Goal: Information Seeking & Learning: Learn about a topic

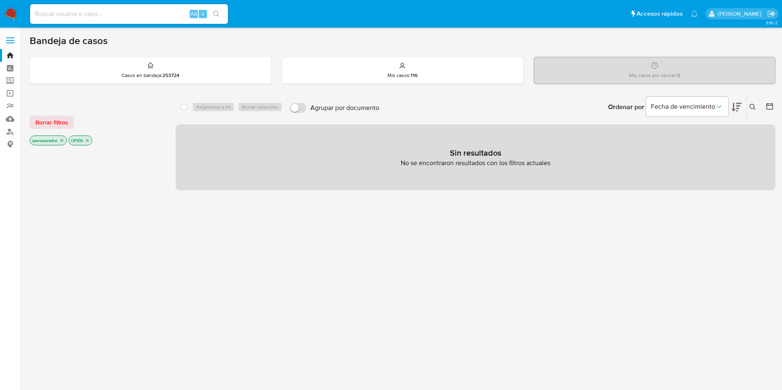
click at [61, 142] on icon "close-filter" at bounding box center [61, 140] width 5 height 5
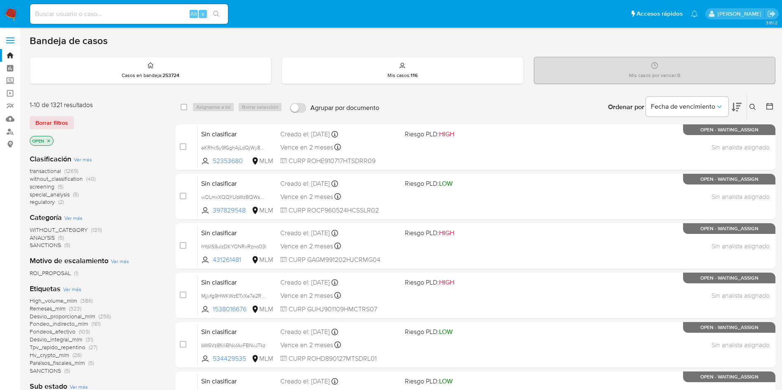
click at [754, 109] on icon at bounding box center [752, 107] width 7 height 7
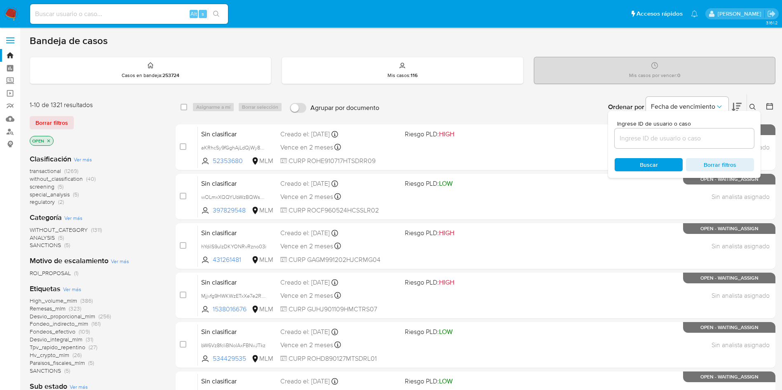
click at [663, 137] on input at bounding box center [683, 138] width 139 height 11
type input "y4nD5V46TLZmaxidHa9bg3wf"
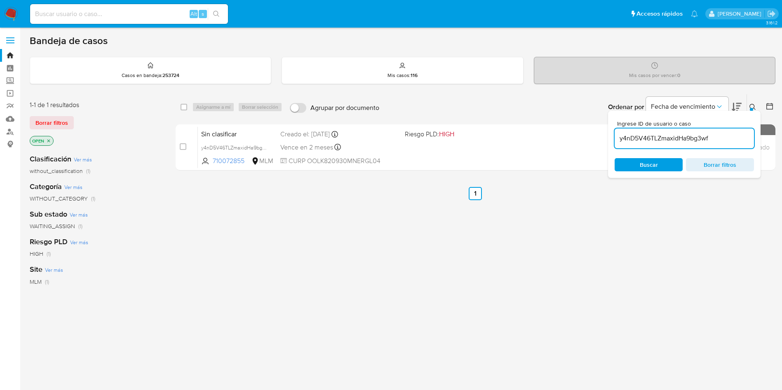
click at [648, 165] on span "Buscar" at bounding box center [649, 164] width 18 height 13
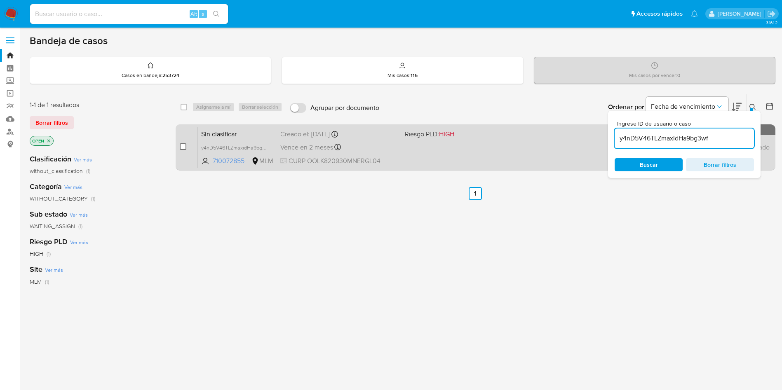
click at [181, 145] on input "checkbox" at bounding box center [183, 146] width 7 height 7
checkbox input "true"
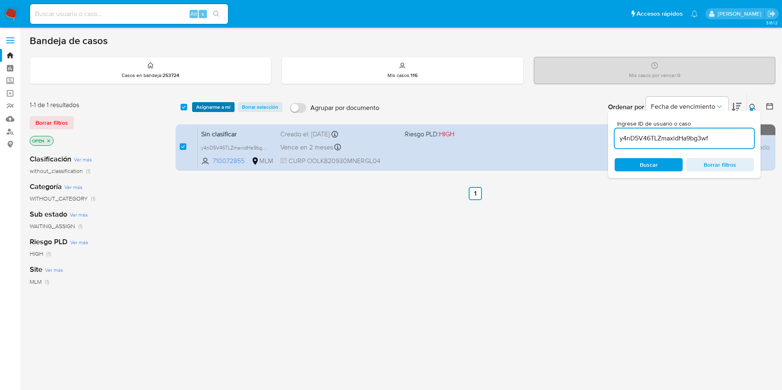
click at [215, 104] on span "Asignarme a mí" at bounding box center [213, 107] width 34 height 8
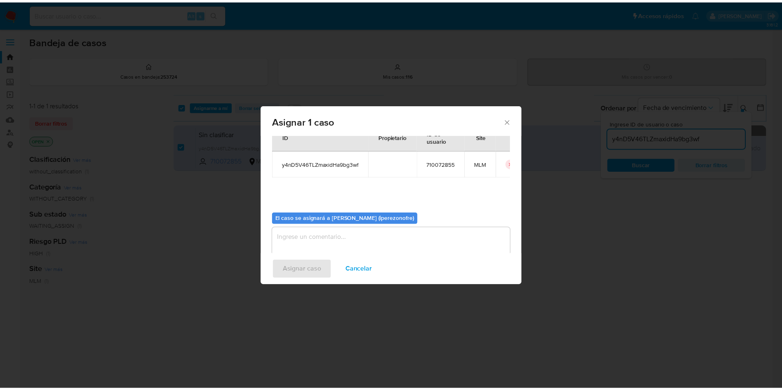
scroll to position [43, 0]
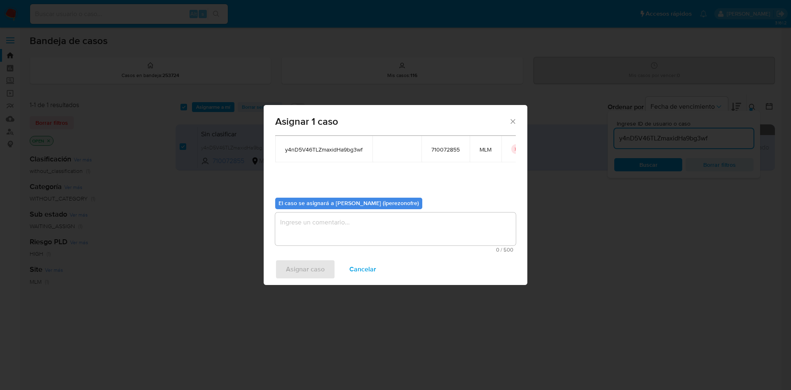
click at [394, 222] on textarea "assign-modal" at bounding box center [395, 229] width 241 height 33
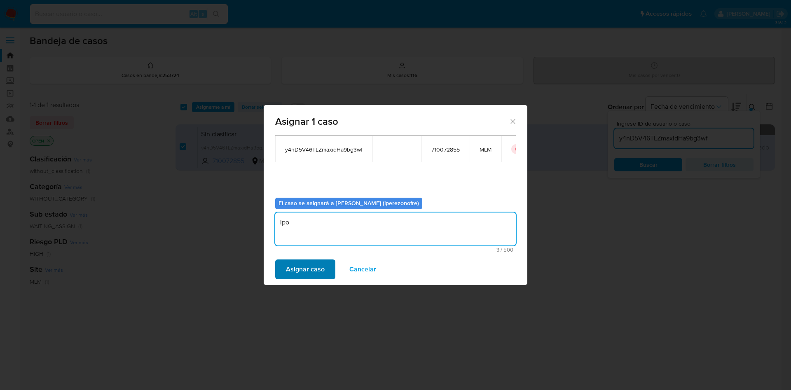
type textarea "ipo"
click at [305, 272] on span "Asignar caso" at bounding box center [305, 269] width 39 height 18
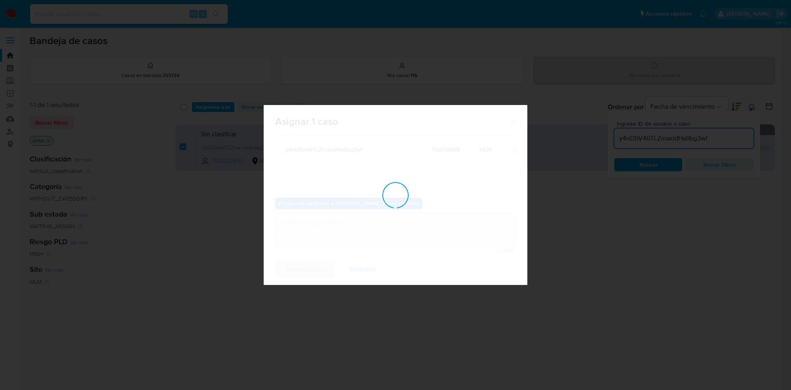
checkbox input "false"
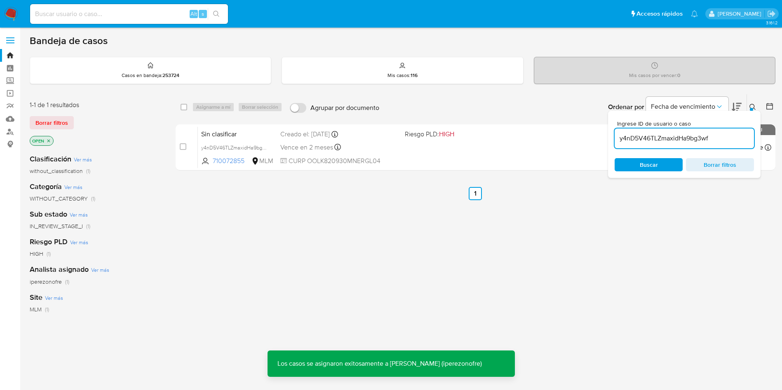
click at [346, 155] on div "Sin clasificar y4nD5V46TLZmaxidHa9bg3wf 710072855 MLM Riesgo PLD: HIGH Creado e…" at bounding box center [484, 148] width 573 height 42
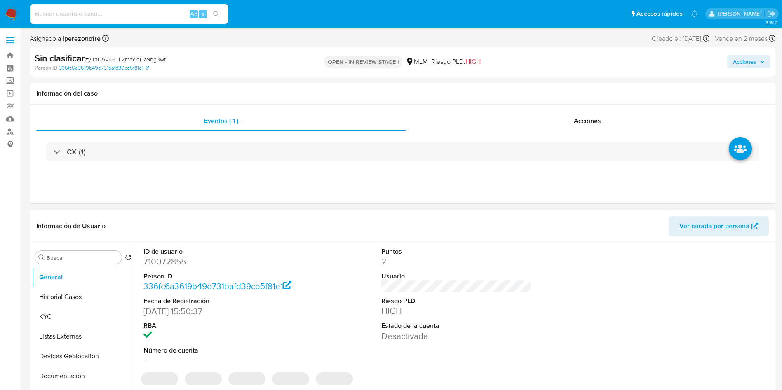
select select "10"
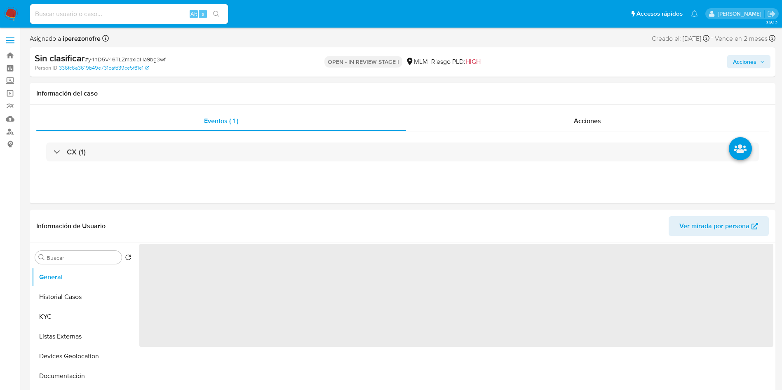
select select "10"
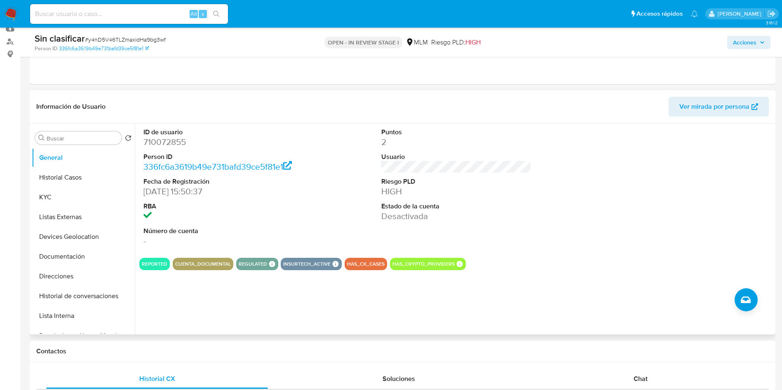
scroll to position [185, 0]
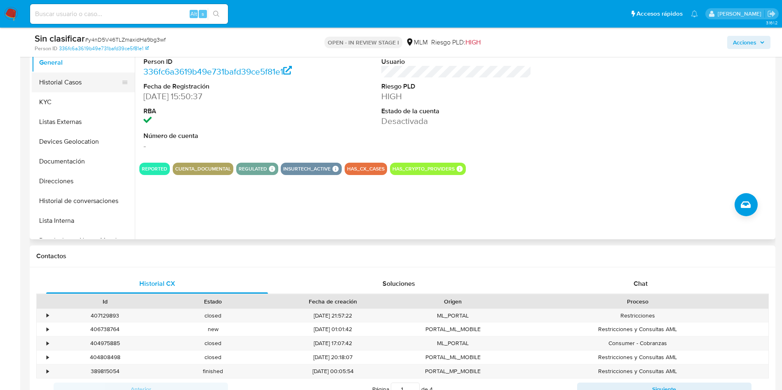
click at [58, 87] on button "Historial Casos" at bounding box center [80, 83] width 96 height 20
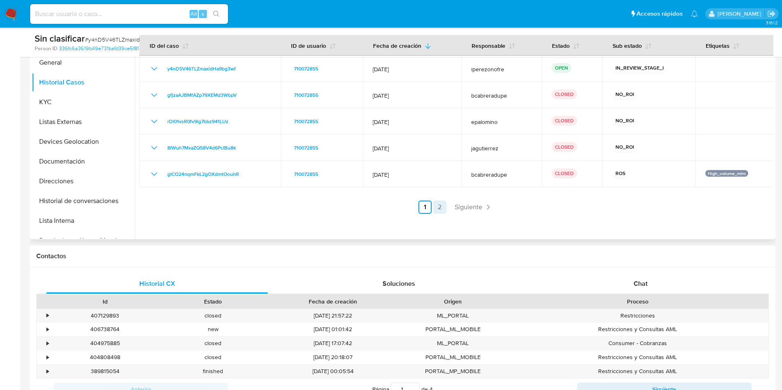
click at [438, 206] on link "2" at bounding box center [439, 207] width 13 height 13
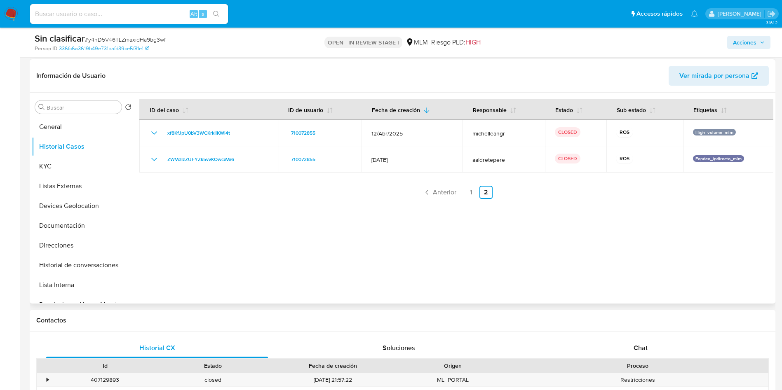
scroll to position [0, 0]
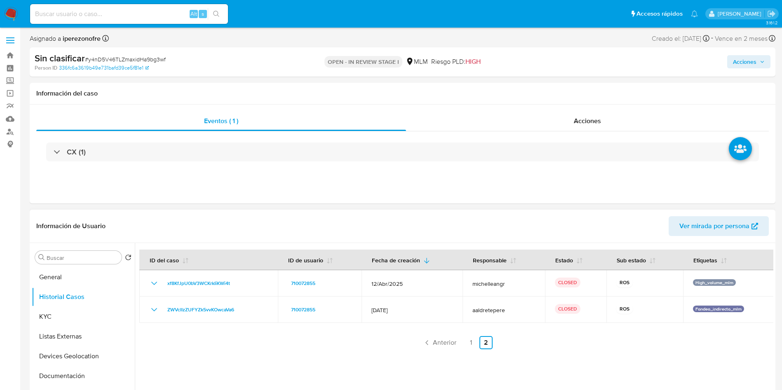
click at [759, 57] on span "Acciones" at bounding box center [749, 62] width 32 height 12
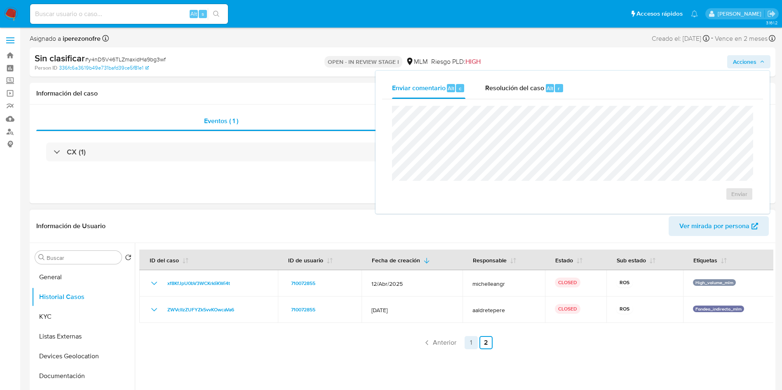
click at [472, 344] on link "1" at bounding box center [470, 342] width 13 height 13
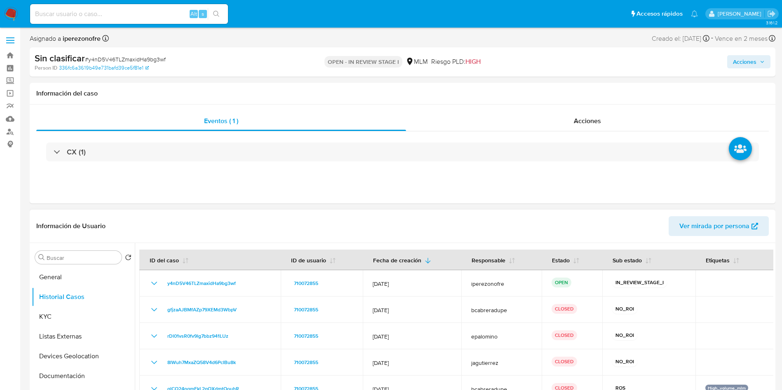
click at [755, 63] on span "Acciones" at bounding box center [744, 61] width 23 height 13
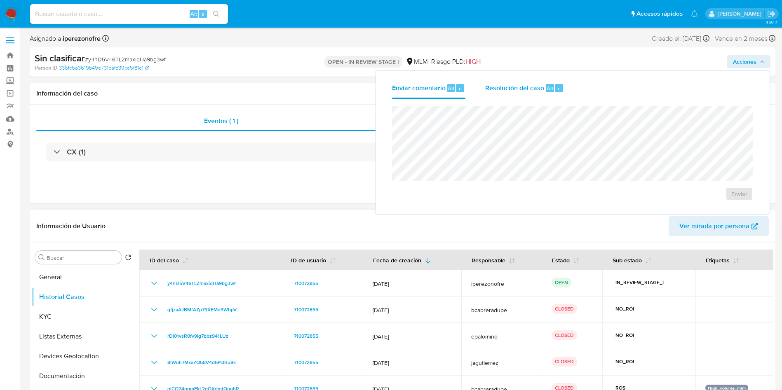
click at [516, 89] on span "Resolución del caso" at bounding box center [514, 87] width 59 height 9
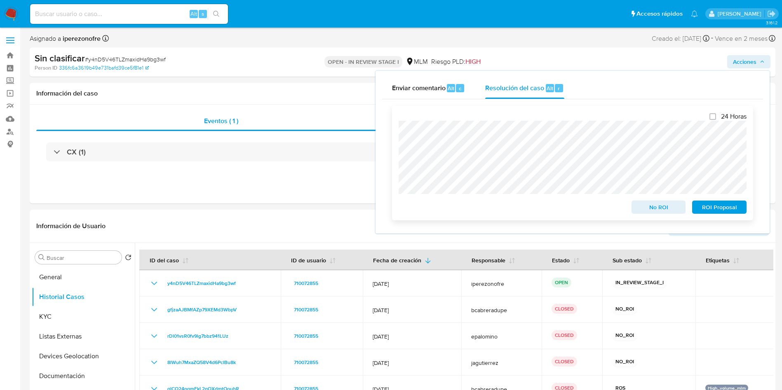
click at [674, 209] on span "No ROI" at bounding box center [658, 208] width 43 height 12
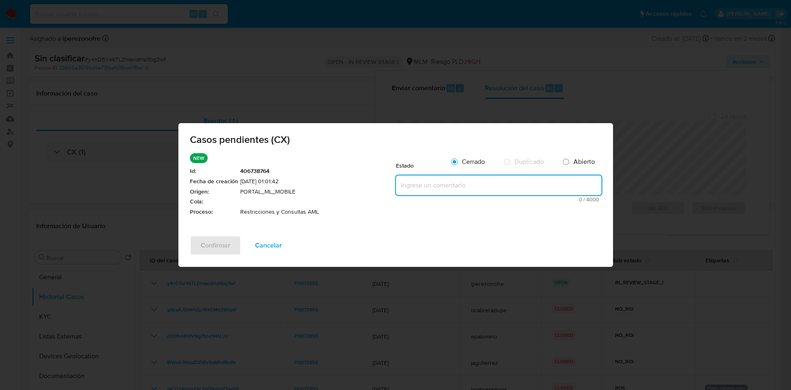
click at [455, 184] on textarea at bounding box center [499, 186] width 206 height 20
paste textarea "Se realiza validación de caso generado por CX en el que se identifica restricci…"
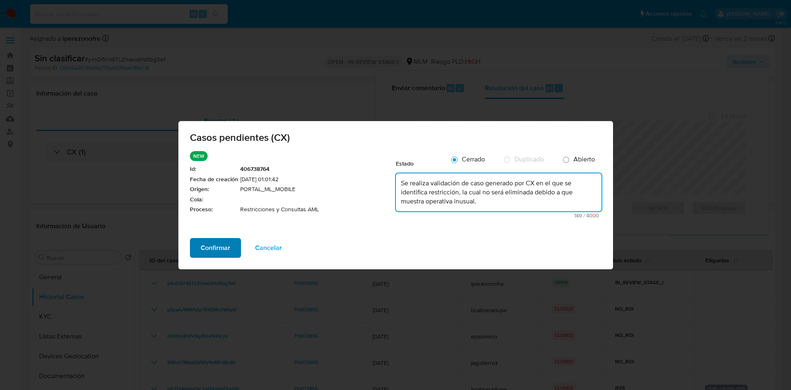
type textarea "Se realiza validación de caso generado por CX en el que se identifica restricci…"
click at [233, 248] on button "Confirmar" at bounding box center [215, 248] width 51 height 20
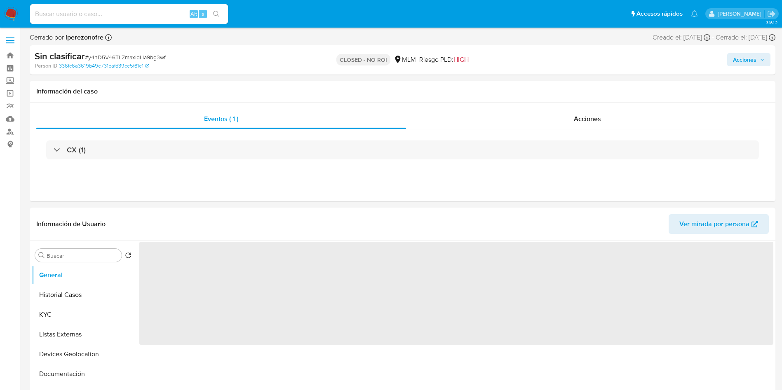
select select "10"
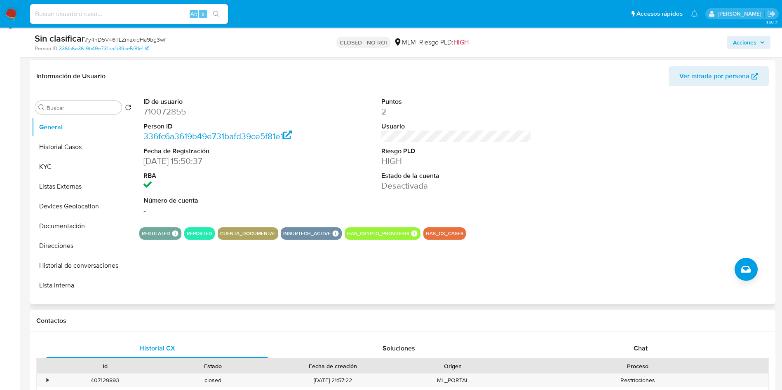
scroll to position [124, 0]
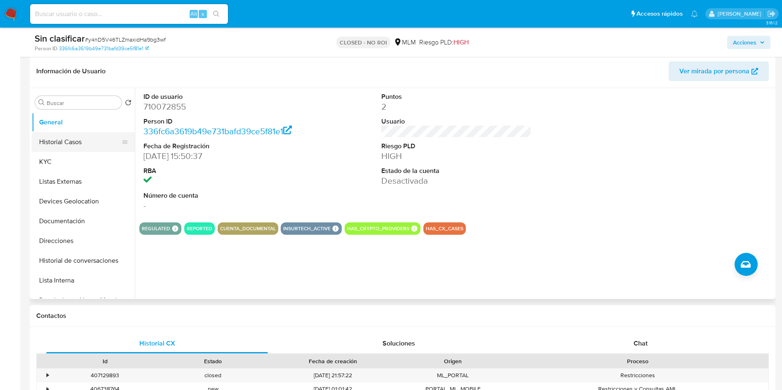
click at [59, 149] on button "Historial Casos" at bounding box center [80, 142] width 96 height 20
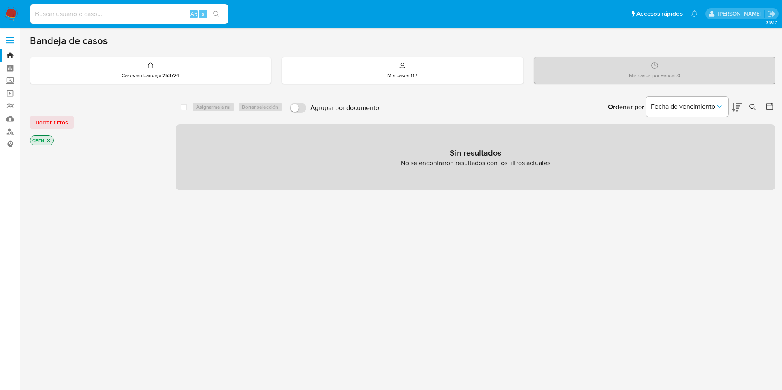
click at [751, 105] on icon at bounding box center [752, 107] width 7 height 7
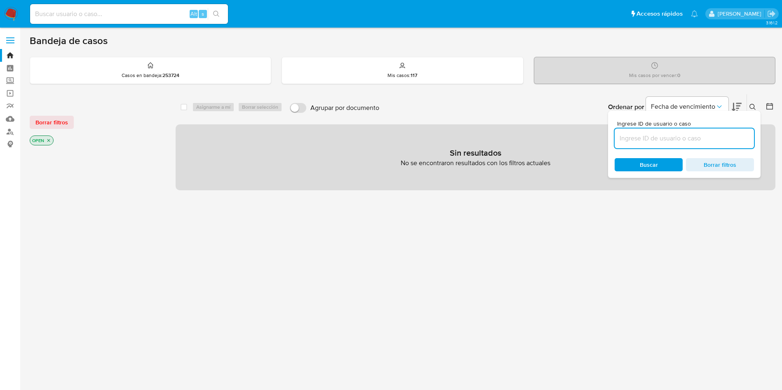
click at [663, 140] on input at bounding box center [683, 138] width 139 height 11
type input "8mo3k0NaZwJap9pYx48IeoNn"
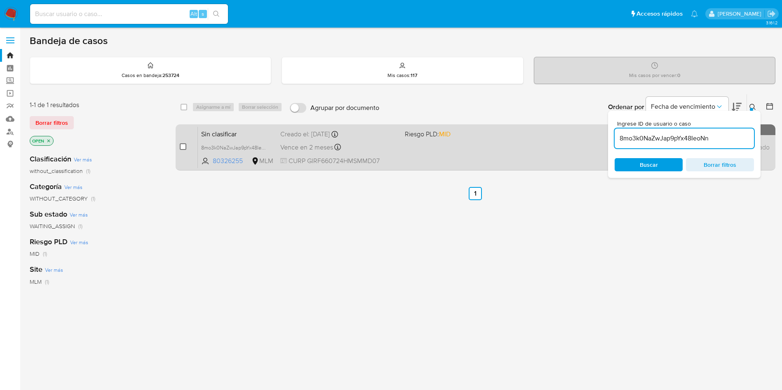
click at [183, 147] on input "checkbox" at bounding box center [183, 146] width 7 height 7
checkbox input "true"
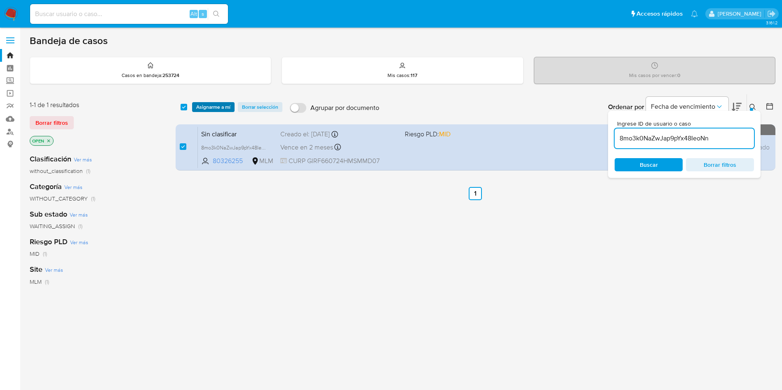
click at [202, 103] on span "Asignarme a mí" at bounding box center [213, 107] width 34 height 8
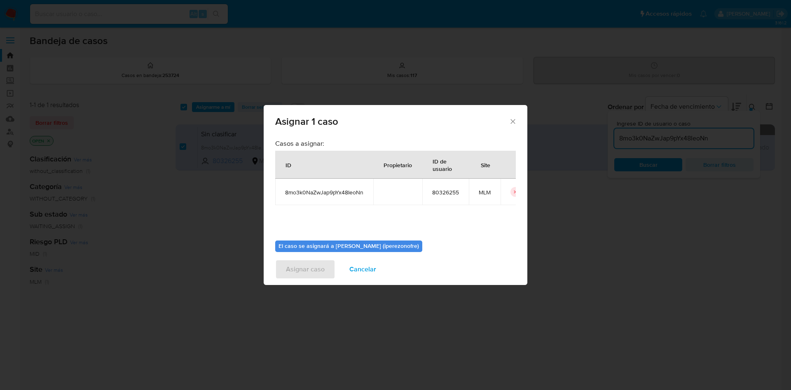
scroll to position [43, 0]
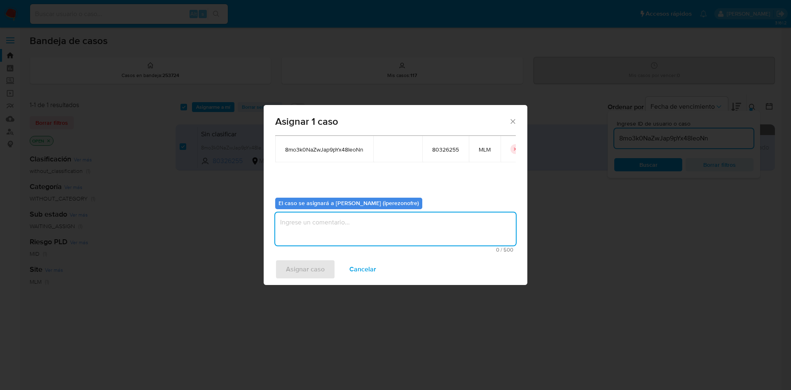
click at [396, 226] on textarea "assign-modal" at bounding box center [395, 229] width 241 height 33
type textarea "ipo"
click at [300, 266] on span "Asignar caso" at bounding box center [305, 269] width 39 height 18
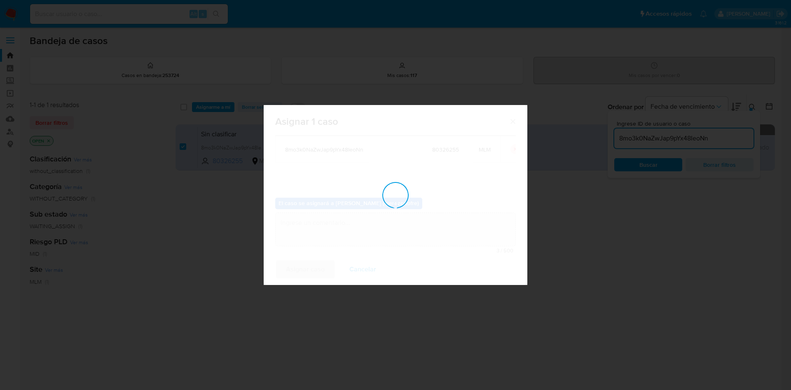
checkbox input "false"
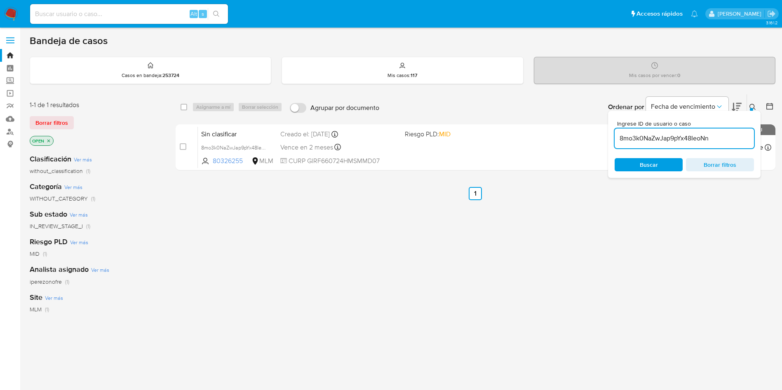
click at [314, 213] on div "select-all-cases-checkbox Asignarme a mí Borrar selección Agrupar por documento…" at bounding box center [476, 280] width 600 height 373
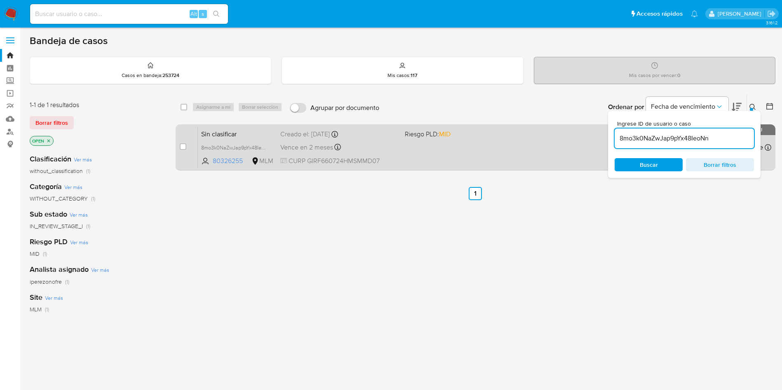
click at [464, 157] on div "Sin clasificar 8mo3k0NaZwJap9pYx48IeoNn 80326255 MLM Riesgo PLD: MID Creado el:…" at bounding box center [484, 148] width 573 height 42
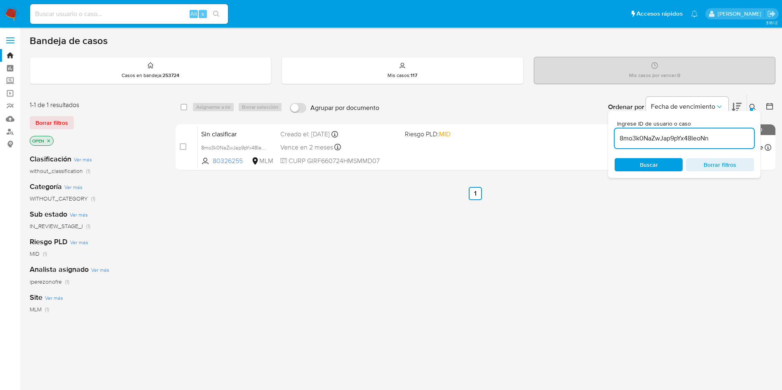
click at [677, 130] on div "8mo3k0NaZwJap9pYx48IeoNn" at bounding box center [683, 139] width 139 height 20
click at [679, 135] on input "8mo3k0NaZwJap9pYx48IeoNn" at bounding box center [683, 138] width 139 height 11
paste input "JZhRuPZUJdMRSc9S71tdgWcr"
type input "JZhRuPZUJdMRSc9S71tdgWcr"
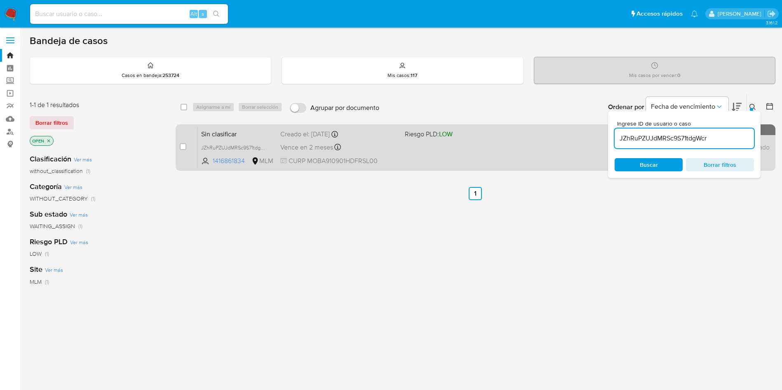
drag, startPoint x: 182, startPoint y: 143, endPoint x: 208, endPoint y: 138, distance: 26.9
click at [182, 143] on input "checkbox" at bounding box center [183, 146] width 7 height 7
checkbox input "true"
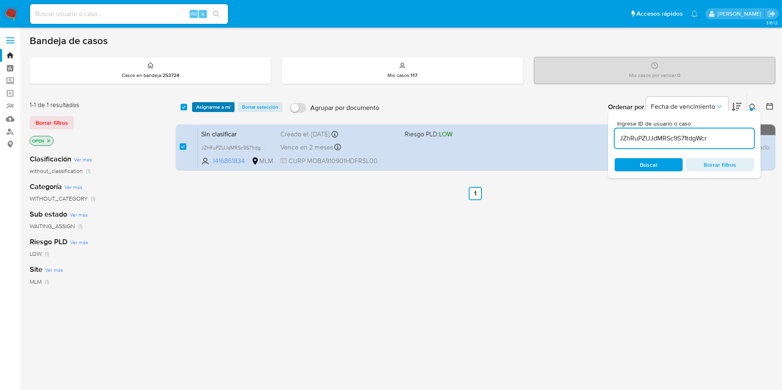
click at [216, 105] on span "Asignarme a mí" at bounding box center [213, 107] width 34 height 8
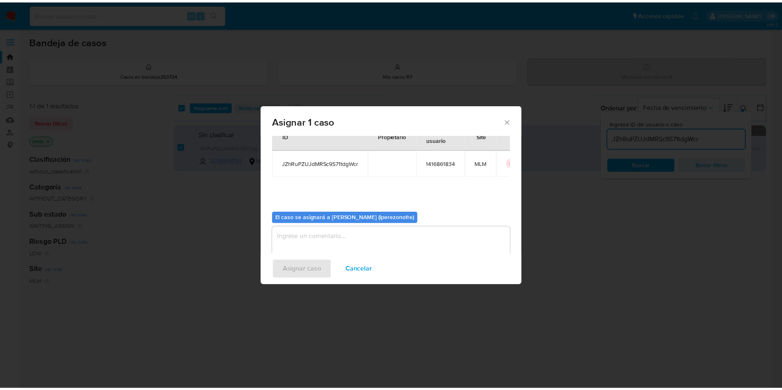
scroll to position [43, 0]
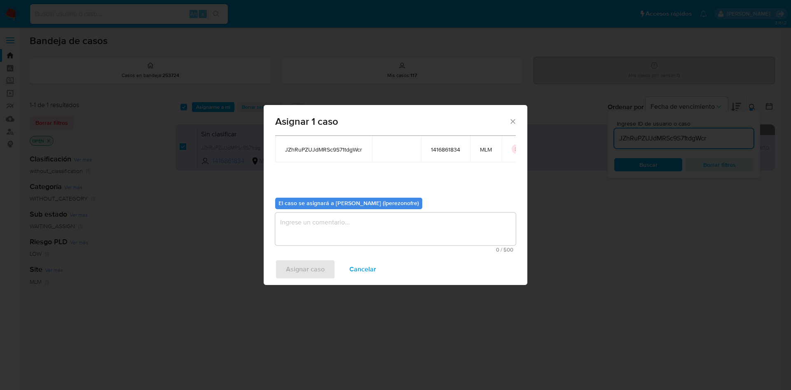
click at [427, 236] on textarea "assign-modal" at bounding box center [395, 229] width 241 height 33
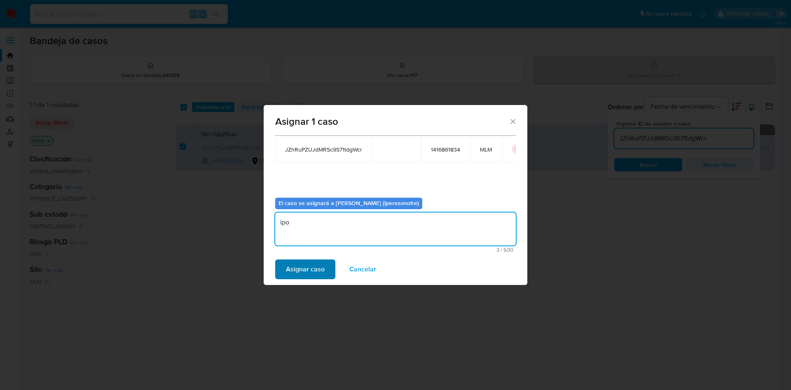
type textarea "ipo"
click at [315, 266] on span "Asignar caso" at bounding box center [305, 269] width 39 height 18
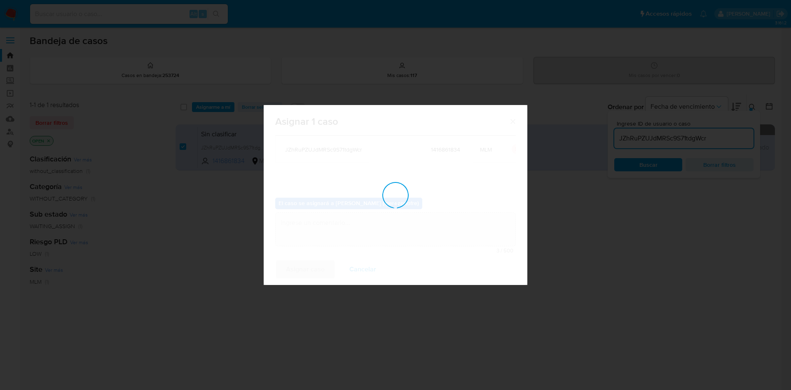
checkbox input "false"
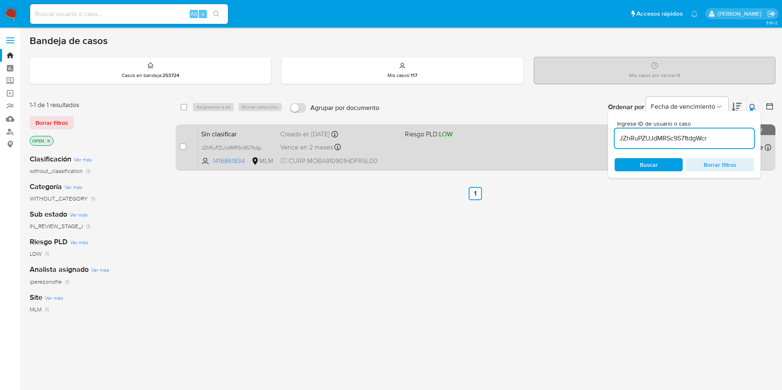
click at [415, 160] on div "Sin clasificar JZhRuPZUJdMRSc9S71tdgWcr 1416861834 MLM Riesgo PLD: LOW Creado e…" at bounding box center [484, 148] width 573 height 42
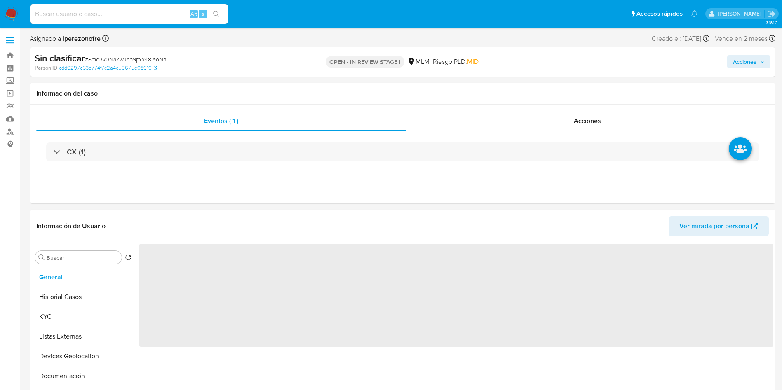
select select "10"
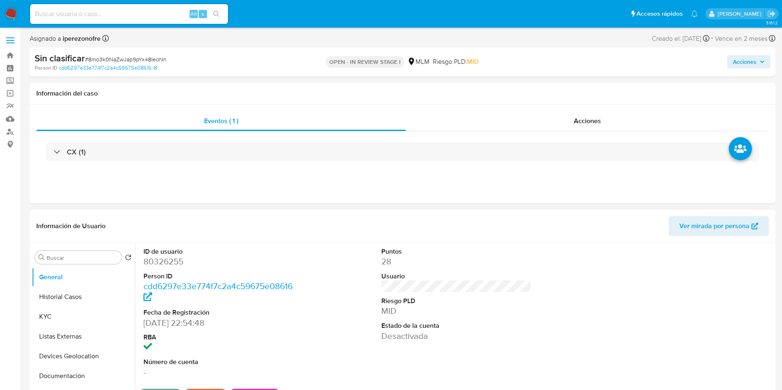
scroll to position [62, 0]
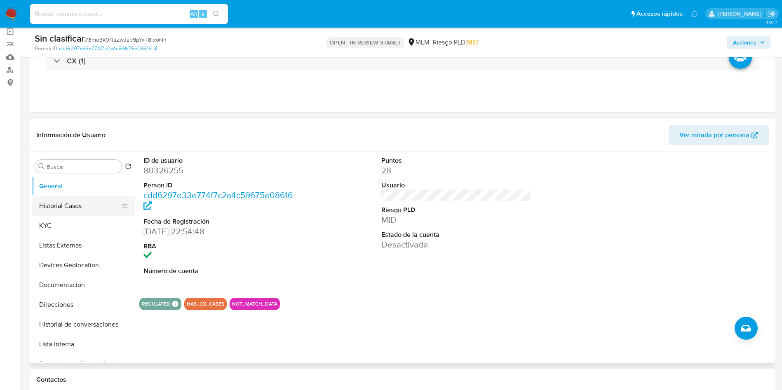
click at [73, 208] on button "Historial Casos" at bounding box center [80, 206] width 96 height 20
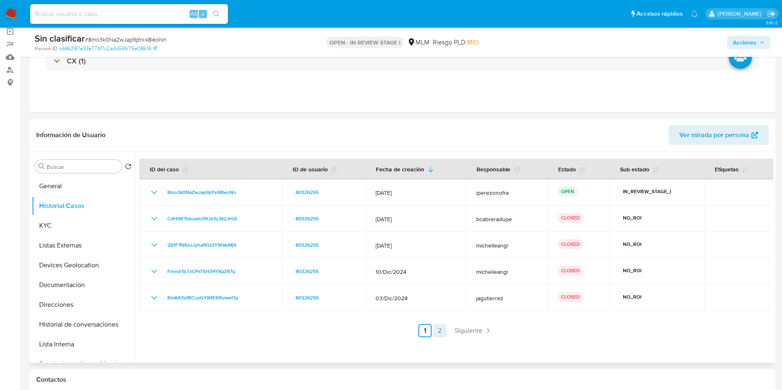
click at [438, 328] on link "2" at bounding box center [439, 330] width 13 height 13
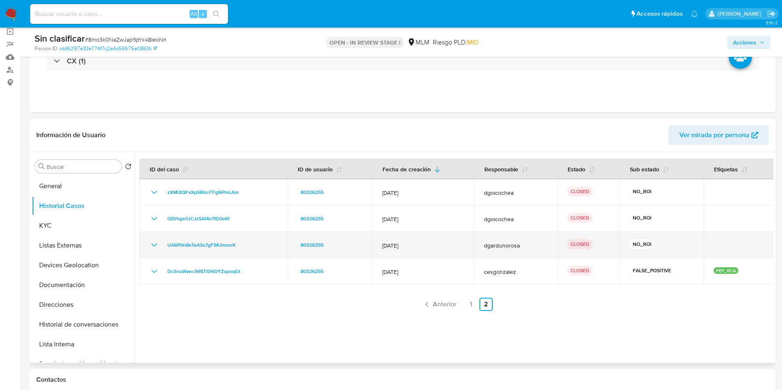
click at [152, 246] on icon "Mostrar/Ocultar" at bounding box center [154, 245] width 10 height 10
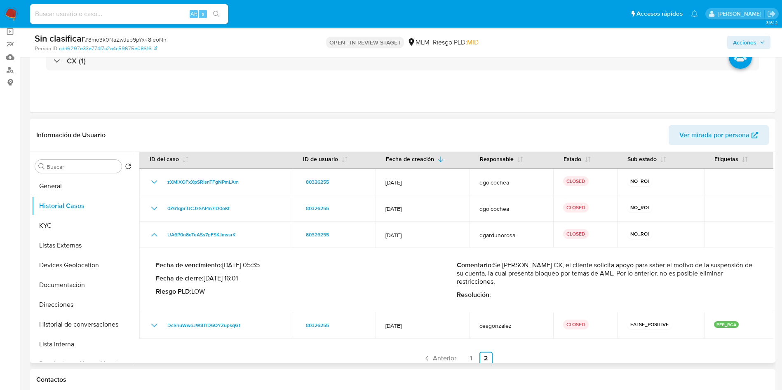
scroll to position [13, 0]
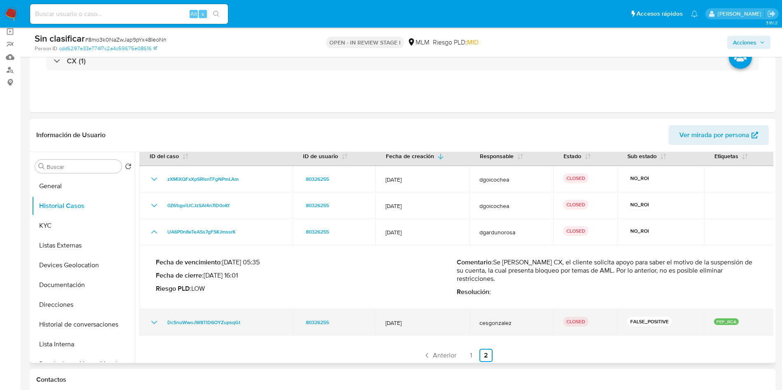
click at [154, 318] on icon "Mostrar/Ocultar" at bounding box center [154, 323] width 10 height 10
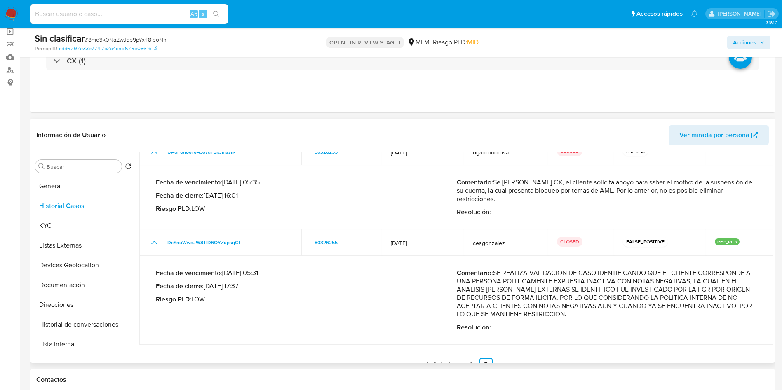
scroll to position [102, 0]
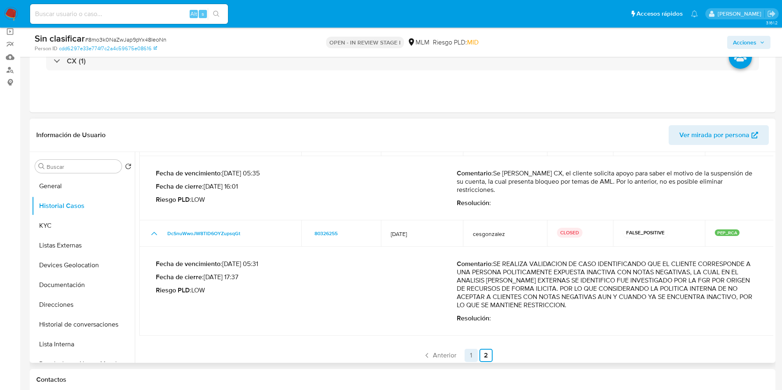
click at [468, 350] on link "1" at bounding box center [470, 355] width 13 height 13
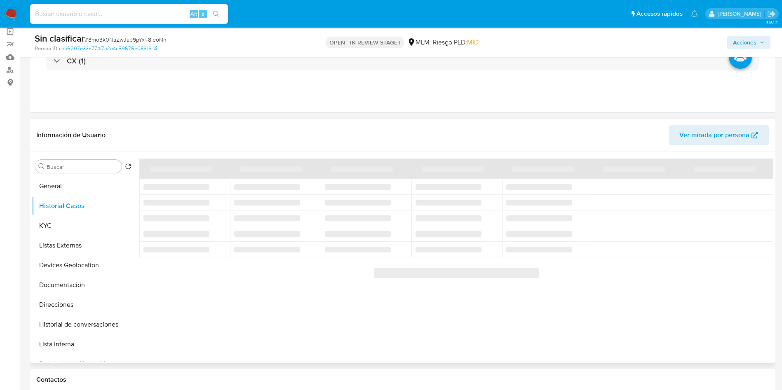
scroll to position [0, 0]
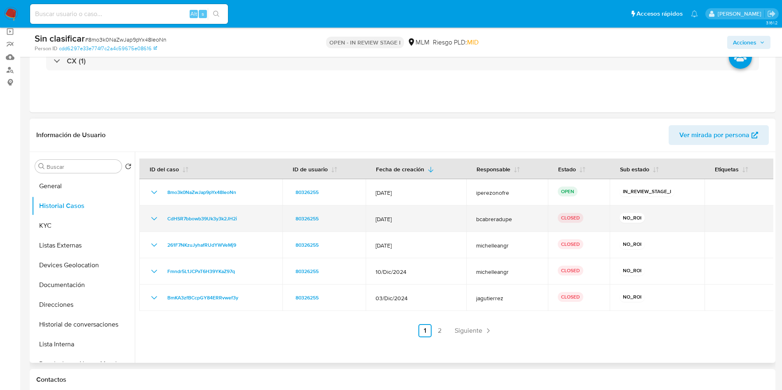
click at [156, 217] on icon "Mostrar/Ocultar" at bounding box center [154, 219] width 10 height 10
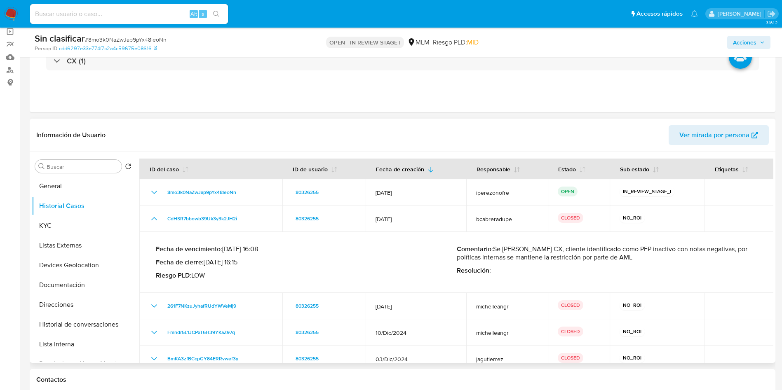
drag, startPoint x: 634, startPoint y: 258, endPoint x: 495, endPoint y: 248, distance: 139.3
click at [495, 248] on p "Comentario : Se valida caso CX, cliente identificado como PEP inactivo con nota…" at bounding box center [607, 253] width 301 height 16
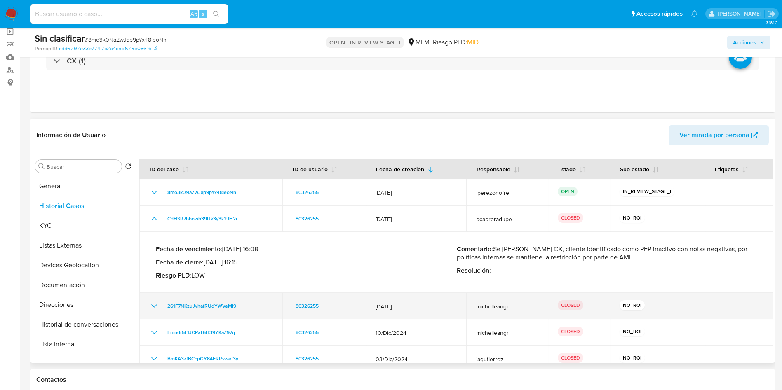
click at [153, 304] on icon "Mostrar/Ocultar" at bounding box center [154, 306] width 10 height 10
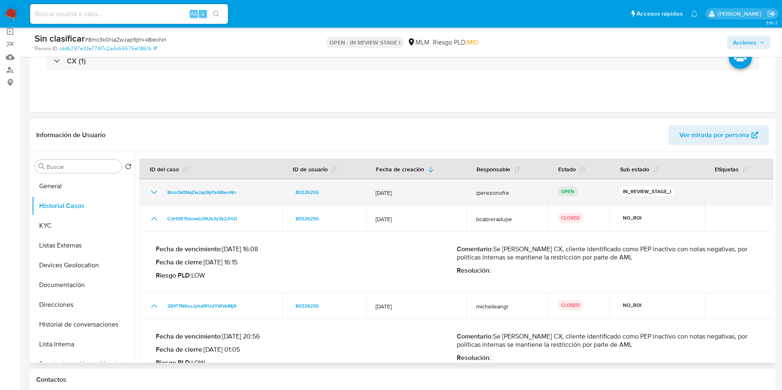
click at [158, 191] on icon "Mostrar/Ocultar" at bounding box center [154, 192] width 10 height 10
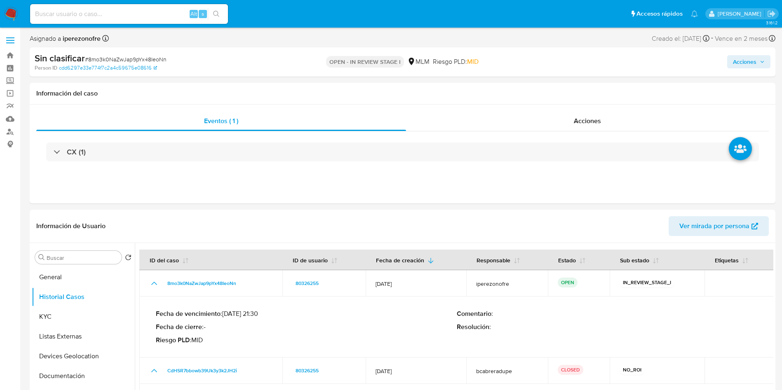
click at [763, 62] on icon "button" at bounding box center [761, 61] width 5 height 5
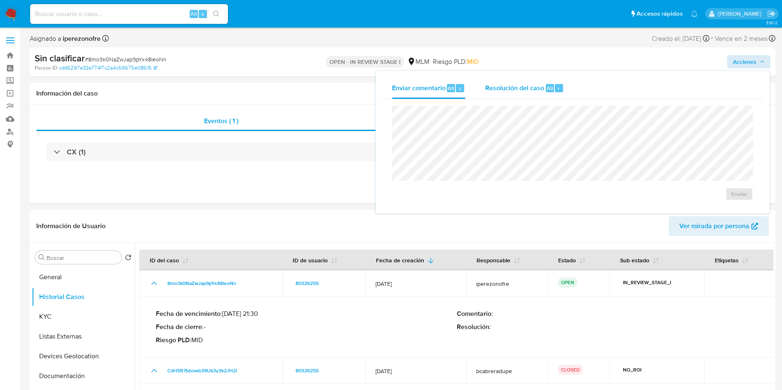
click at [500, 88] on span "Resolución del caso" at bounding box center [514, 87] width 59 height 9
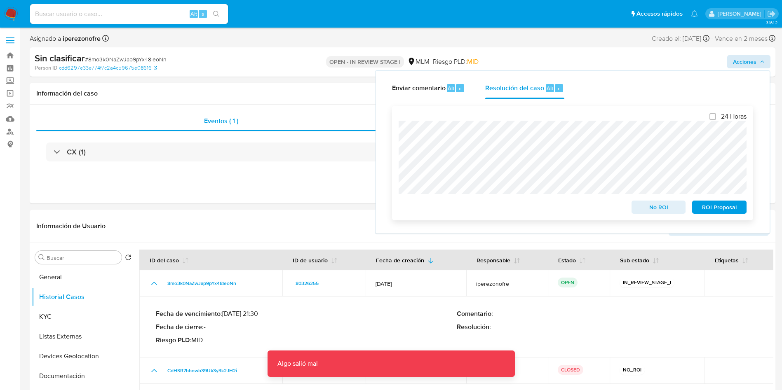
click at [656, 206] on span "No ROI" at bounding box center [658, 208] width 43 height 12
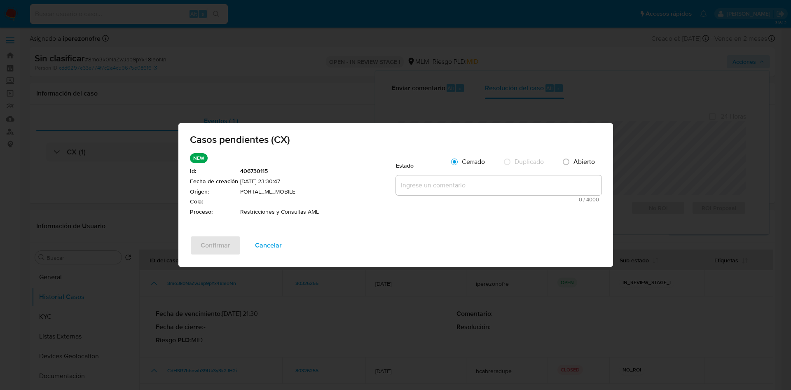
click at [469, 186] on textarea at bounding box center [499, 186] width 206 height 20
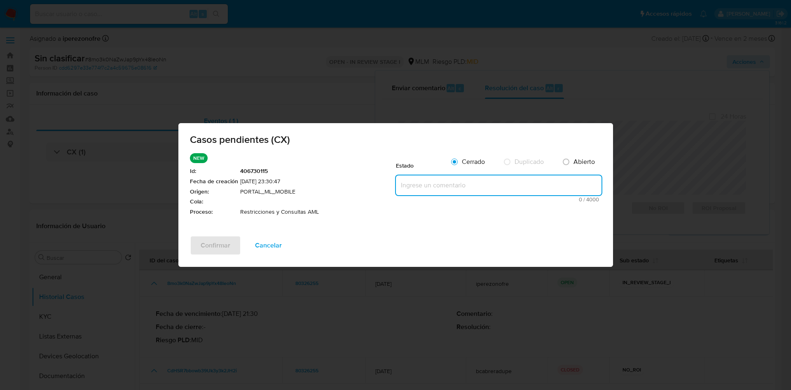
paste textarea "Se valida caso CX, cliente identificado como PEP inactivo con notas negativas, …"
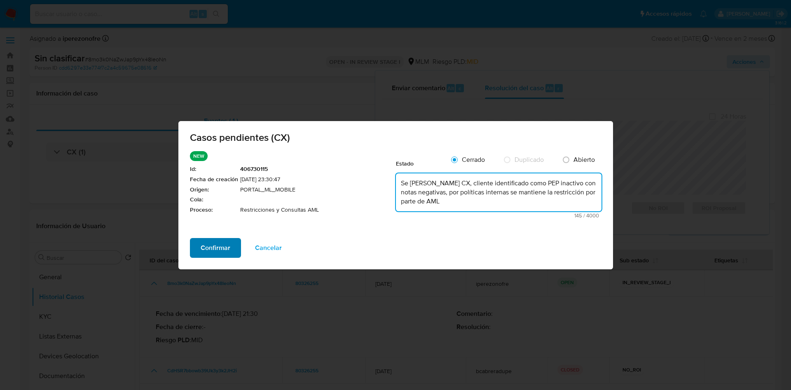
type textarea "Se valida caso CX, cliente identificado como PEP inactivo con notas negativas, …"
click at [214, 246] on span "Confirmar" at bounding box center [216, 248] width 30 height 18
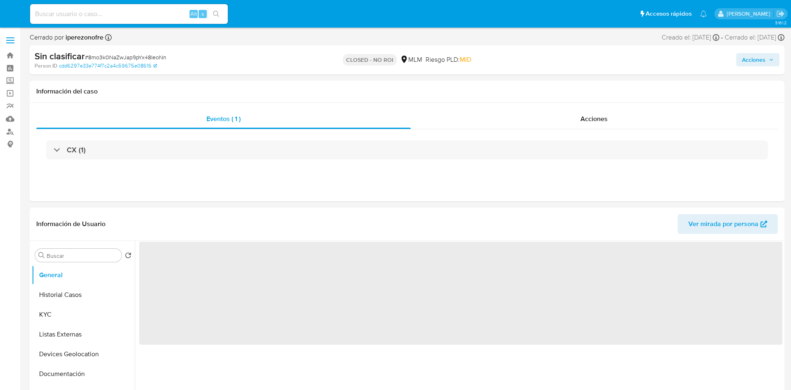
select select "10"
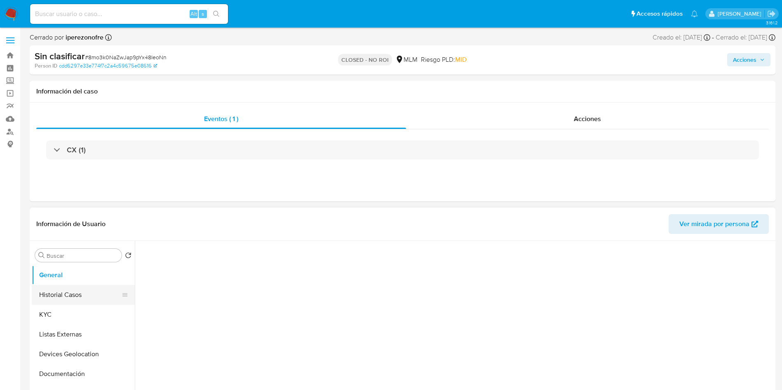
select select "10"
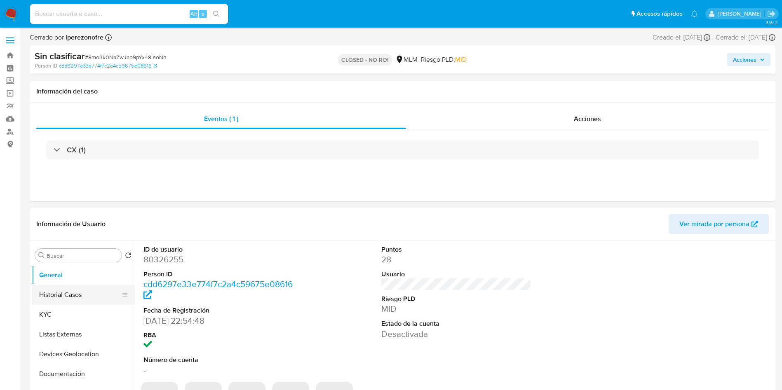
click at [54, 292] on button "Historial Casos" at bounding box center [80, 295] width 96 height 20
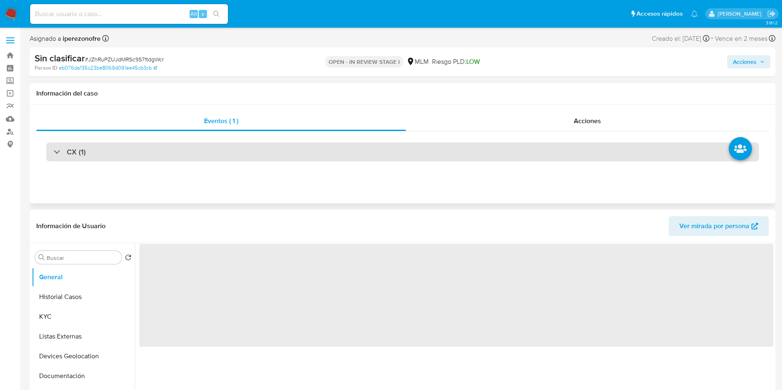
select select "10"
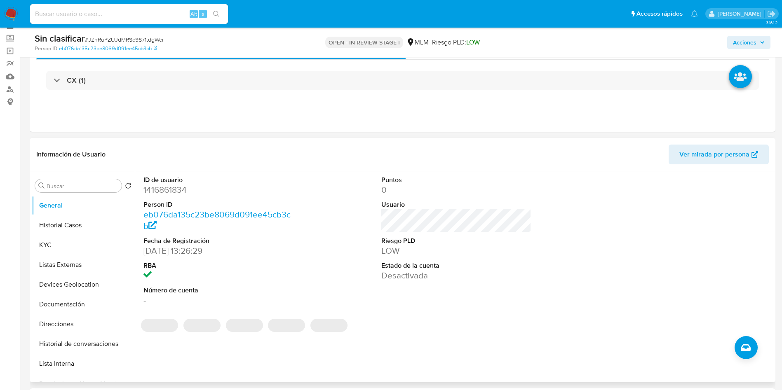
scroll to position [62, 0]
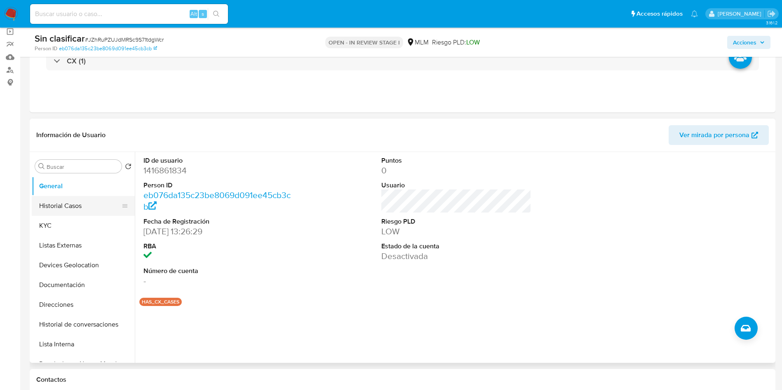
click at [78, 209] on button "Historial Casos" at bounding box center [80, 206] width 96 height 20
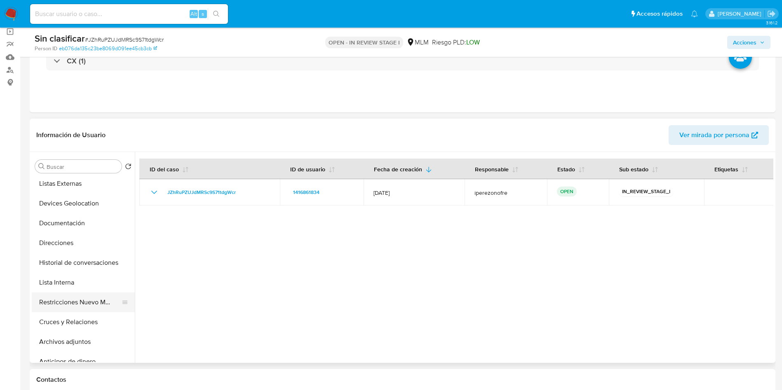
click at [88, 305] on button "Restricciones Nuevo Mundo" at bounding box center [80, 303] width 96 height 20
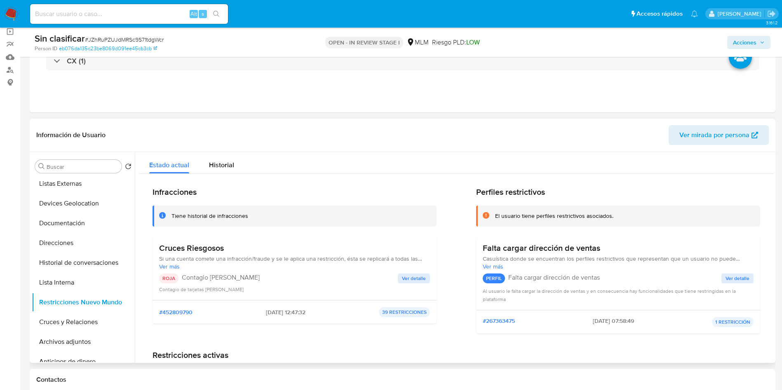
click at [403, 277] on span "Ver detalle" at bounding box center [414, 278] width 24 height 8
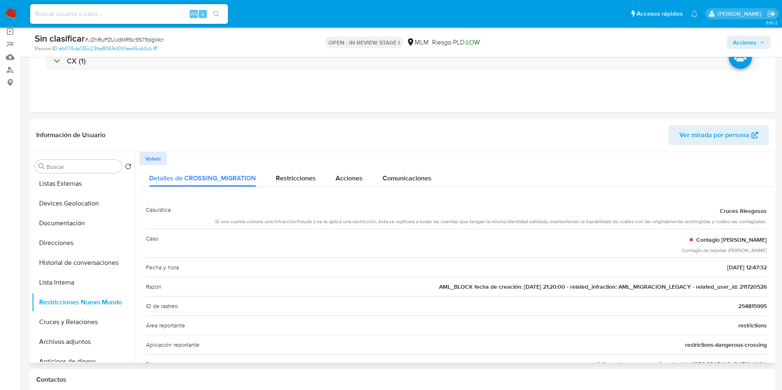
click at [757, 287] on span "AML_BLOCK fecha de creación: [DATE] 21:20:00 - related_infraction: AML_MIGRACIO…" at bounding box center [603, 287] width 328 height 8
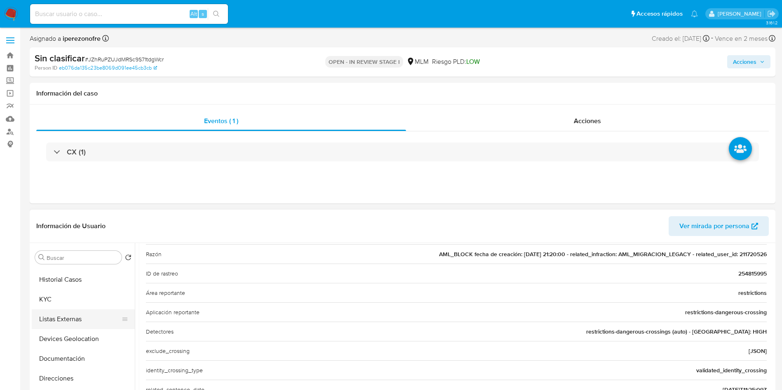
scroll to position [0, 0]
click at [82, 342] on button "Listas Externas" at bounding box center [80, 337] width 96 height 20
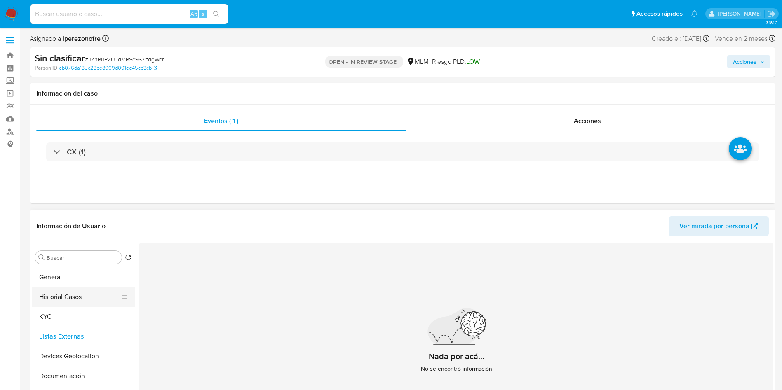
click at [69, 303] on button "Historial Casos" at bounding box center [80, 297] width 96 height 20
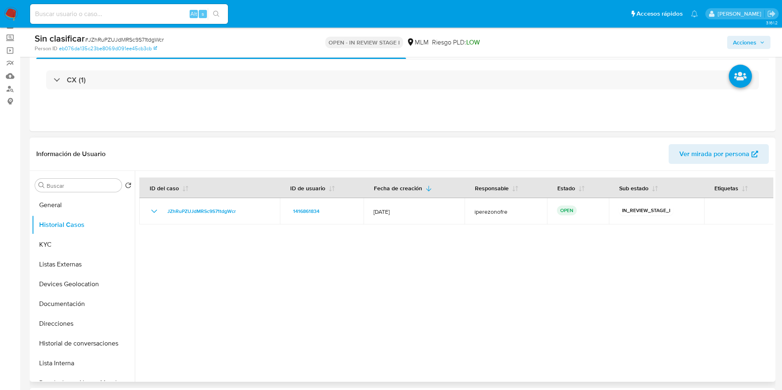
scroll to position [62, 0]
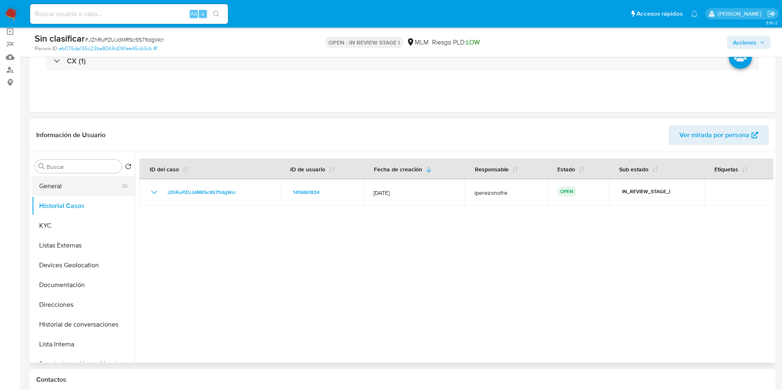
click at [65, 183] on button "General" at bounding box center [80, 186] width 96 height 20
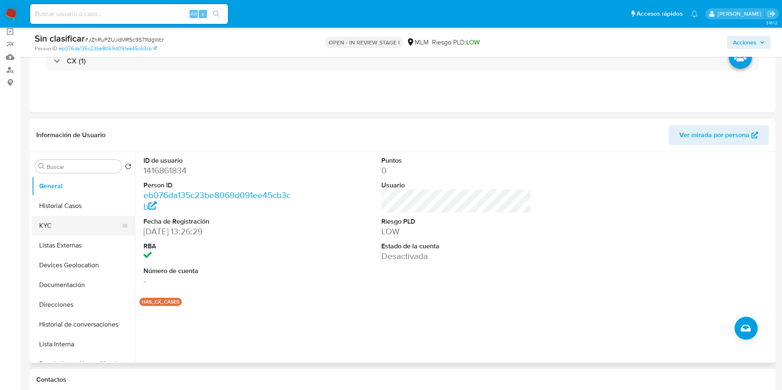
click at [58, 221] on button "KYC" at bounding box center [80, 226] width 96 height 20
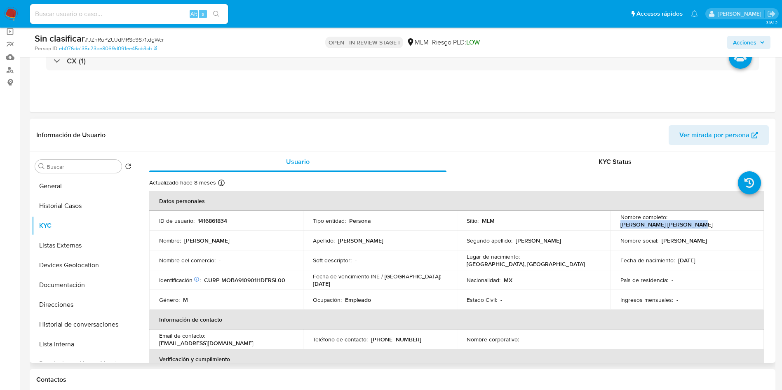
drag, startPoint x: 669, startPoint y: 223, endPoint x: 734, endPoint y: 223, distance: 64.7
click at [712, 223] on p "[PERSON_NAME]" at bounding box center [666, 224] width 92 height 7
copy p "[PERSON_NAME]"
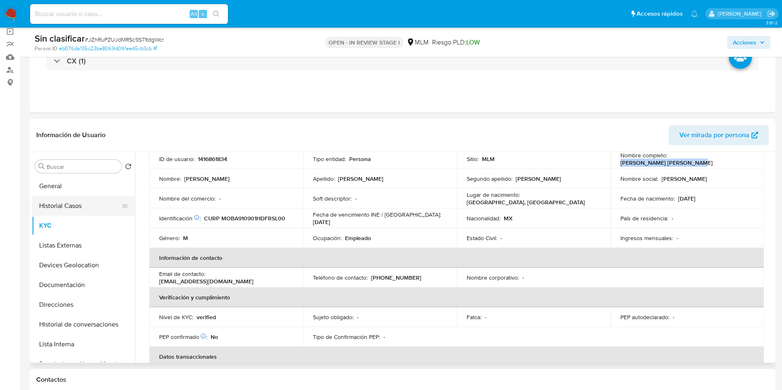
click at [66, 208] on button "Historial Casos" at bounding box center [80, 206] width 96 height 20
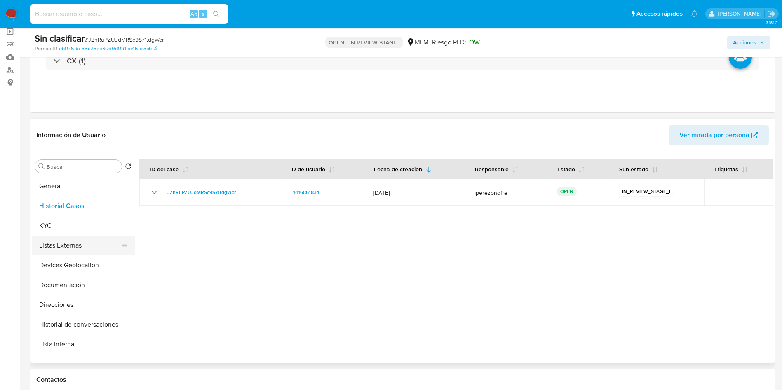
click at [61, 249] on button "Listas Externas" at bounding box center [80, 246] width 96 height 20
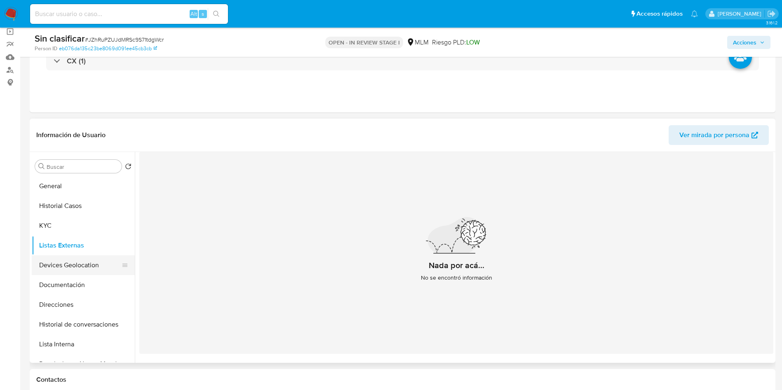
click at [69, 262] on button "Devices Geolocation" at bounding box center [80, 265] width 96 height 20
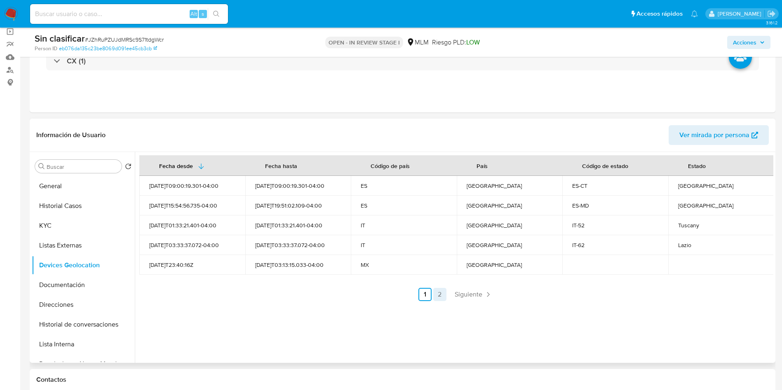
click at [435, 298] on link "2" at bounding box center [439, 294] width 13 height 13
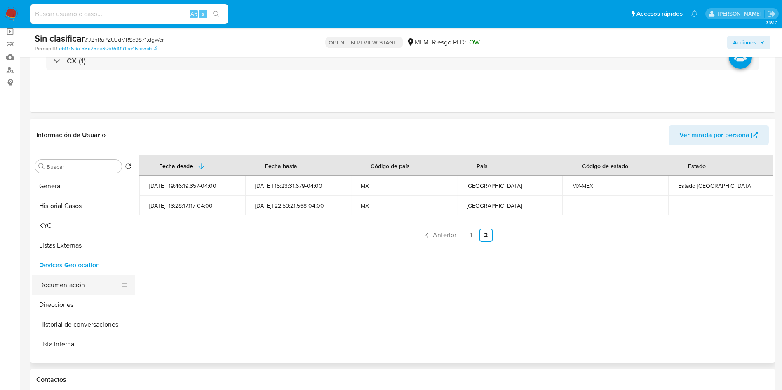
click at [42, 282] on button "Documentación" at bounding box center [80, 285] width 96 height 20
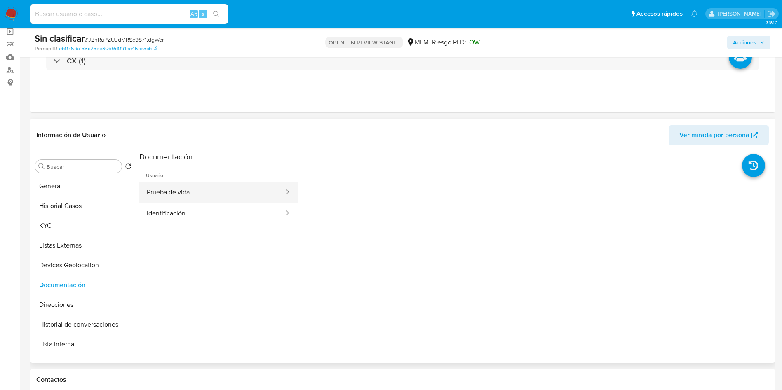
click at [184, 196] on button "Prueba de vida" at bounding box center [211, 192] width 145 height 21
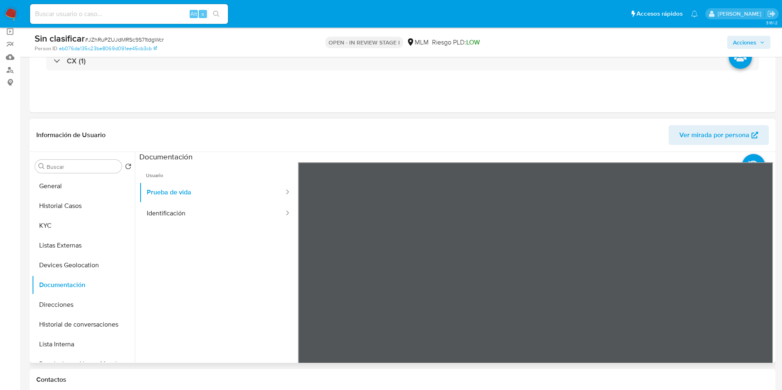
click at [225, 225] on ul "Usuario Prueba de vida Identificación" at bounding box center [218, 280] width 159 height 237
click at [226, 216] on button "Identificación" at bounding box center [211, 213] width 145 height 21
click at [207, 193] on button "Prueba de vida" at bounding box center [211, 192] width 145 height 21
click at [194, 210] on button "Identificación" at bounding box center [211, 213] width 145 height 21
click at [52, 302] on button "Direcciones" at bounding box center [80, 305] width 96 height 20
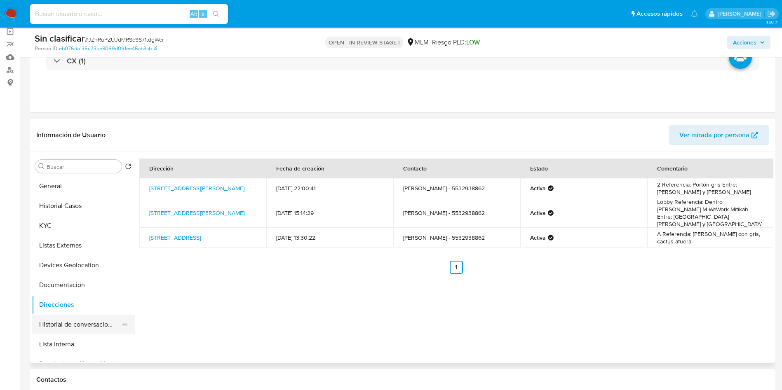
click at [115, 325] on button "Historial de conversaciones" at bounding box center [80, 325] width 96 height 20
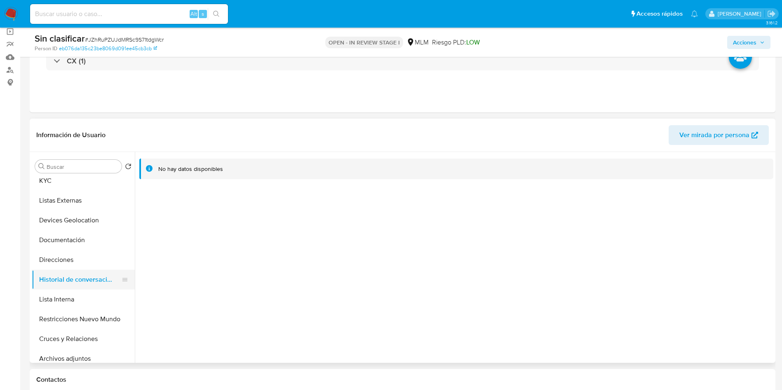
scroll to position [62, 0]
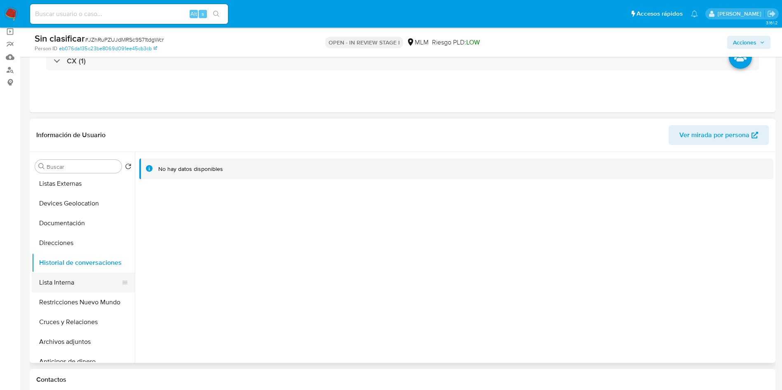
click at [63, 286] on button "Lista Interna" at bounding box center [80, 283] width 96 height 20
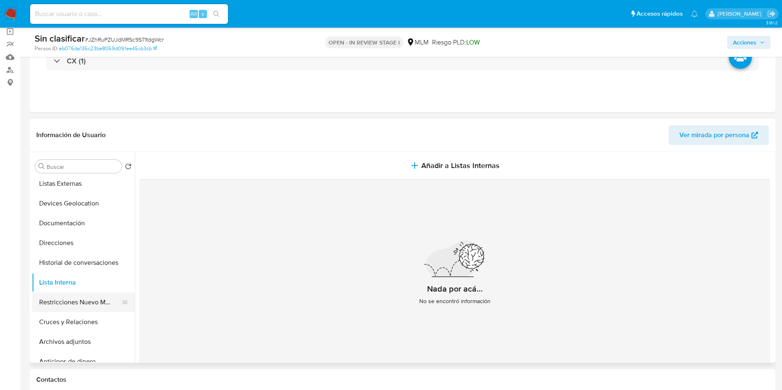
click at [77, 308] on button "Restricciones Nuevo Mundo" at bounding box center [80, 303] width 96 height 20
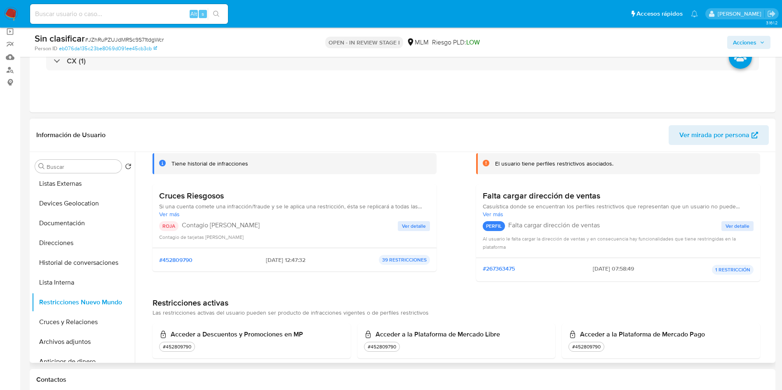
scroll to position [0, 0]
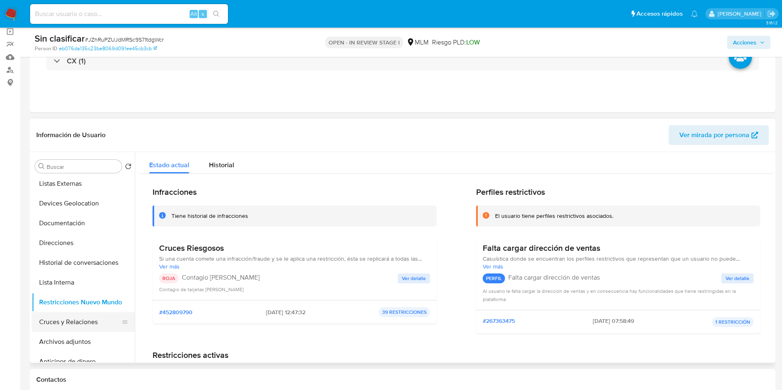
click at [71, 322] on button "Cruces y Relaciones" at bounding box center [80, 322] width 96 height 20
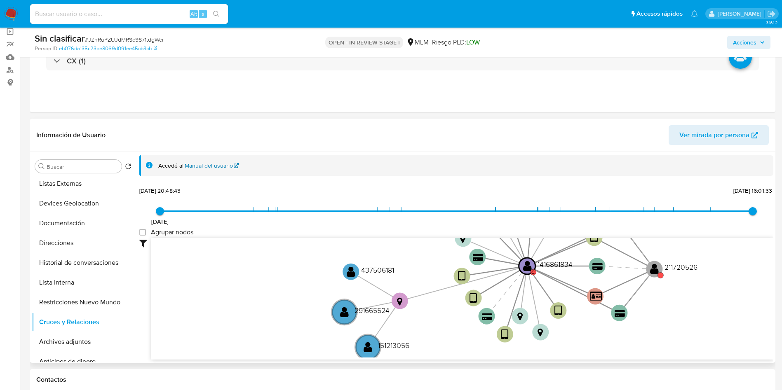
click at [215, 168] on link "Manual del usuario" at bounding box center [212, 166] width 54 height 8
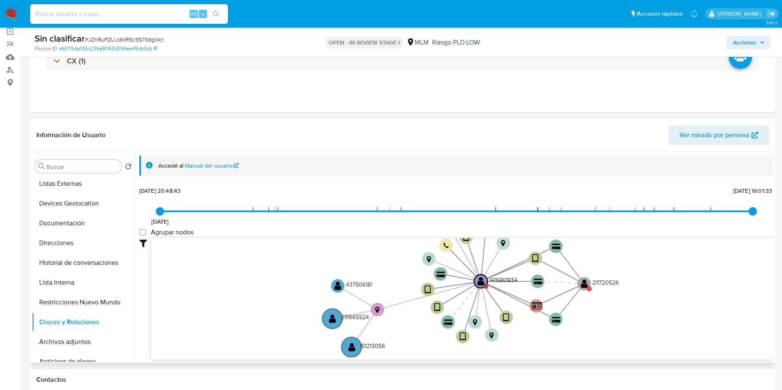
drag, startPoint x: 575, startPoint y: 252, endPoint x: 535, endPoint y: 269, distance: 43.2
click at [535, 269] on icon "device-65b7178a99feff81d6c5c55b  user-1416861834  1416861834 C user-211720526…" at bounding box center [462, 298] width 622 height 120
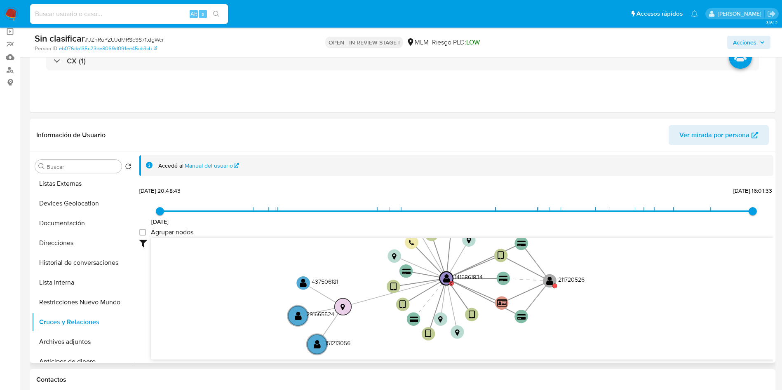
click at [344, 305] on text "" at bounding box center [342, 307] width 5 height 8
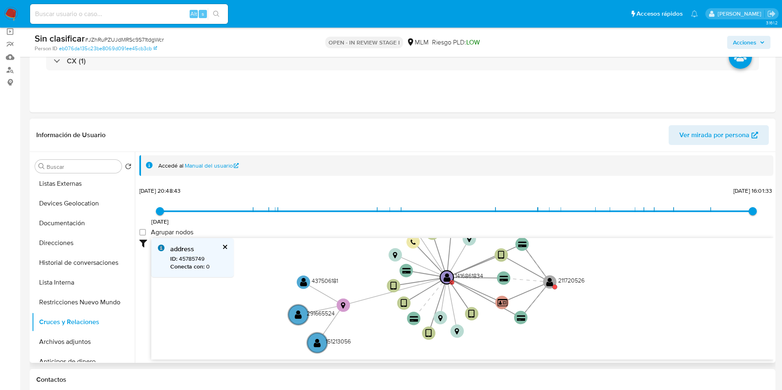
click at [258, 339] on icon "device-65b7178a99feff81d6c5c55b  user-1416861834  1416861834 C user-211720526…" at bounding box center [462, 298] width 622 height 120
click at [476, 314] on circle at bounding box center [471, 313] width 17 height 17
click at [442, 281] on circle at bounding box center [446, 276] width 17 height 17
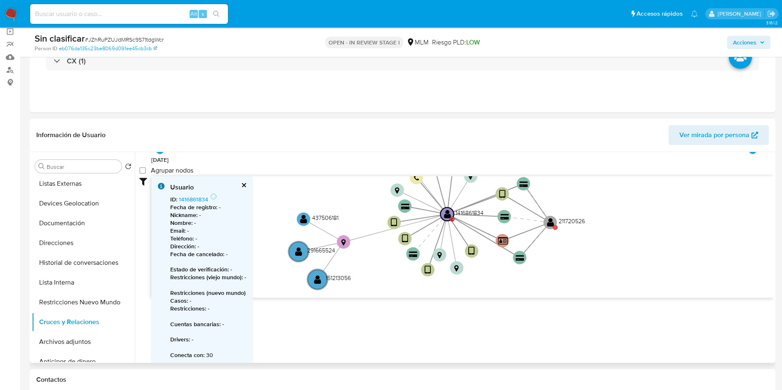
scroll to position [65, 0]
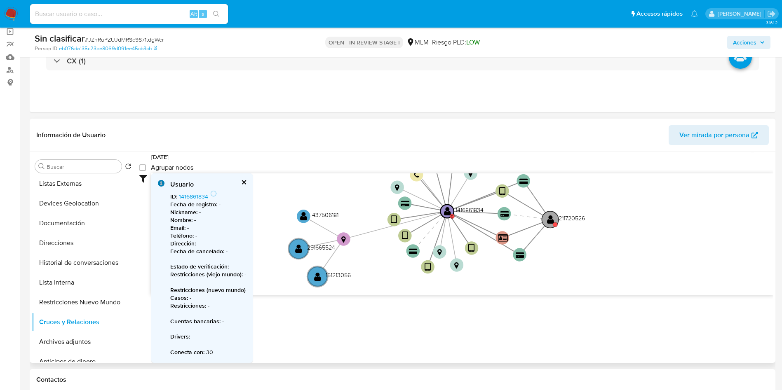
click at [553, 223] on circle at bounding box center [555, 224] width 5 height 5
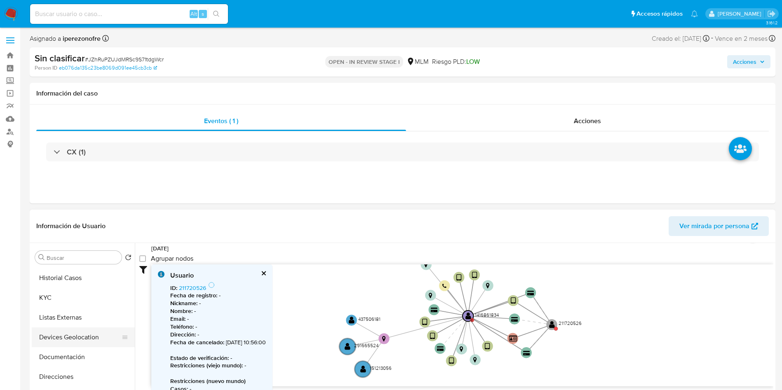
scroll to position [0, 0]
click at [105, 280] on button "General" at bounding box center [80, 277] width 96 height 20
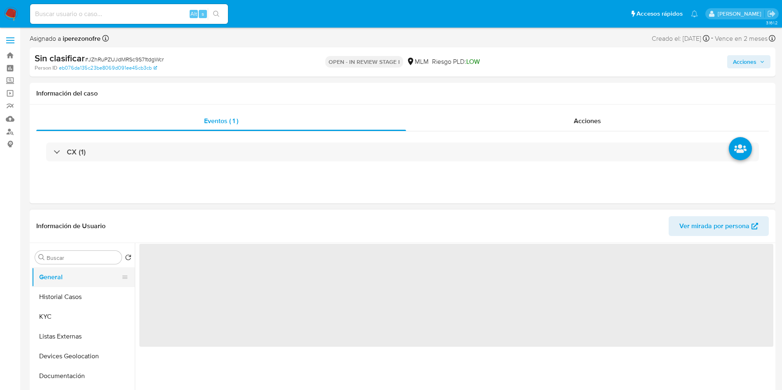
click at [105, 280] on button "General" at bounding box center [80, 277] width 96 height 20
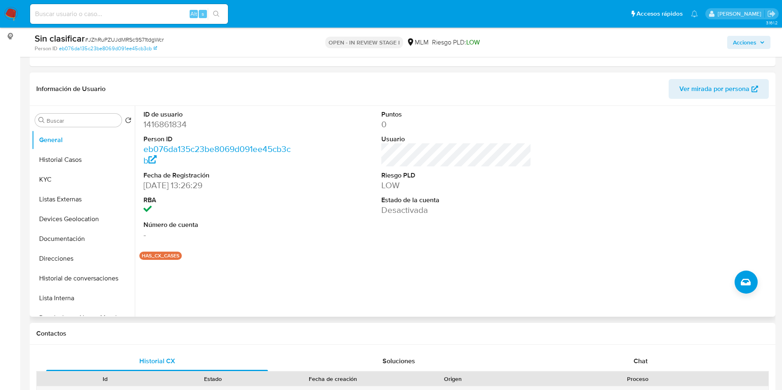
scroll to position [124, 0]
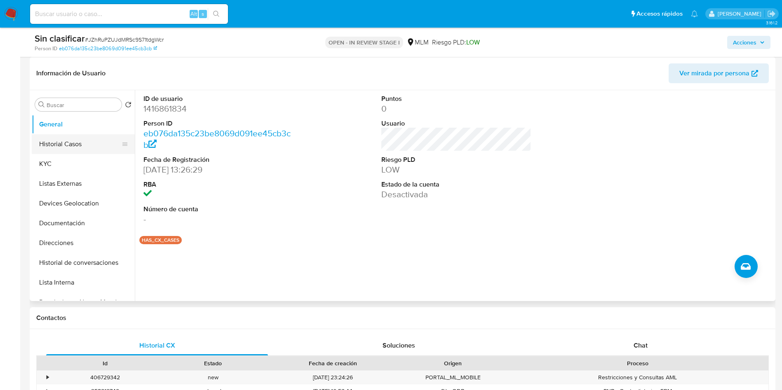
click at [73, 144] on button "Historial Casos" at bounding box center [80, 144] width 96 height 20
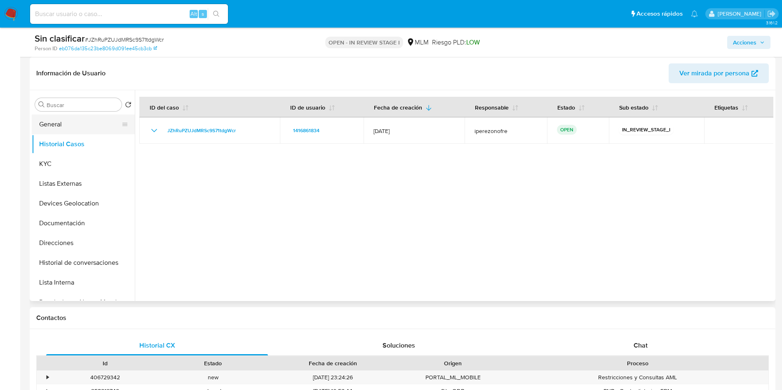
click at [80, 125] on button "General" at bounding box center [80, 125] width 96 height 20
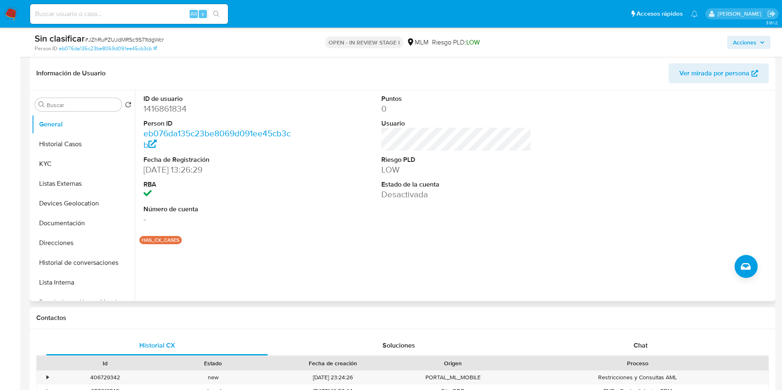
drag, startPoint x: 516, startPoint y: 195, endPoint x: 368, endPoint y: 239, distance: 154.3
click at [368, 239] on div "HAS_CX_CASES" at bounding box center [456, 240] width 634 height 8
click at [230, 129] on link "eb076da135c23be8069d091ee45cb3cb" at bounding box center [216, 138] width 147 height 23
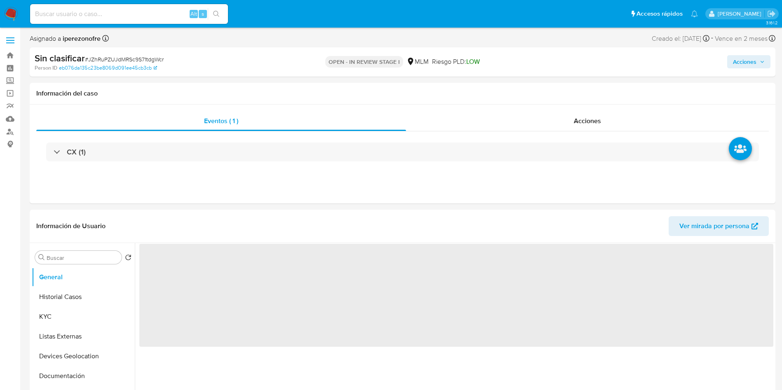
select select "10"
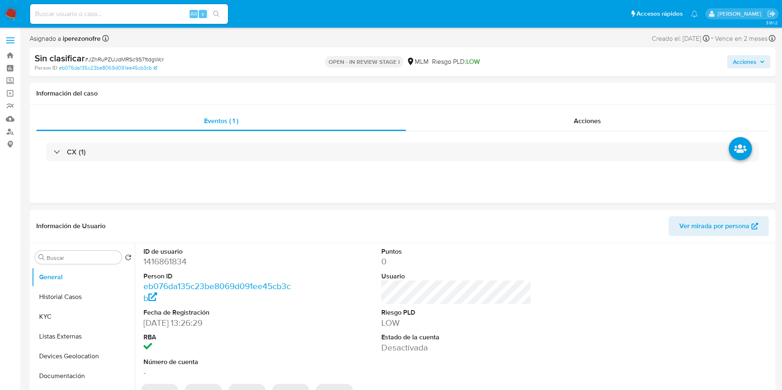
click at [148, 20] on div "Alt s" at bounding box center [129, 14] width 198 height 20
click at [150, 14] on input at bounding box center [129, 14] width 198 height 11
paste input "211720526"
type input "211720526"
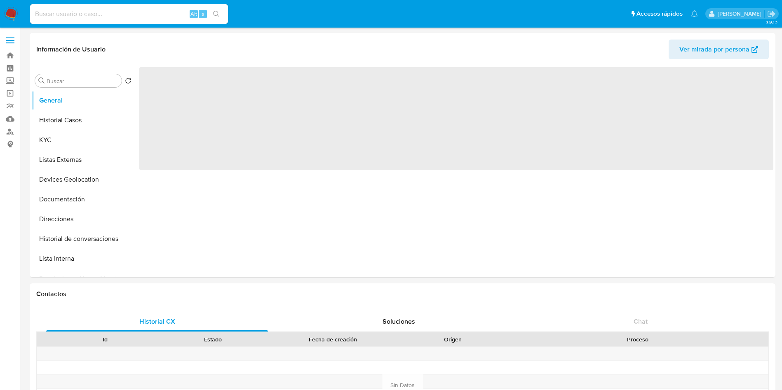
select select "10"
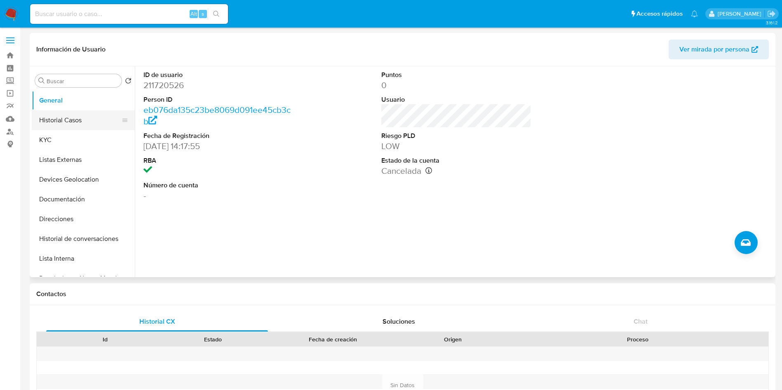
click at [71, 125] on button "Historial Casos" at bounding box center [80, 120] width 96 height 20
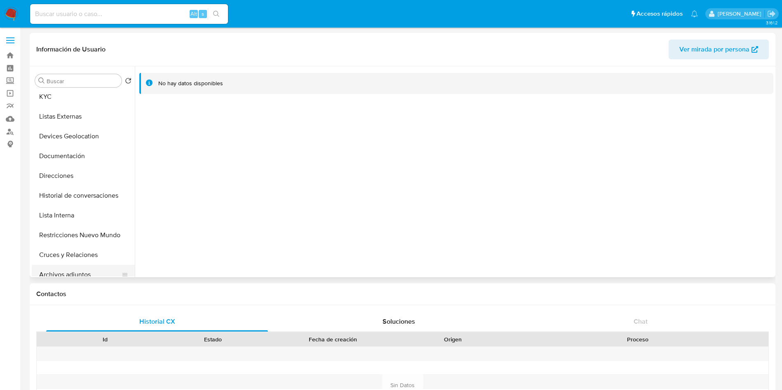
scroll to position [62, 0]
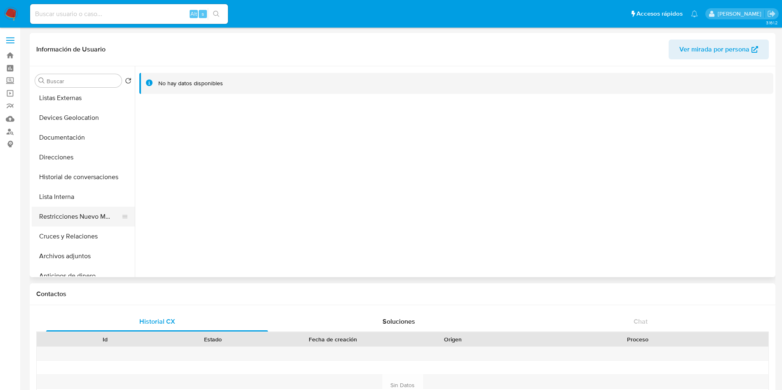
click at [86, 217] on button "Restricciones Nuevo Mundo" at bounding box center [80, 217] width 96 height 20
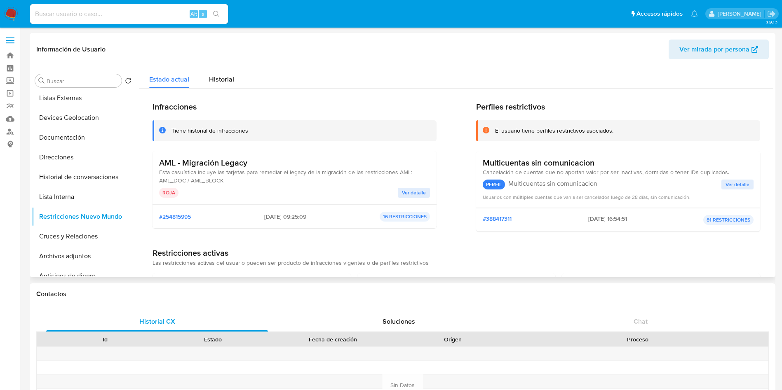
click at [412, 192] on span "Ver detalle" at bounding box center [414, 193] width 24 height 8
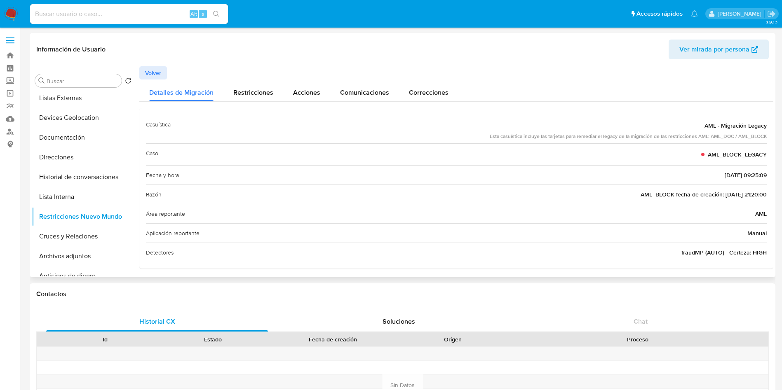
click at [159, 71] on span "Volver" at bounding box center [153, 73] width 16 height 12
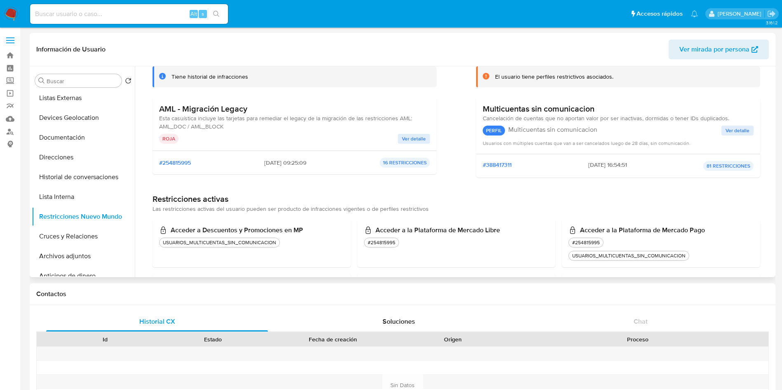
scroll to position [124, 0]
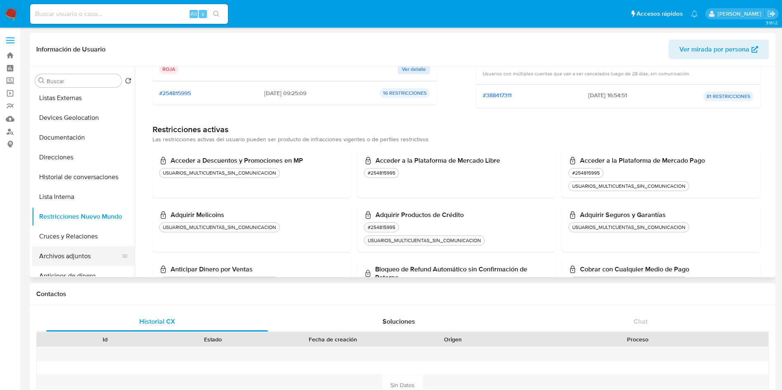
click at [83, 258] on button "Archivos adjuntos" at bounding box center [80, 256] width 96 height 20
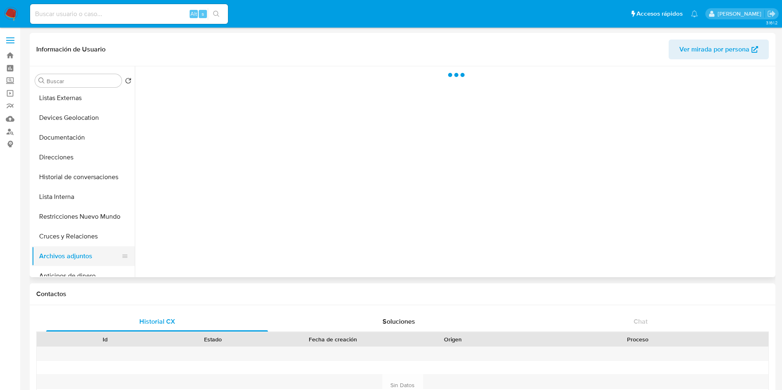
scroll to position [0, 0]
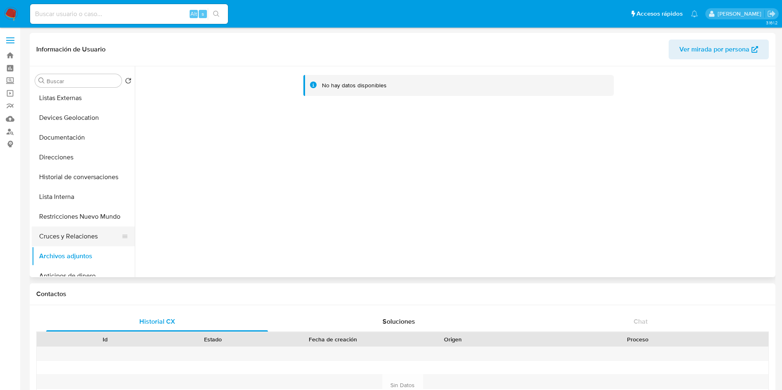
click at [83, 239] on button "Cruces y Relaciones" at bounding box center [80, 237] width 96 height 20
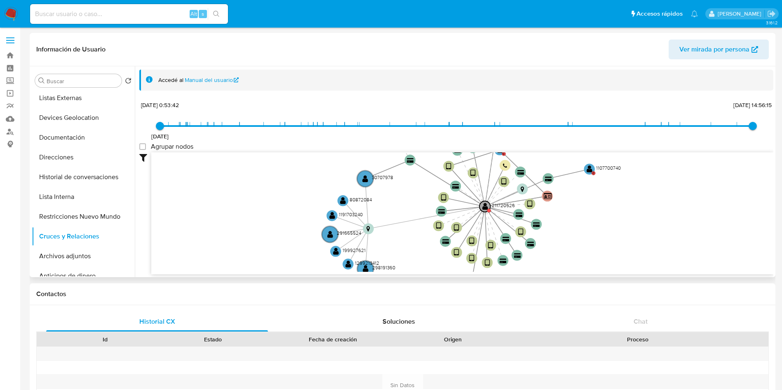
drag, startPoint x: 604, startPoint y: 197, endPoint x: 574, endPoint y: 230, distance: 43.7
click at [574, 230] on icon "user-211720526  211720526 device-61900e1808813b001d94916b  device-66551b9102d…" at bounding box center [462, 212] width 622 height 120
click at [85, 214] on button "Restricciones Nuevo Mundo" at bounding box center [80, 217] width 96 height 20
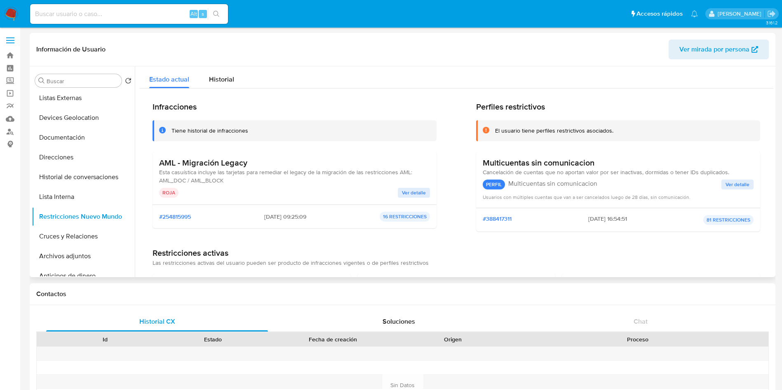
click at [732, 183] on span "Ver detalle" at bounding box center [737, 184] width 24 height 8
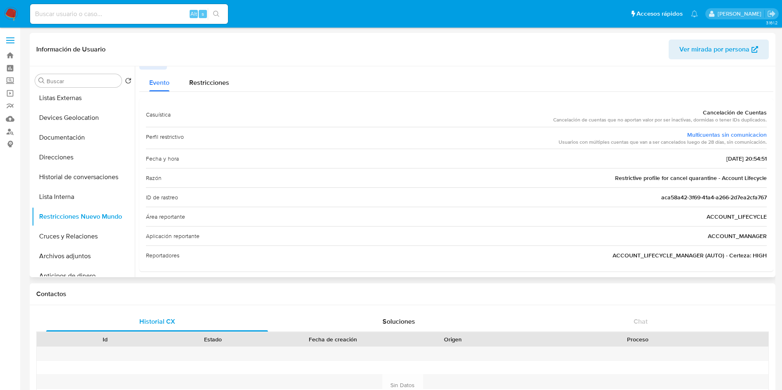
scroll to position [15, 0]
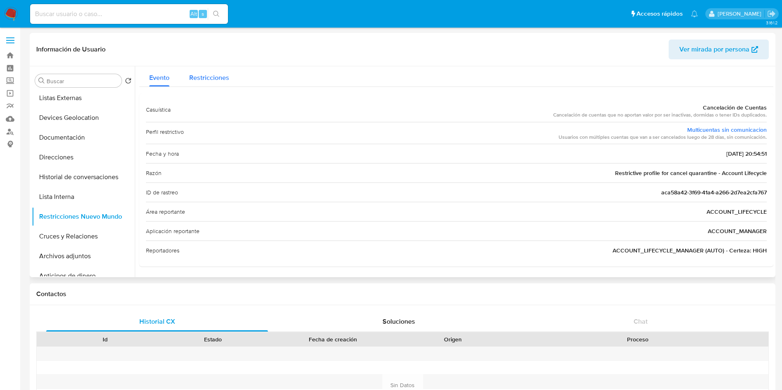
click at [205, 74] on span "Restricciones" at bounding box center [209, 77] width 40 height 9
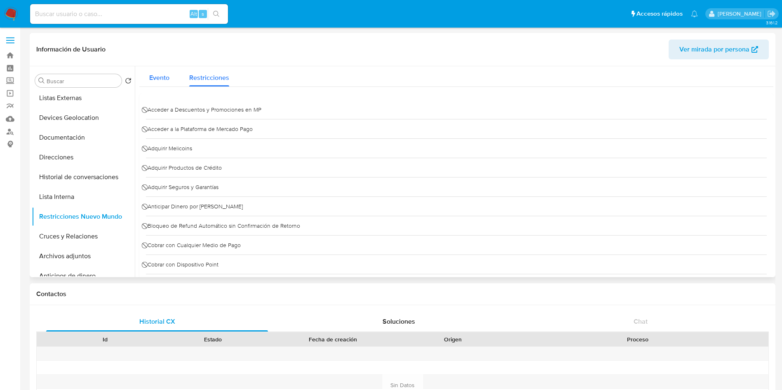
click at [158, 76] on span "Evento" at bounding box center [159, 77] width 20 height 9
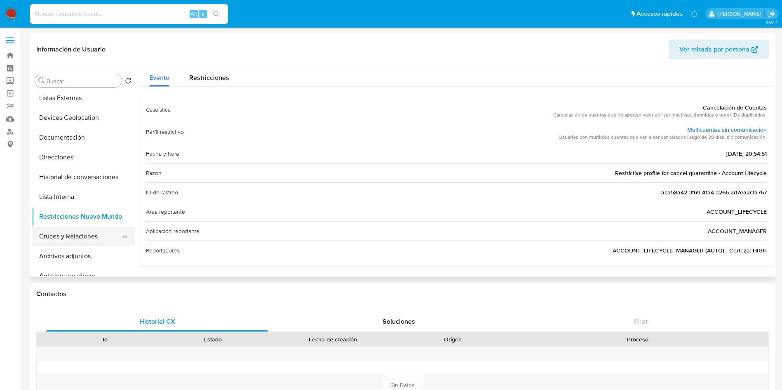
scroll to position [0, 0]
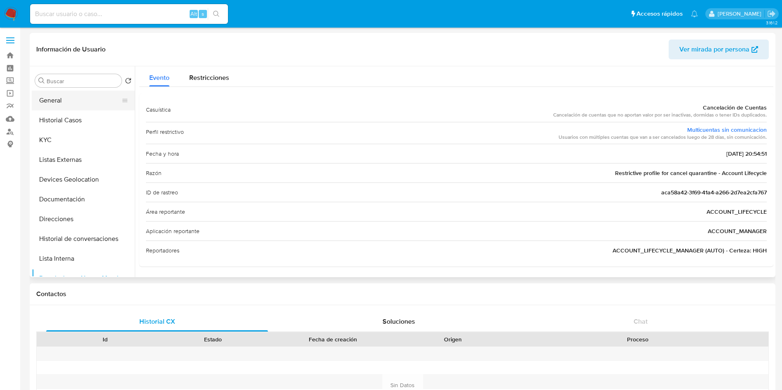
click at [68, 99] on button "General" at bounding box center [80, 101] width 96 height 20
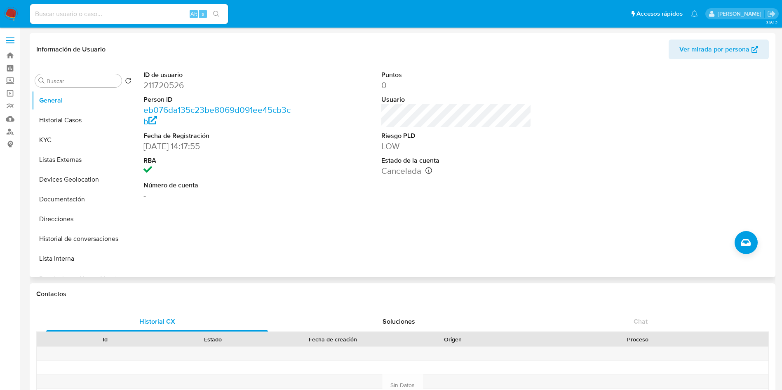
click at [170, 81] on dd "211720526" at bounding box center [218, 86] width 150 height 12
copy dd "211720526"
drag, startPoint x: 502, startPoint y: 170, endPoint x: 424, endPoint y: 172, distance: 78.3
drag, startPoint x: 502, startPoint y: 171, endPoint x: 541, endPoint y: 171, distance: 38.3
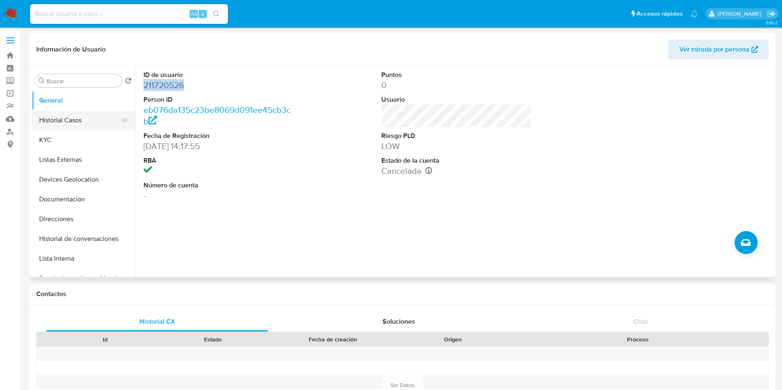
click at [68, 121] on button "Historial Casos" at bounding box center [80, 120] width 96 height 20
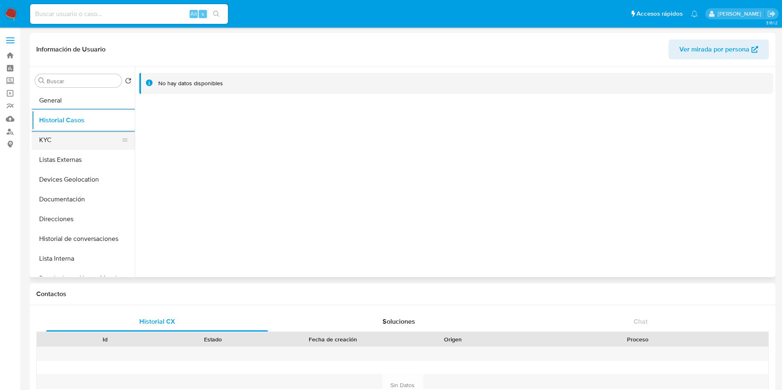
click at [79, 143] on button "KYC" at bounding box center [80, 140] width 96 height 20
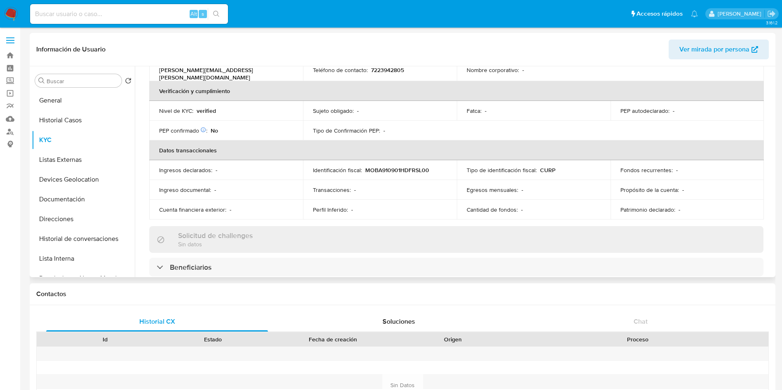
scroll to position [202, 0]
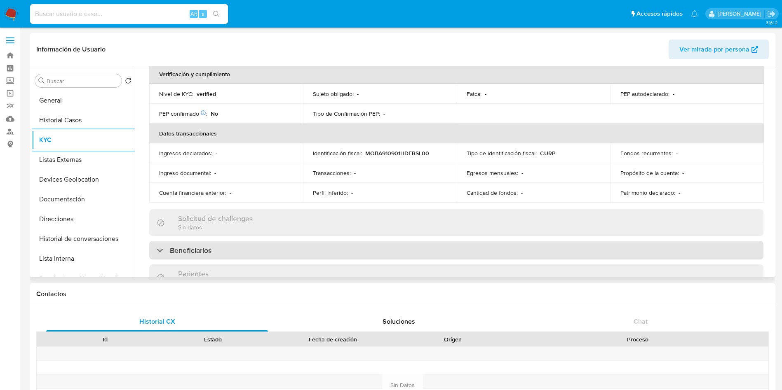
click at [338, 246] on div "Beneficiarios" at bounding box center [456, 250] width 614 height 19
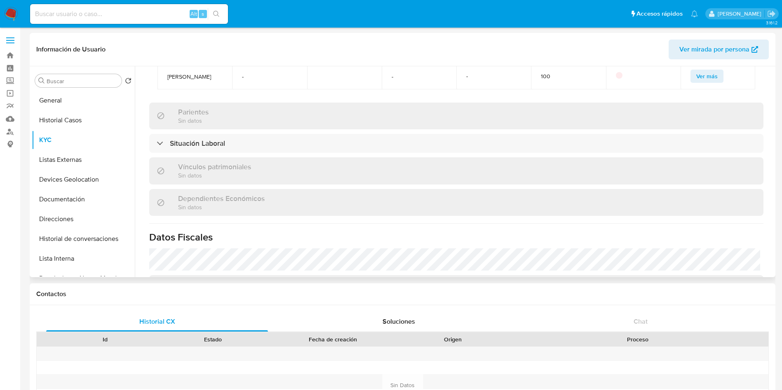
scroll to position [436, 0]
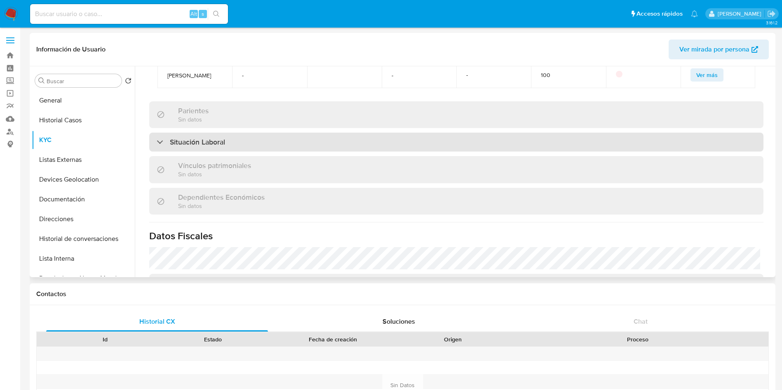
click at [317, 137] on div "Situación Laboral" at bounding box center [456, 142] width 614 height 19
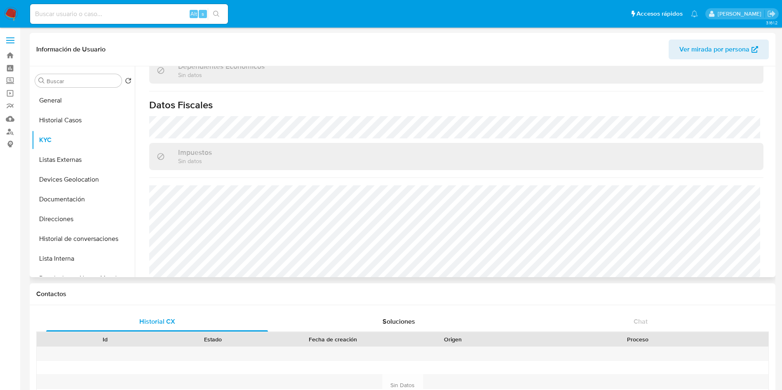
scroll to position [692, 0]
click at [65, 152] on button "Listas Externas" at bounding box center [80, 160] width 96 height 20
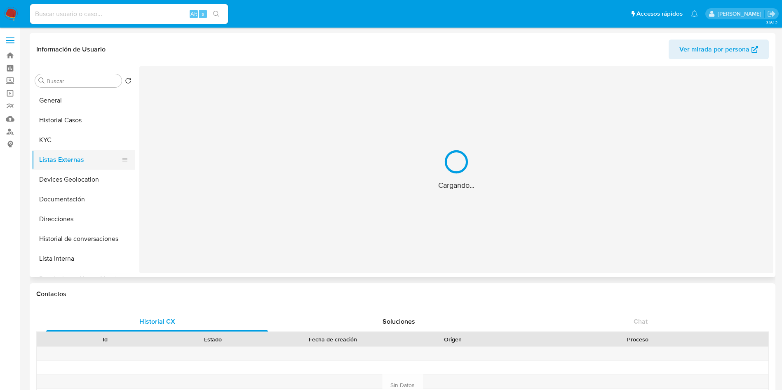
scroll to position [0, 0]
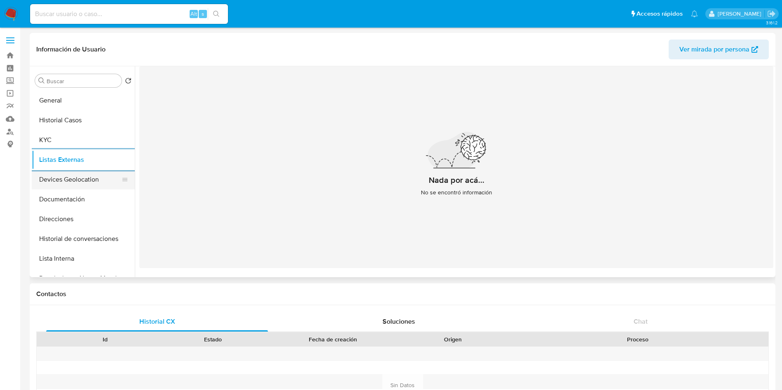
click at [71, 186] on button "Devices Geolocation" at bounding box center [80, 180] width 96 height 20
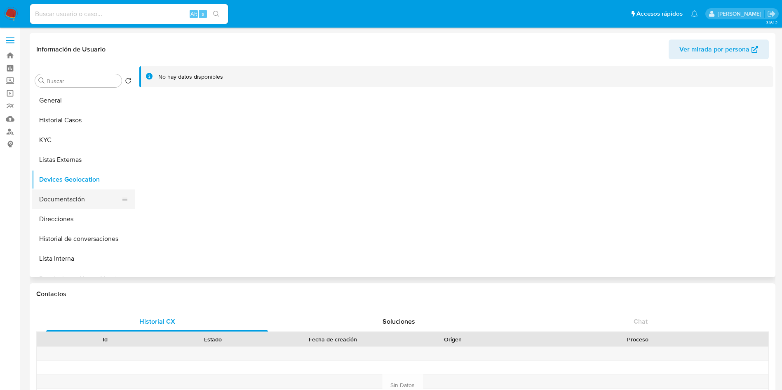
click at [58, 196] on button "Documentación" at bounding box center [80, 200] width 96 height 20
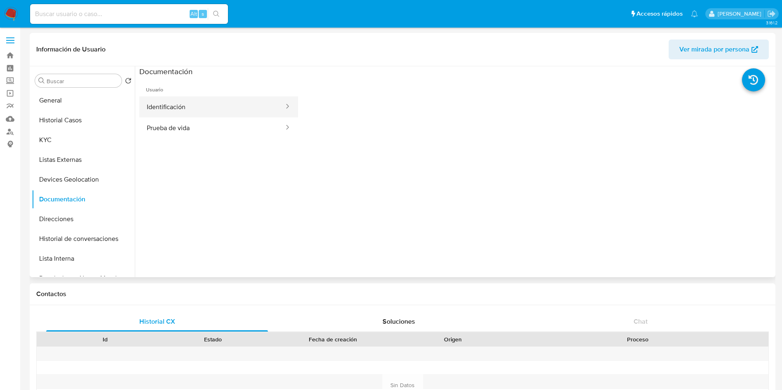
click at [256, 108] on button "Identificación" at bounding box center [211, 106] width 145 height 21
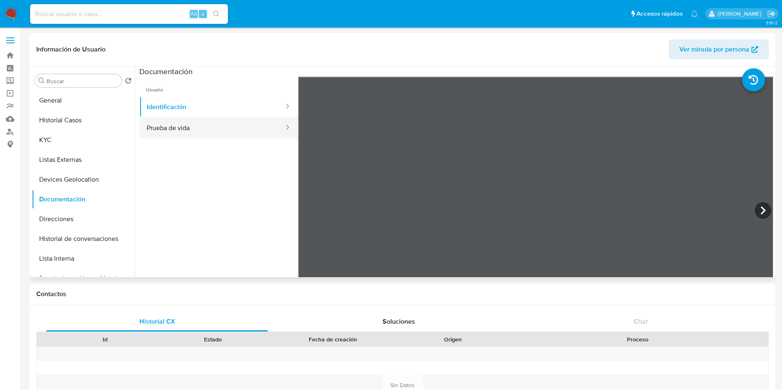
click at [190, 129] on button "Prueba de vida" at bounding box center [211, 127] width 145 height 21
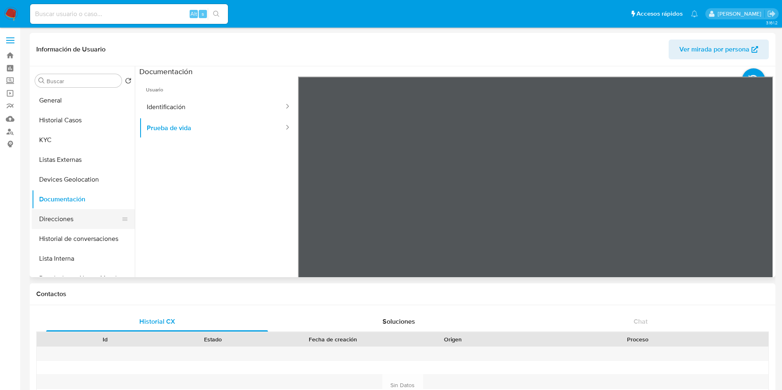
click at [69, 219] on button "Direcciones" at bounding box center [80, 219] width 96 height 20
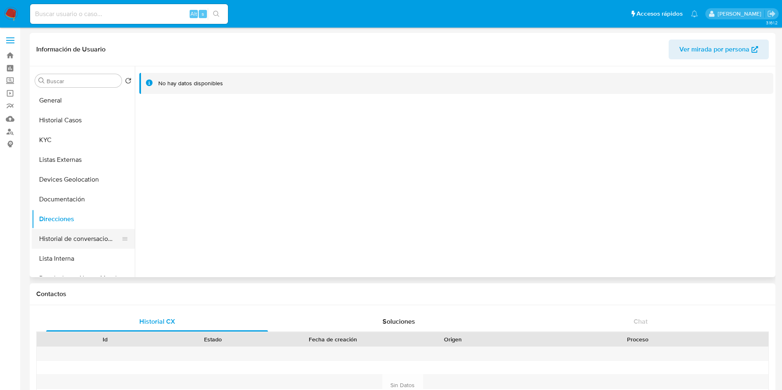
click at [64, 237] on button "Historial de conversaciones" at bounding box center [80, 239] width 96 height 20
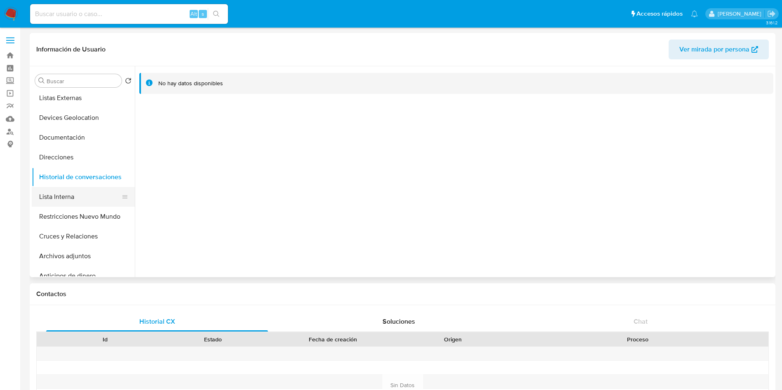
click at [69, 198] on button "Lista Interna" at bounding box center [80, 197] width 96 height 20
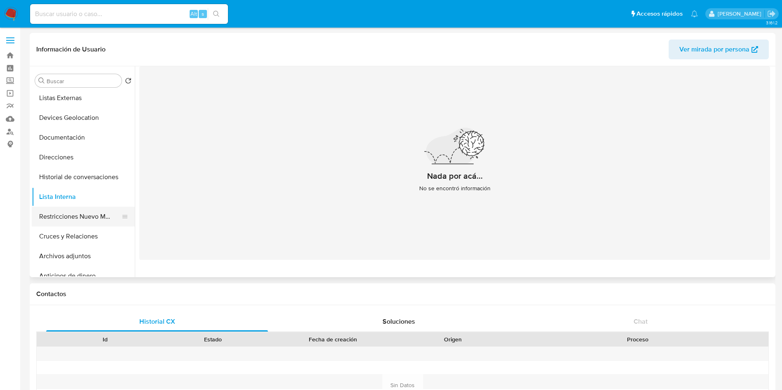
click at [75, 214] on button "Restricciones Nuevo Mundo" at bounding box center [80, 217] width 96 height 20
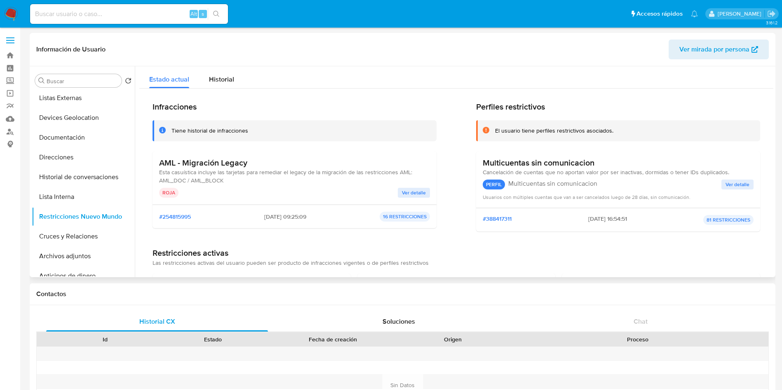
click at [425, 194] on button "Ver detalle" at bounding box center [414, 193] width 32 height 10
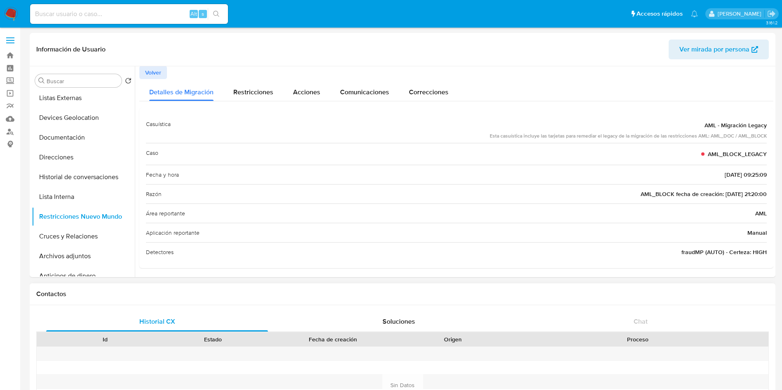
scroll to position [0, 0]
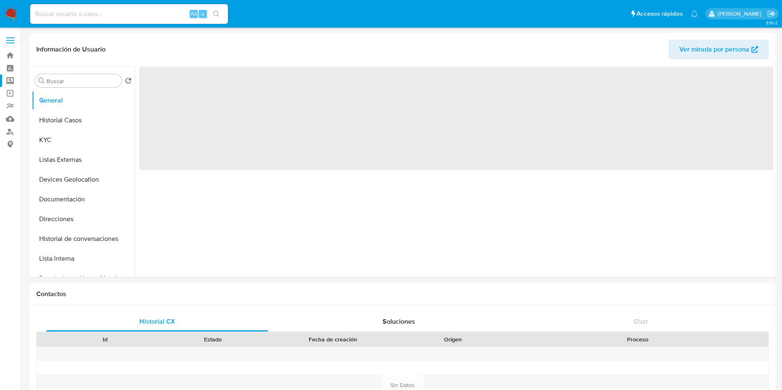
click at [7, 80] on label "Screening" at bounding box center [49, 81] width 98 height 13
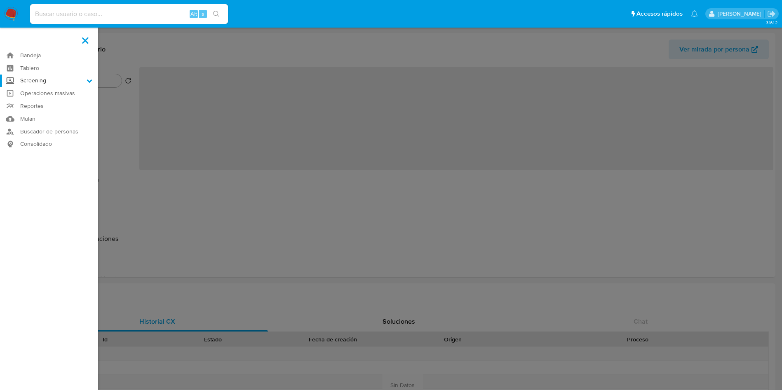
click at [0, 0] on input "Screening" at bounding box center [0, 0] width 0 height 0
select select "10"
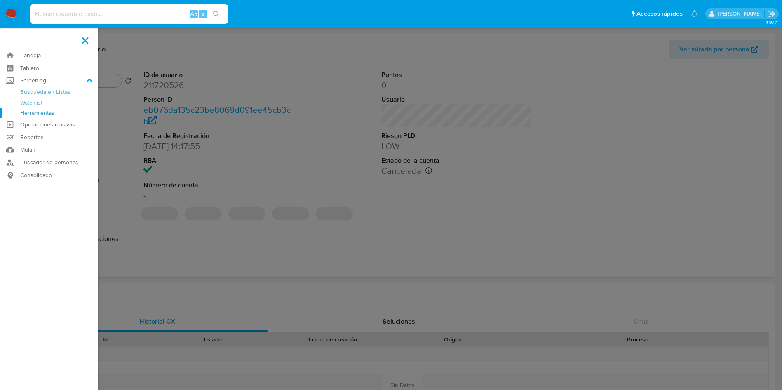
click at [52, 115] on link "Herramientas" at bounding box center [49, 113] width 98 height 10
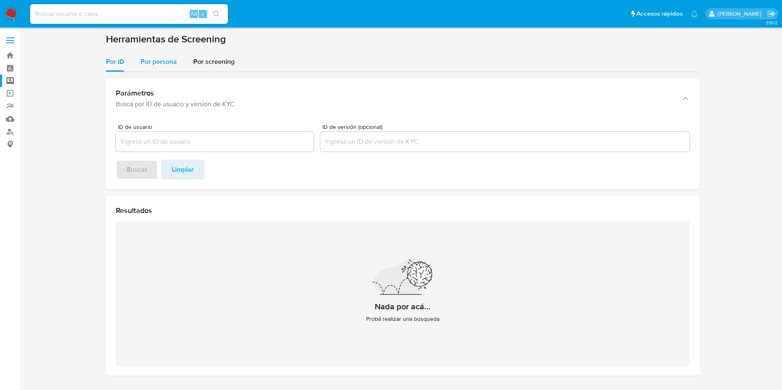
click at [166, 59] on span "Por persona" at bounding box center [159, 61] width 36 height 9
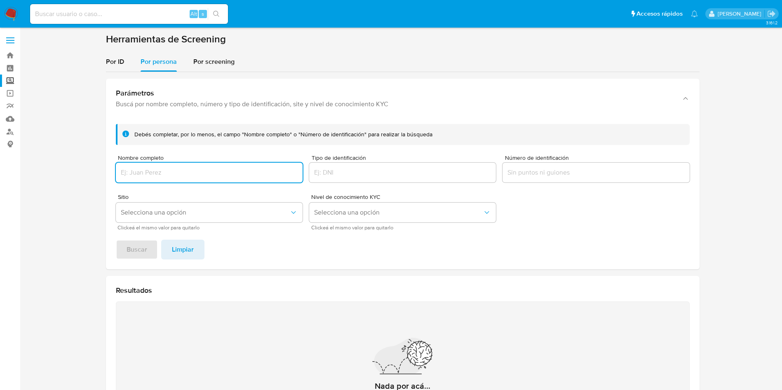
click at [175, 169] on input "Nombre completo" at bounding box center [209, 172] width 187 height 11
type input "[PERSON_NAME]"
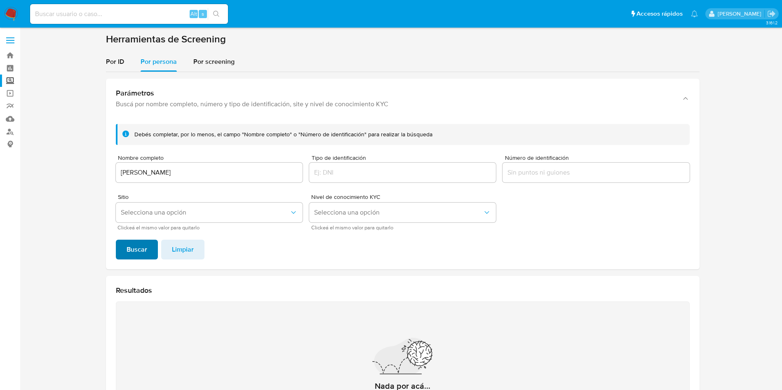
click at [142, 246] on span "Buscar" at bounding box center [137, 250] width 21 height 18
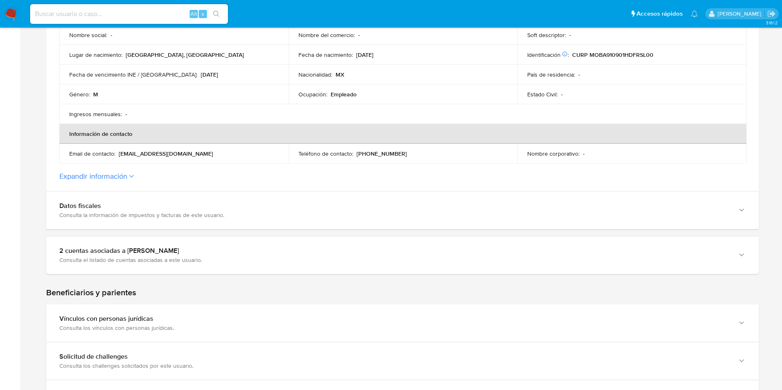
scroll to position [247, 0]
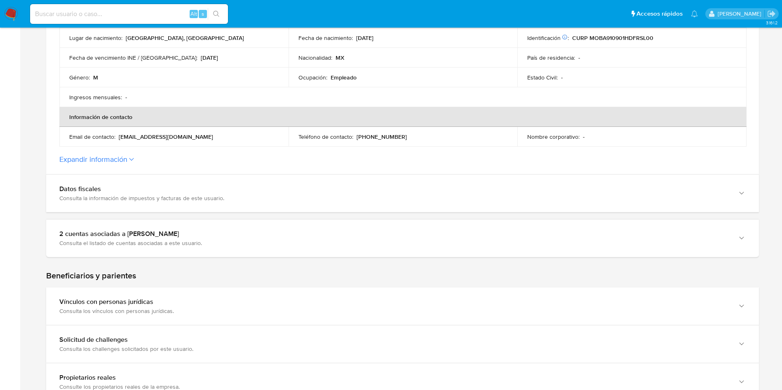
click at [133, 158] on icon at bounding box center [131, 159] width 5 height 3
click at [127, 158] on button "Expandir información" at bounding box center [93, 159] width 68 height 9
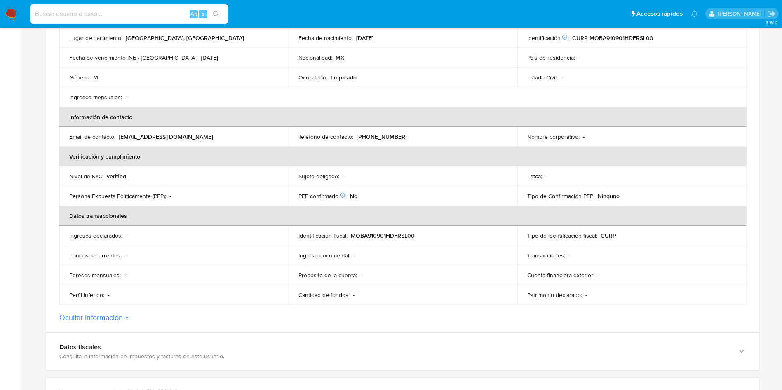
scroll to position [309, 0]
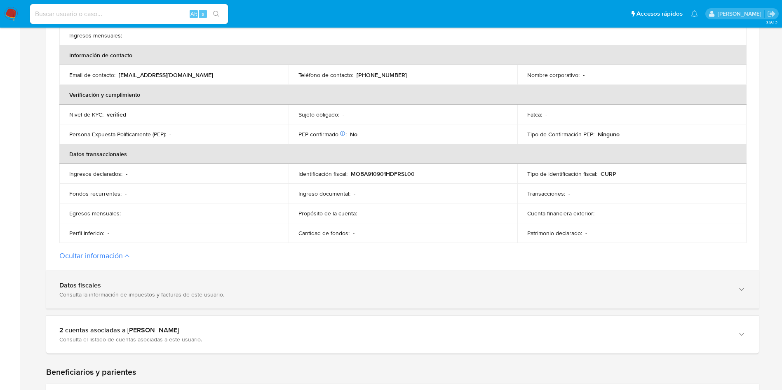
click at [488, 298] on div "Consulta la información de impuestos y facturas de este usuario." at bounding box center [394, 294] width 670 height 7
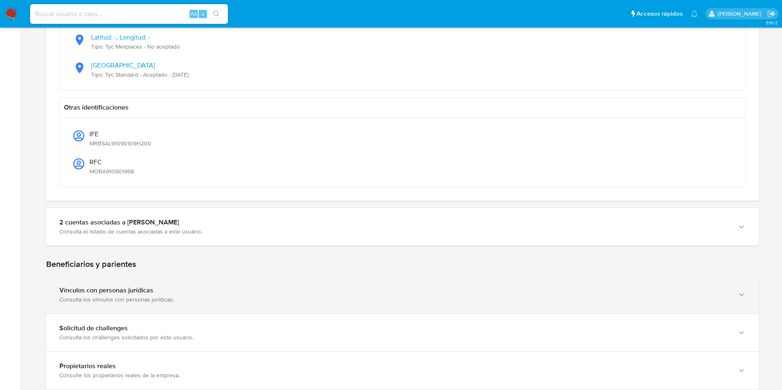
scroll to position [989, 0]
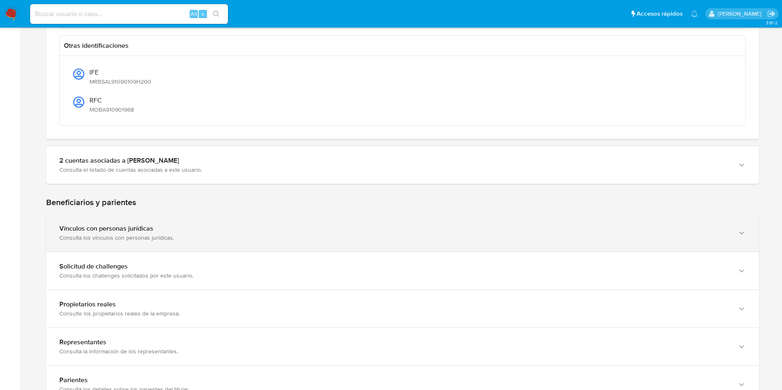
click at [743, 237] on icon "button" at bounding box center [741, 233] width 8 height 8
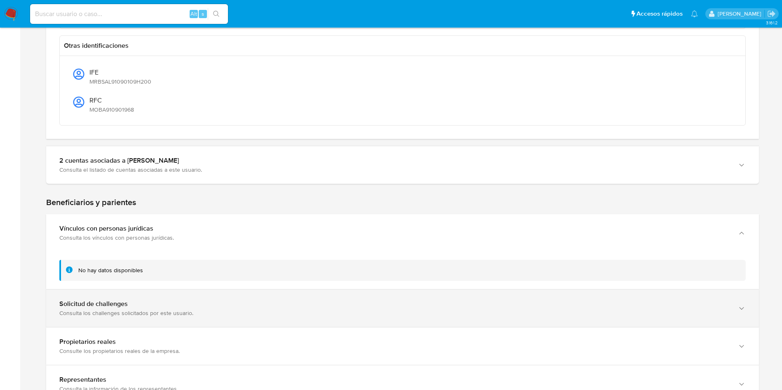
click at [748, 303] on div "Solicitud de challenges Consulta los challenges solicitados por este usuario." at bounding box center [402, 308] width 712 height 37
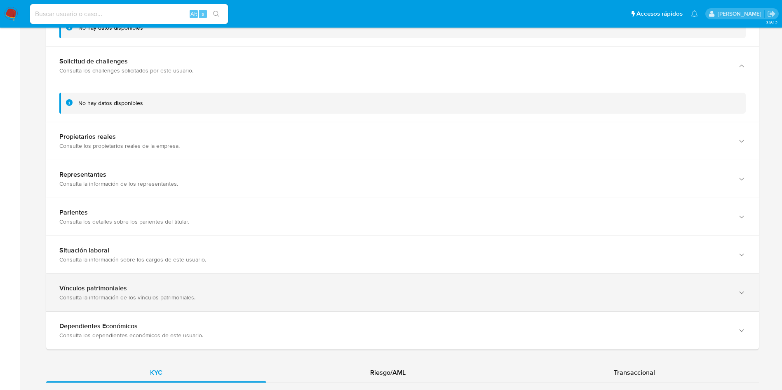
scroll to position [1236, 0]
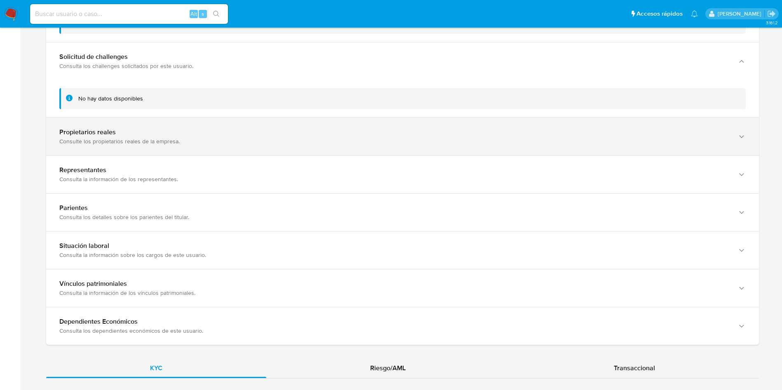
click at [225, 142] on div "Consulte los propietarios reales de la empresa." at bounding box center [394, 141] width 670 height 7
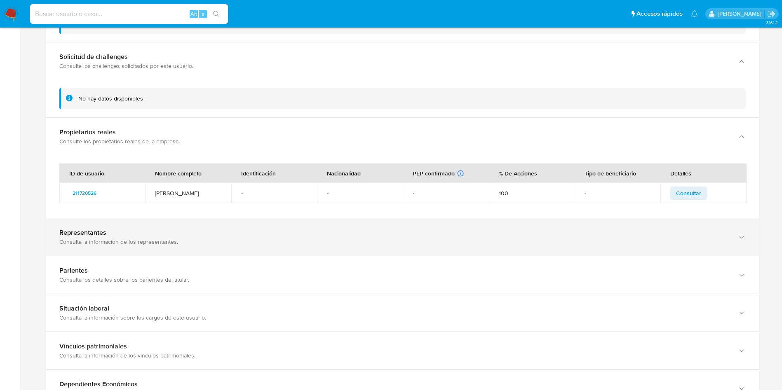
click at [207, 242] on div "Consulta la información de los representantes." at bounding box center [394, 241] width 670 height 7
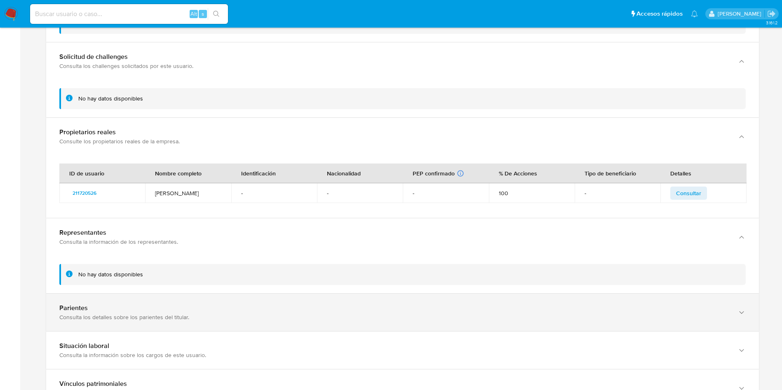
click at [228, 307] on div "Parientes" at bounding box center [394, 308] width 670 height 8
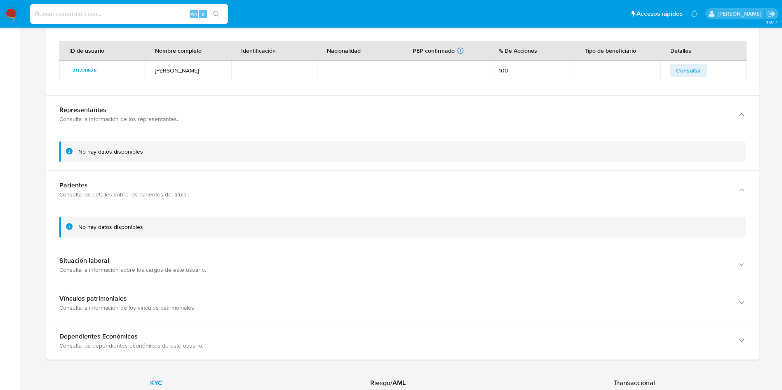
scroll to position [1360, 0]
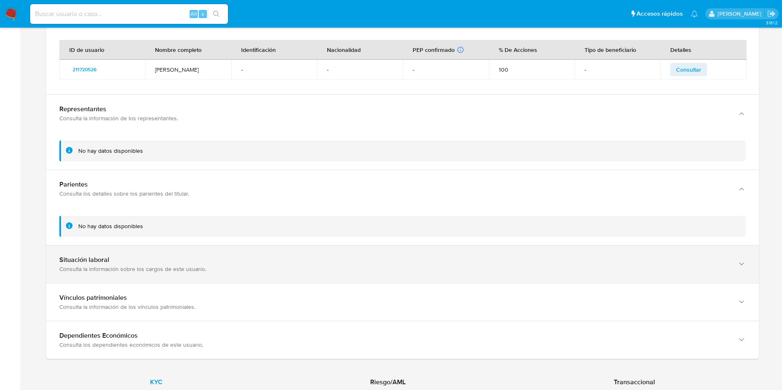
click at [352, 267] on div "Consulta la información sobre los cargos de este usuario." at bounding box center [394, 268] width 670 height 7
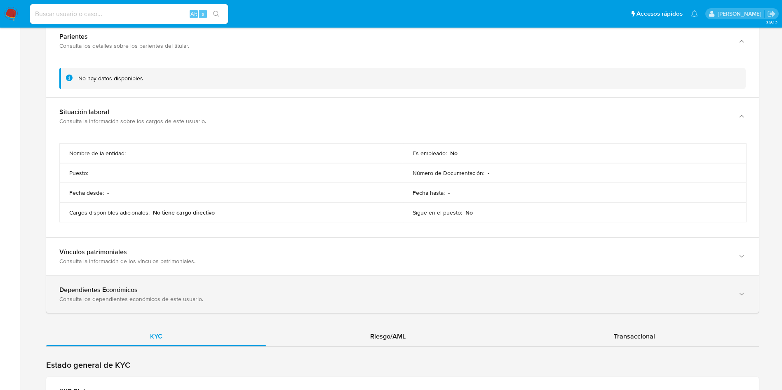
scroll to position [1545, 0]
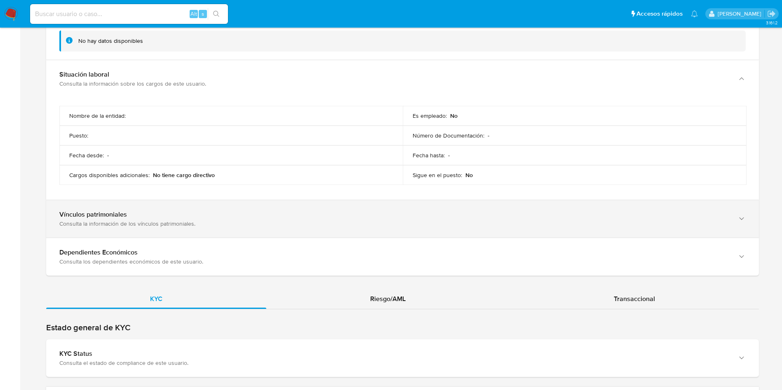
click at [335, 231] on div "Vínculos patrimoniales Consulta la información de los vínculos patrimoniales." at bounding box center [402, 218] width 712 height 37
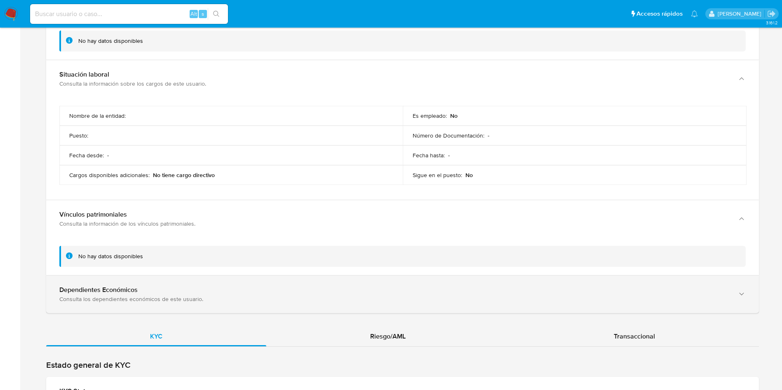
click at [321, 293] on div "Dependientes Económicos" at bounding box center [394, 290] width 670 height 8
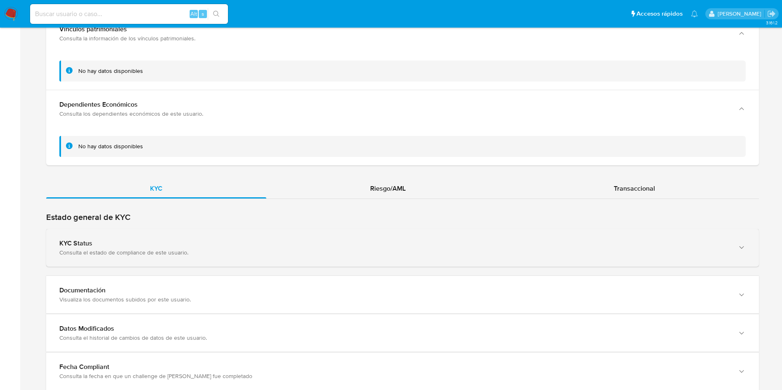
scroll to position [1793, 0]
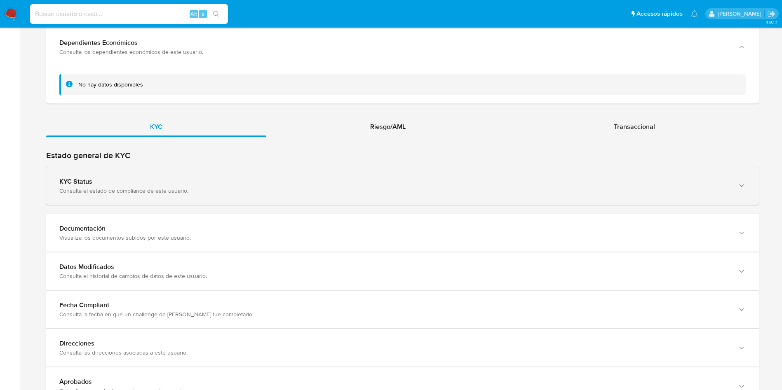
click at [391, 195] on div "KYC Status Consulta el estado de compliance de este usuario." at bounding box center [402, 185] width 712 height 37
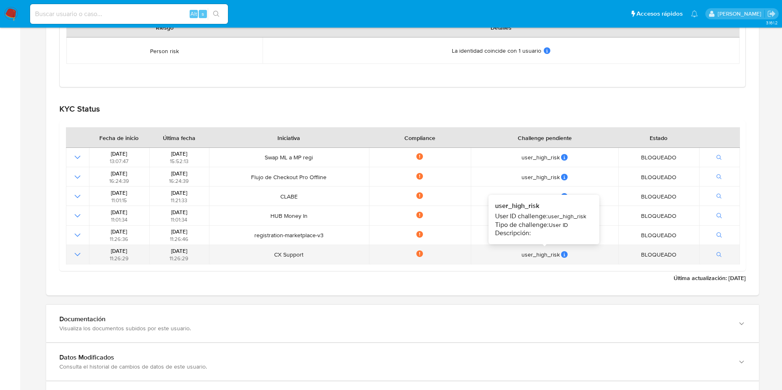
scroll to position [2102, 0]
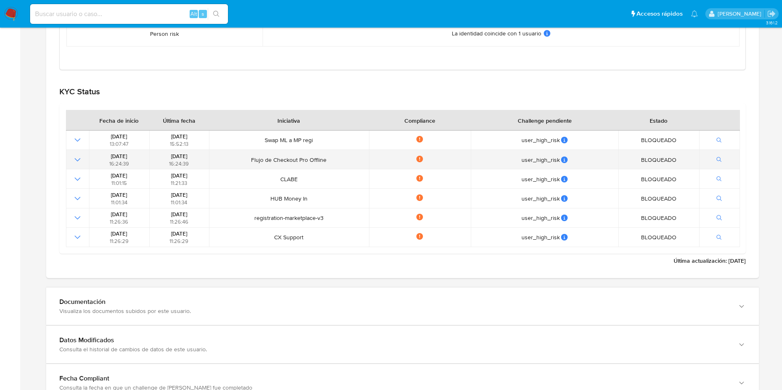
click at [421, 158] on icon at bounding box center [419, 159] width 7 height 7
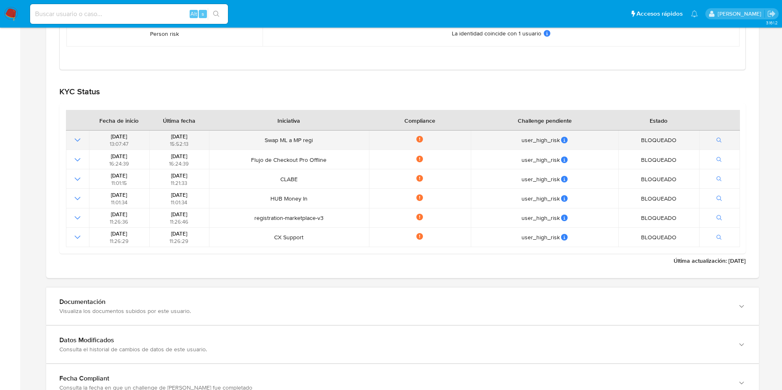
click at [419, 139] on icon at bounding box center [419, 139] width 7 height 7
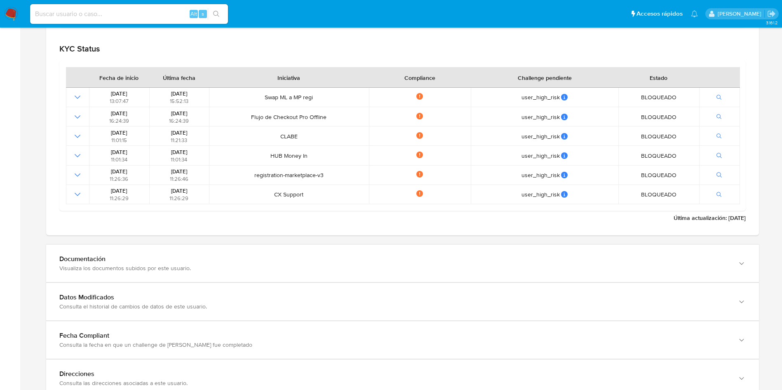
scroll to position [2163, 0]
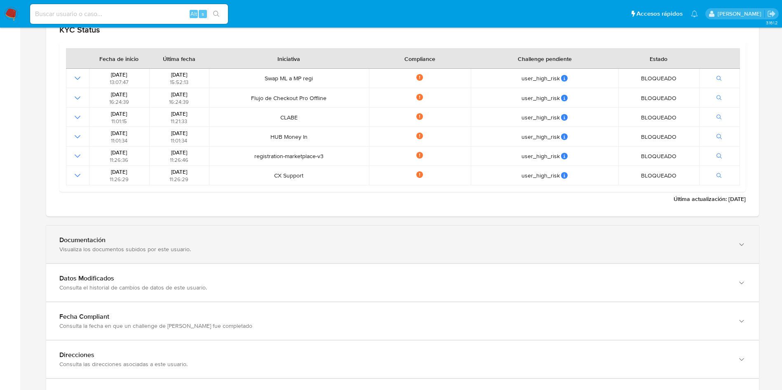
click at [693, 251] on div "Visualiza los documentos subidos por este usuario." at bounding box center [394, 249] width 670 height 7
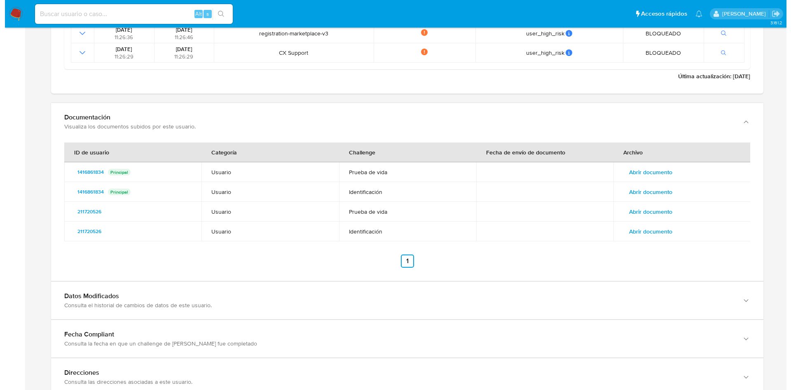
scroll to position [2287, 0]
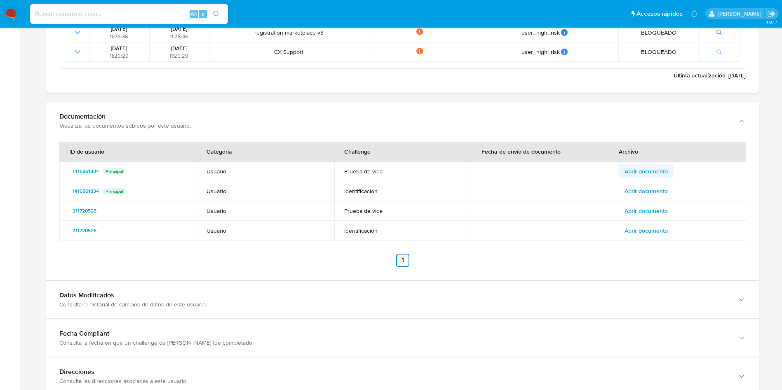
click at [638, 176] on span "Abrir documento" at bounding box center [645, 172] width 43 height 12
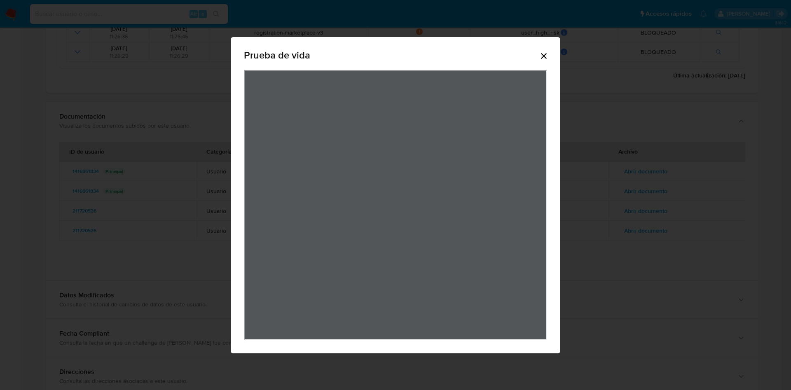
click at [545, 56] on icon "Cerrar" at bounding box center [544, 56] width 6 height 6
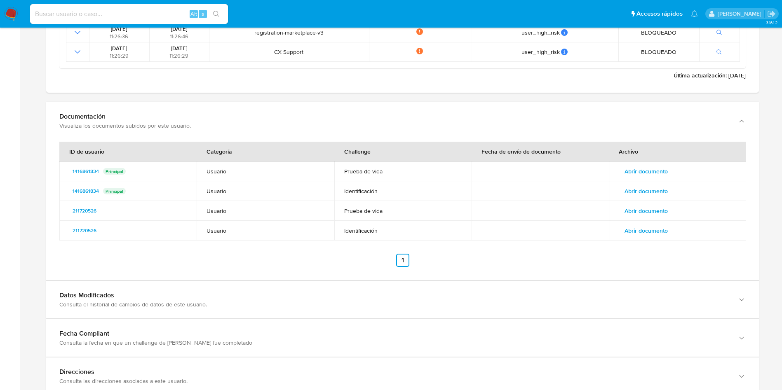
click at [647, 211] on span "Abrir documento" at bounding box center [645, 211] width 43 height 12
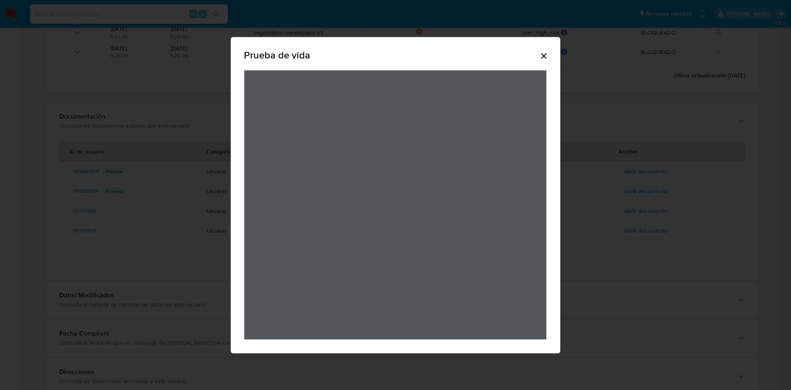
click at [546, 52] on icon "Cerrar" at bounding box center [544, 56] width 10 height 10
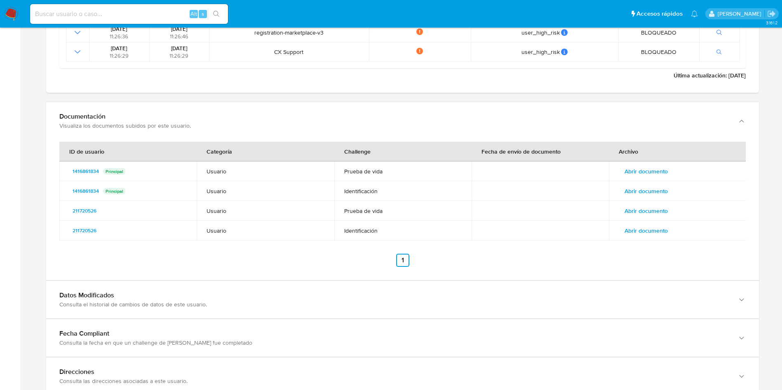
click at [656, 190] on span "Abrir documento" at bounding box center [645, 191] width 43 height 12
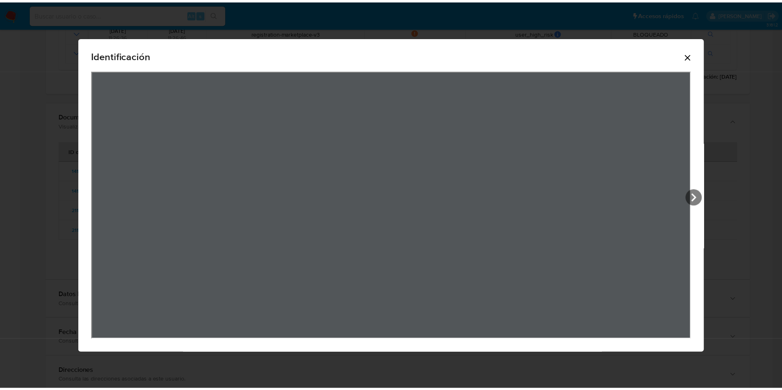
scroll to position [46, 0]
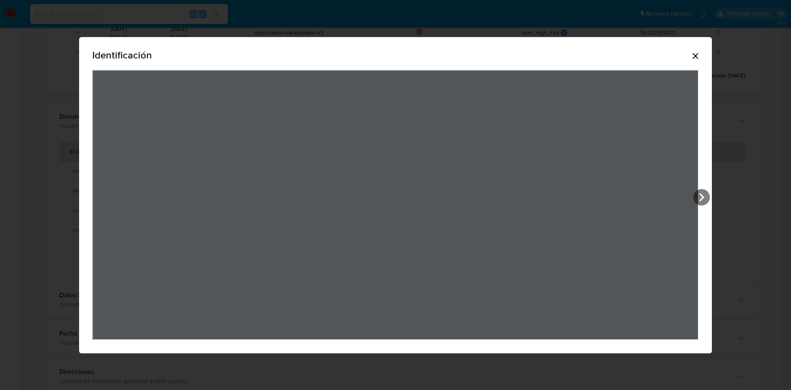
click at [701, 56] on icon "Cerrar" at bounding box center [696, 56] width 10 height 10
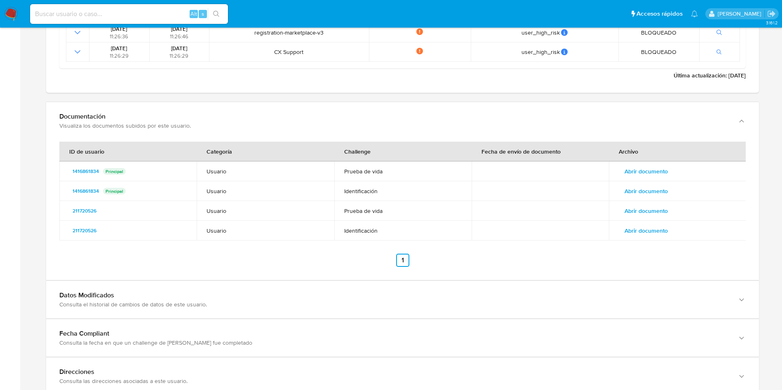
click at [639, 232] on span "Abrir documento" at bounding box center [645, 231] width 43 height 12
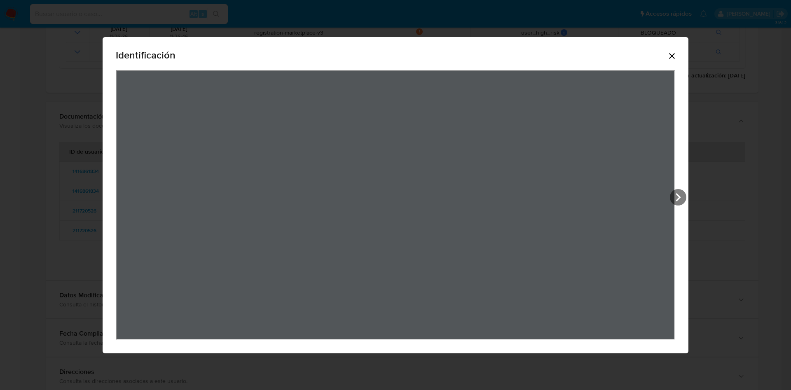
click at [675, 54] on icon "Cerrar" at bounding box center [672, 56] width 6 height 6
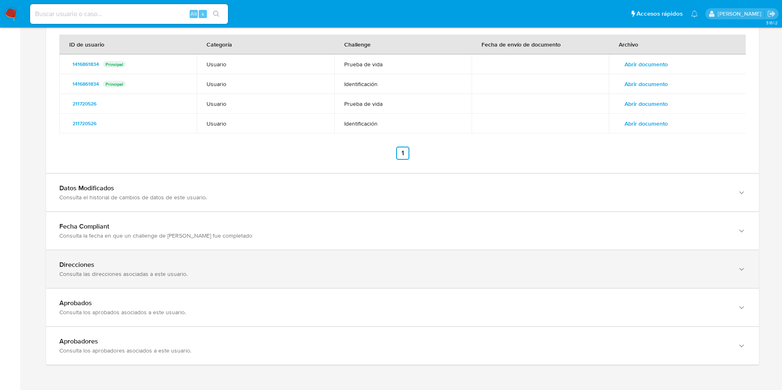
scroll to position [2411, 0]
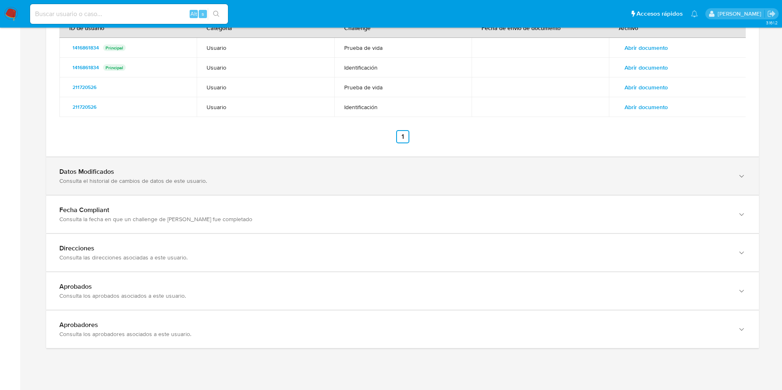
click at [551, 174] on div "Datos Modificados" at bounding box center [394, 172] width 670 height 8
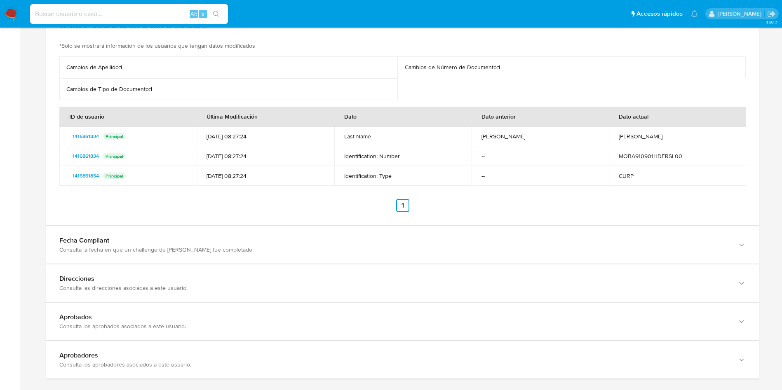
scroll to position [2609, 0]
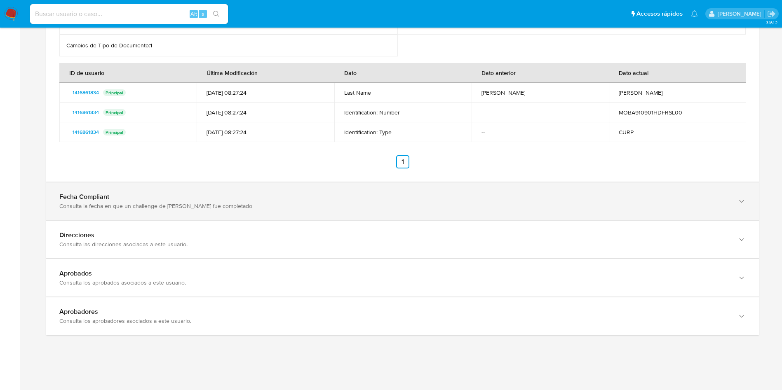
click at [419, 202] on div "Consulta la fecha en que un challenge de [PERSON_NAME] fue completado" at bounding box center [394, 205] width 670 height 7
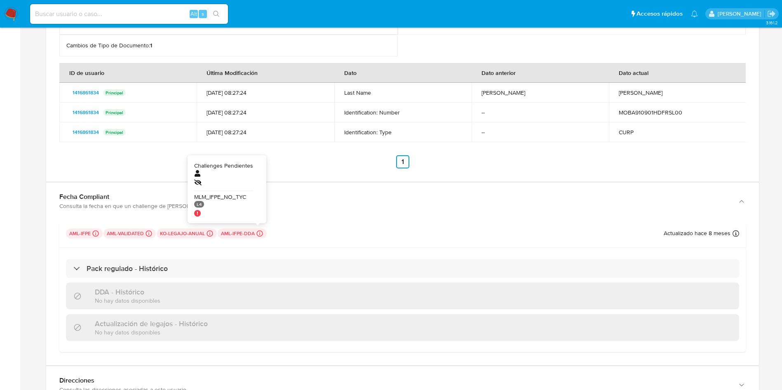
click at [257, 233] on icon at bounding box center [259, 233] width 7 height 7
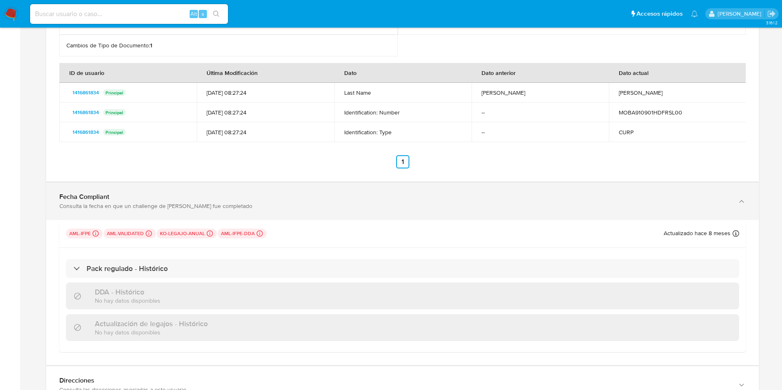
scroll to position [2671, 0]
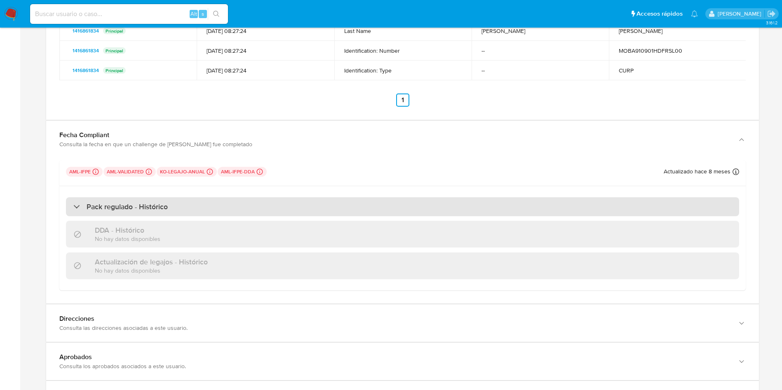
click at [224, 212] on div "Pack regulado - Histórico" at bounding box center [402, 206] width 673 height 19
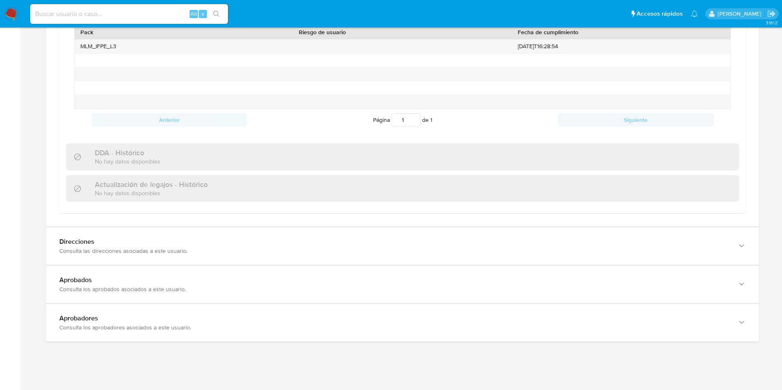
scroll to position [2877, 0]
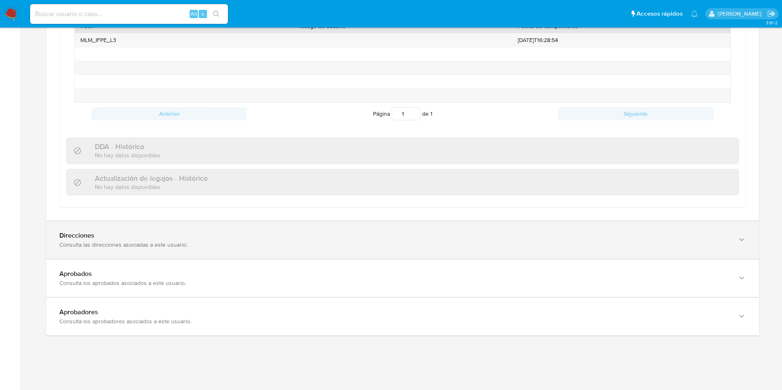
click at [560, 240] on div "Direcciones Consulta las direcciones asociadas a este usuario." at bounding box center [394, 240] width 670 height 17
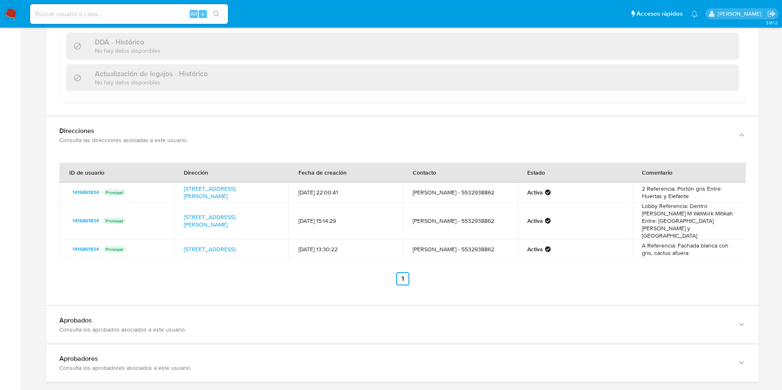
scroll to position [3001, 0]
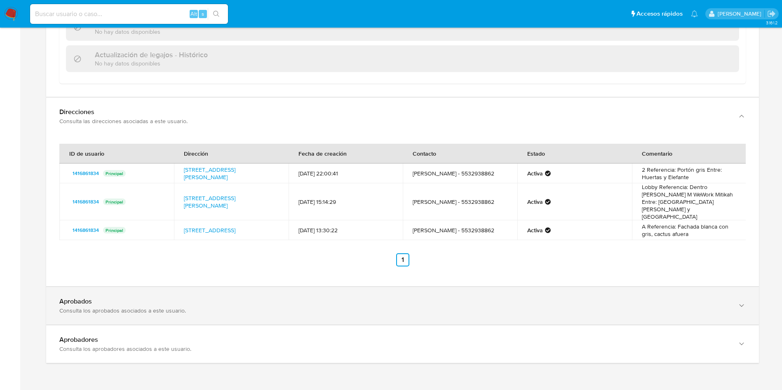
click at [531, 307] on div "Consulta los aprobados asociados a este usuario." at bounding box center [394, 310] width 670 height 7
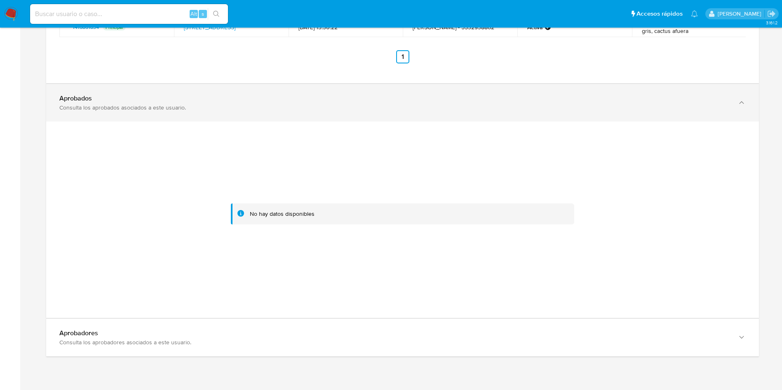
scroll to position [3210, 0]
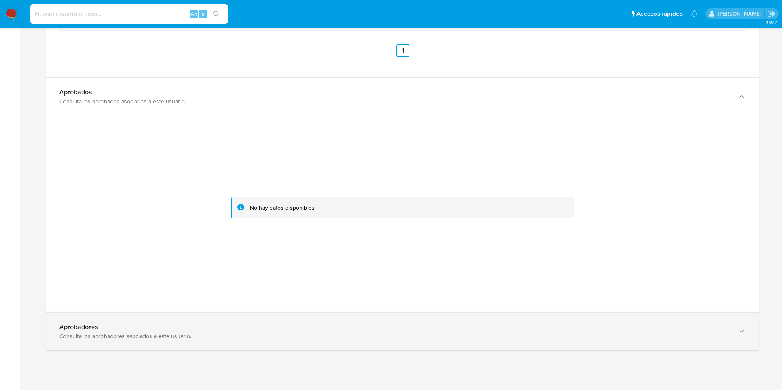
click at [499, 323] on div "Aprobadores" at bounding box center [394, 327] width 670 height 8
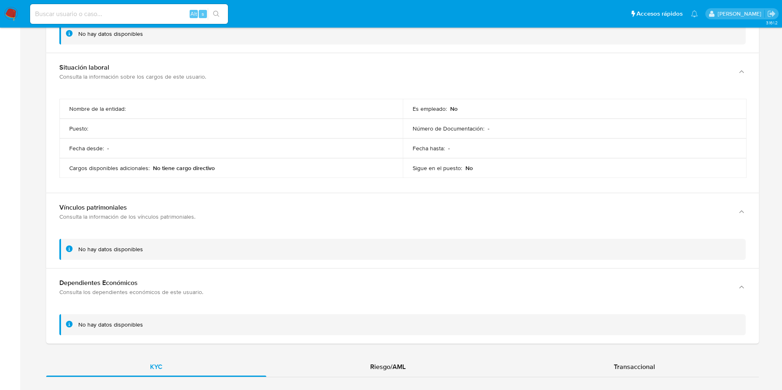
scroll to position [1676, 0]
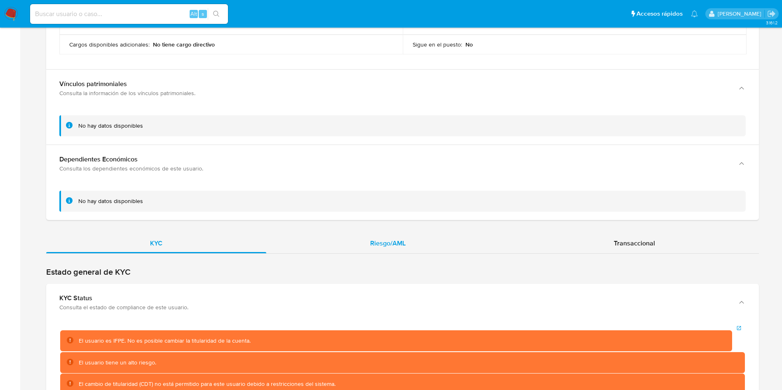
click at [383, 239] on span "Riesgo/AML" at bounding box center [387, 243] width 35 height 9
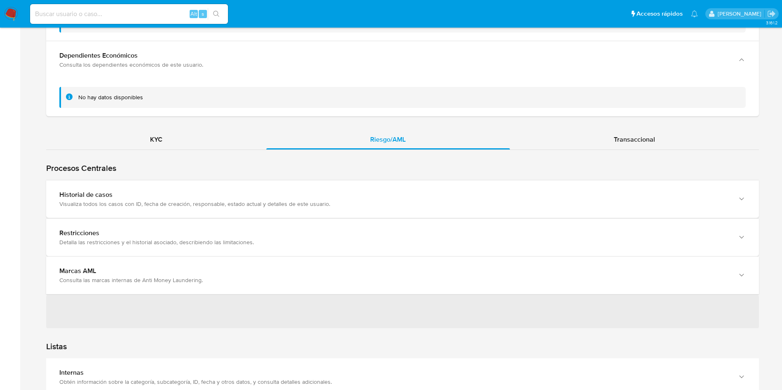
scroll to position [1800, 0]
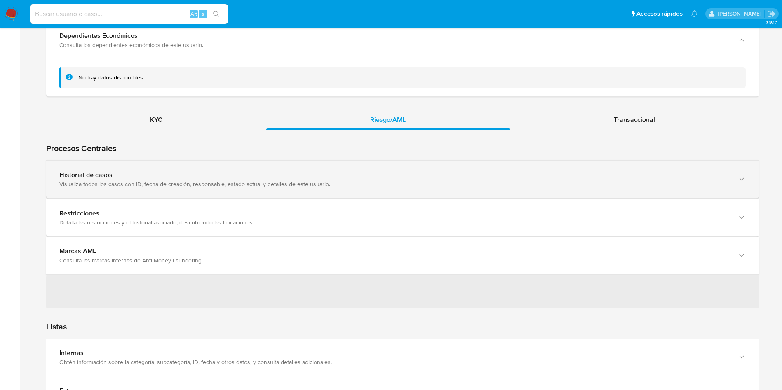
click at [430, 184] on div "Visualiza todos los casos con ID, fecha de creación, responsable, estado actual…" at bounding box center [394, 183] width 670 height 7
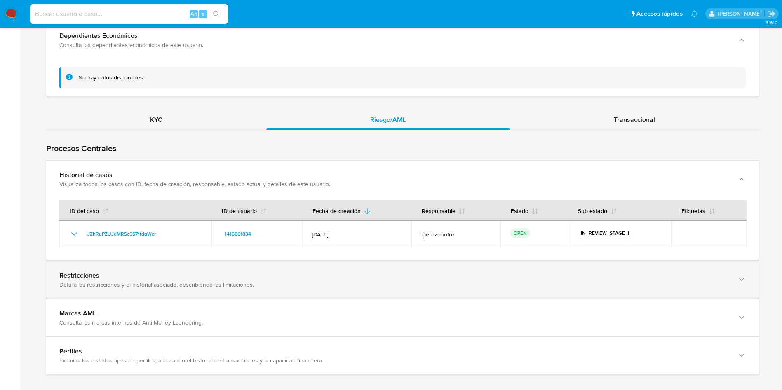
click at [501, 285] on div "Detalla las restricciones y el historial asociado, describiendo las limitacione…" at bounding box center [394, 284] width 670 height 7
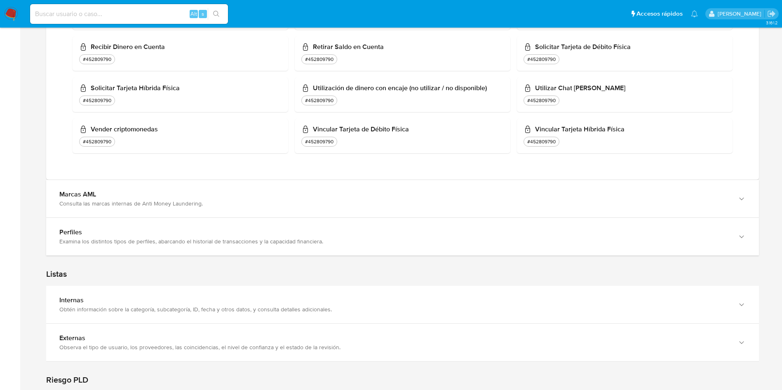
scroll to position [2789, 0]
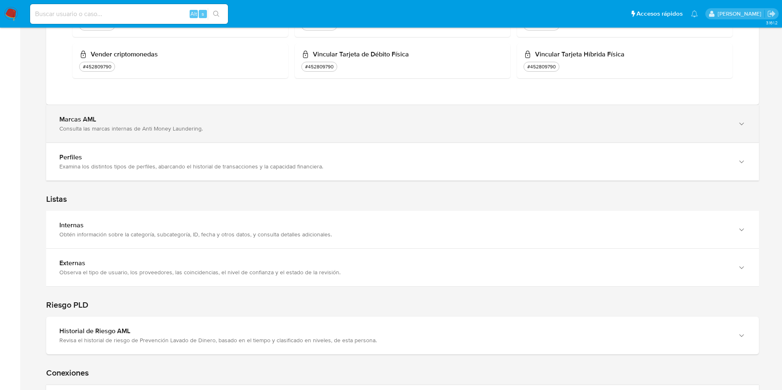
click at [246, 127] on div "Consulta las marcas internas de Anti Money Laundering." at bounding box center [394, 128] width 670 height 7
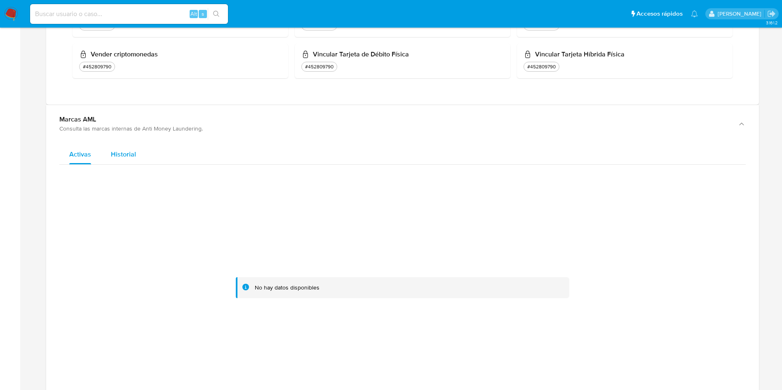
click at [124, 155] on span "Historial" at bounding box center [123, 154] width 25 height 9
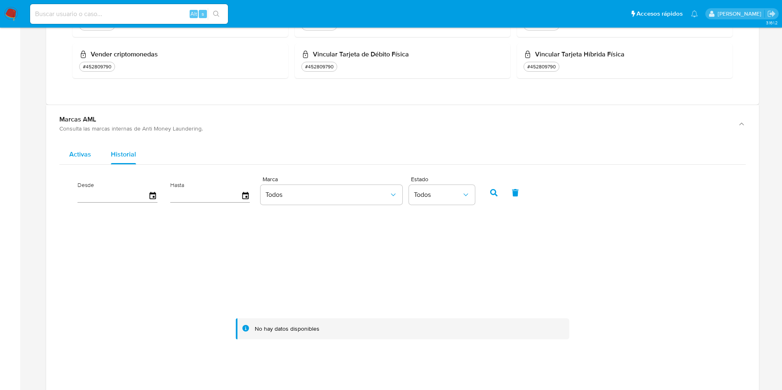
click at [81, 157] on span "Activas" at bounding box center [80, 154] width 22 height 9
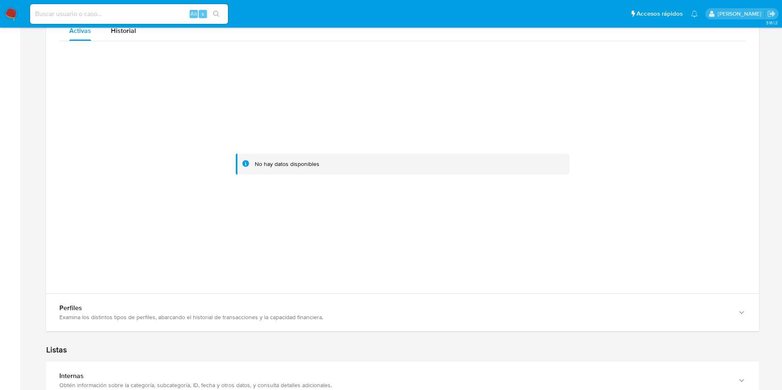
scroll to position [2974, 0]
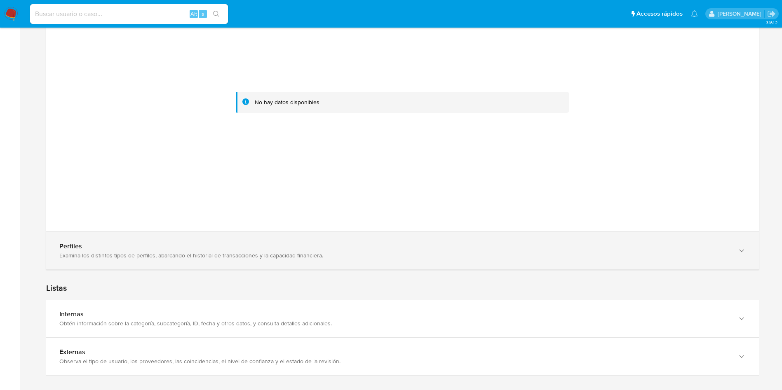
click at [417, 243] on div "Perfiles" at bounding box center [394, 246] width 670 height 8
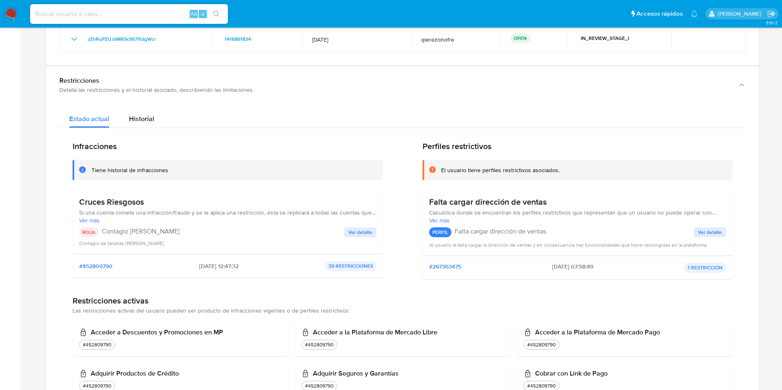
scroll to position [2017, 0]
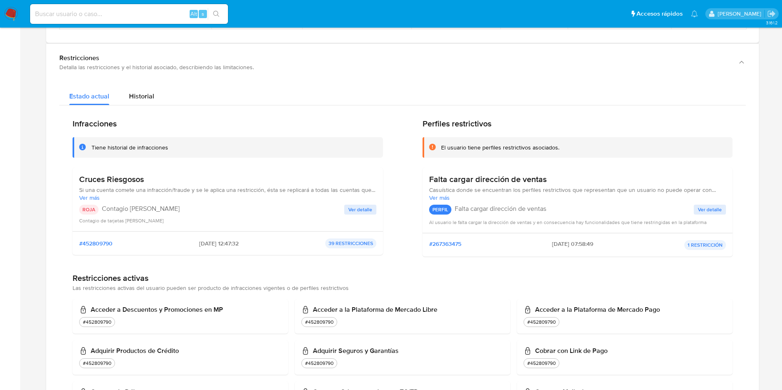
click at [360, 207] on span "Ver detalle" at bounding box center [360, 210] width 24 height 8
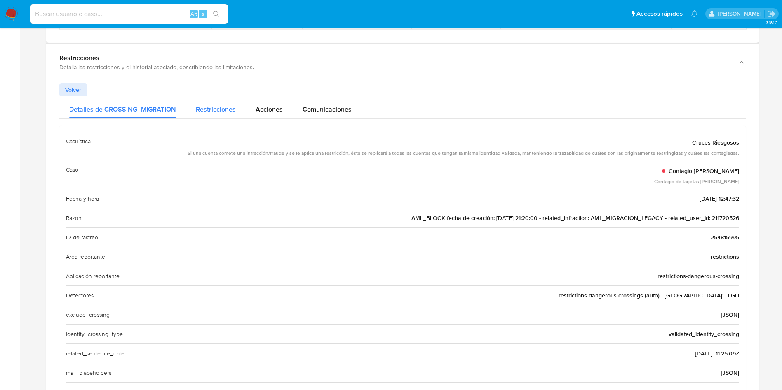
click at [212, 103] on div "Restricciones" at bounding box center [216, 107] width 40 height 22
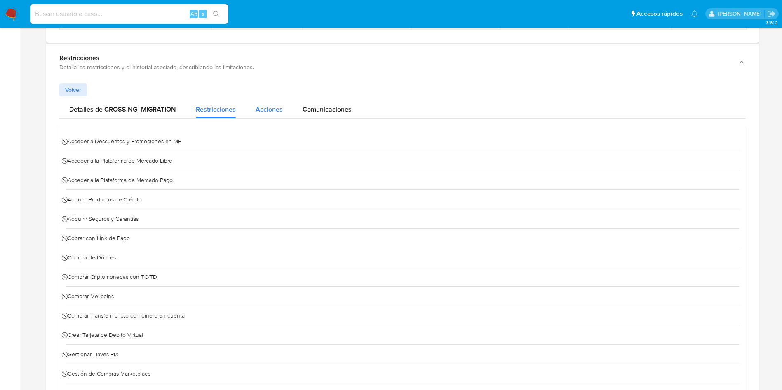
click at [254, 114] on button "Acciones" at bounding box center [269, 107] width 47 height 22
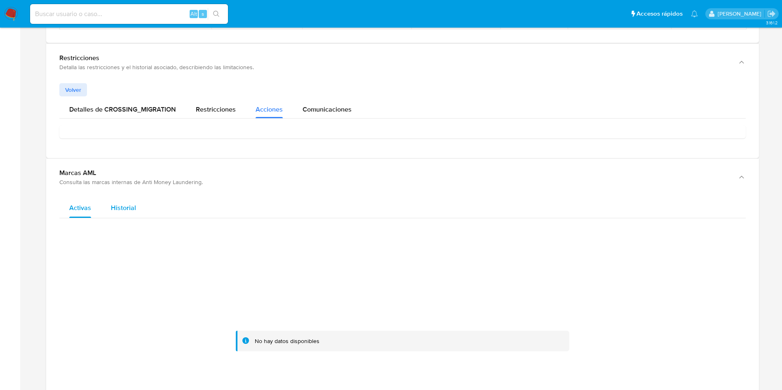
click at [129, 208] on span "Historial" at bounding box center [123, 207] width 25 height 9
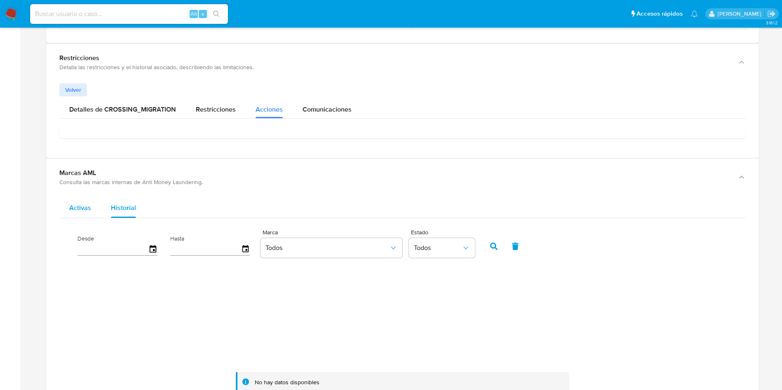
click at [75, 208] on span "Activas" at bounding box center [80, 207] width 22 height 9
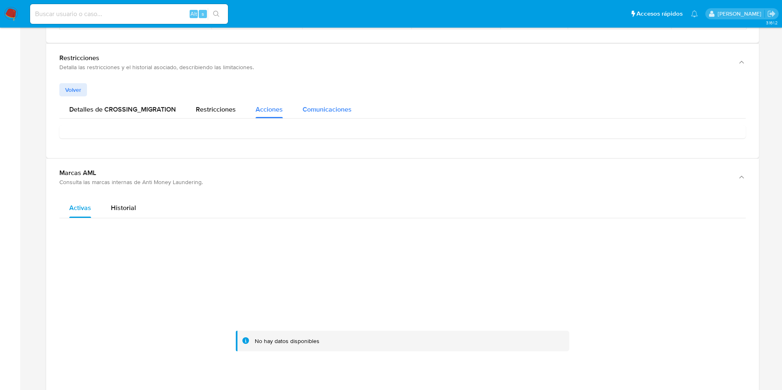
click at [321, 106] on span "Comunicaciones" at bounding box center [326, 109] width 49 height 9
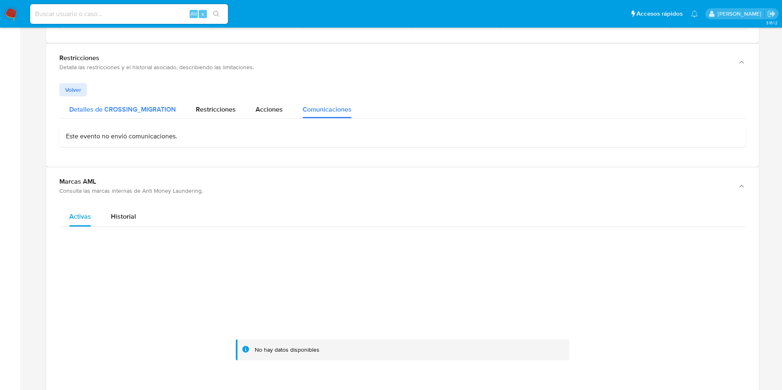
click at [148, 107] on span "Detalles de CROSSING_MIGRATION" at bounding box center [122, 109] width 107 height 9
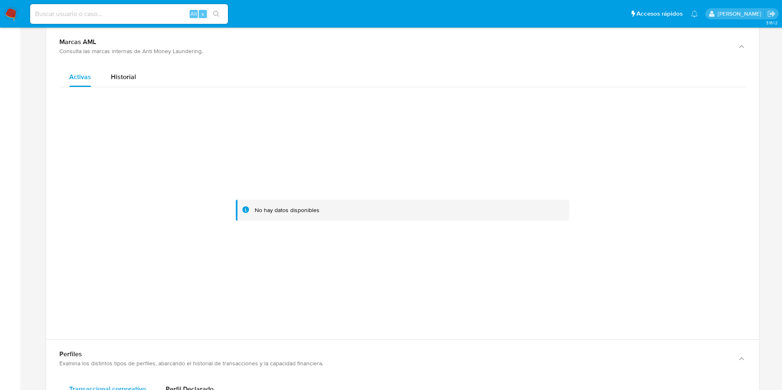
scroll to position [2573, 0]
click at [118, 80] on span "Historial" at bounding box center [123, 76] width 25 height 9
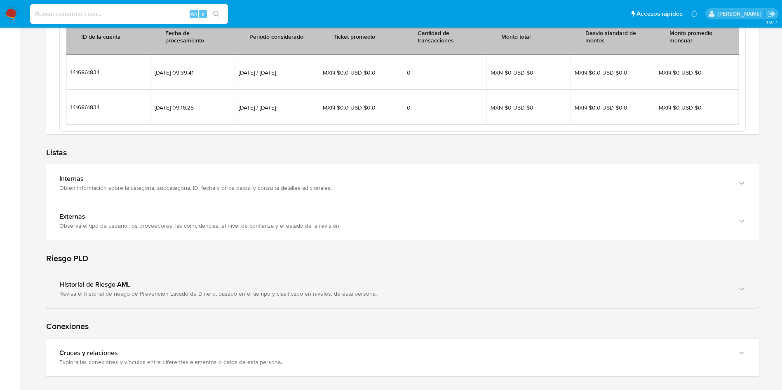
scroll to position [3253, 0]
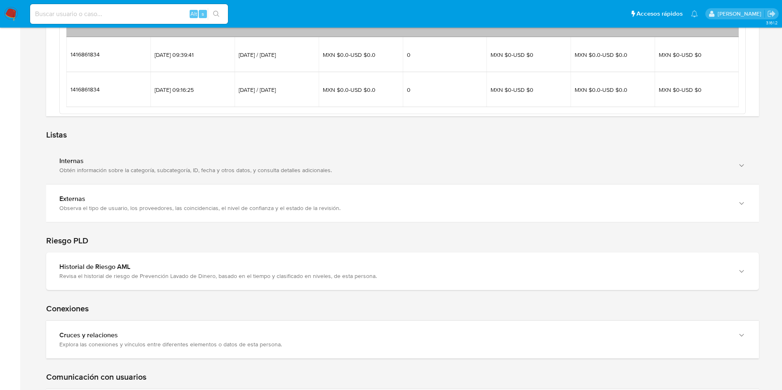
click at [323, 169] on div "Obtén información sobre la categoría, subcategoría, ID, fecha y otros datos, y …" at bounding box center [394, 169] width 670 height 7
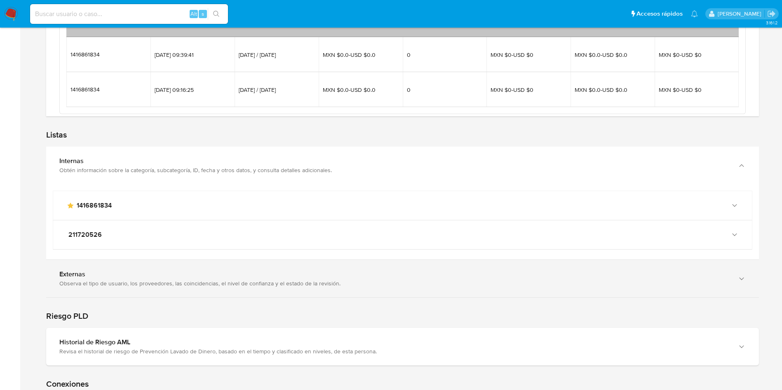
click at [308, 266] on div "Externas Observa el tipo de usuario, los proveedores, las coincidencias, el niv…" at bounding box center [402, 278] width 712 height 37
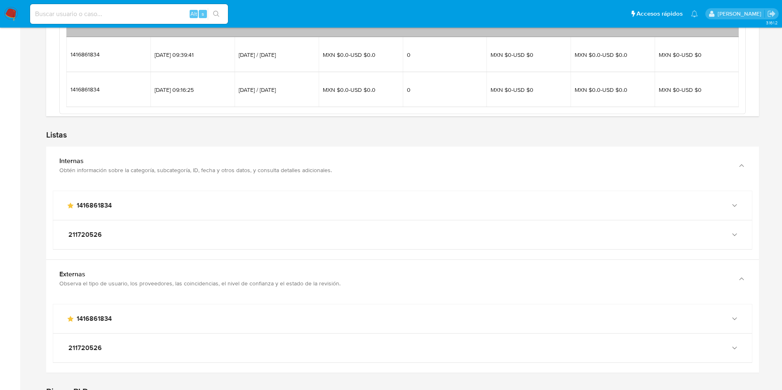
scroll to position [3315, 0]
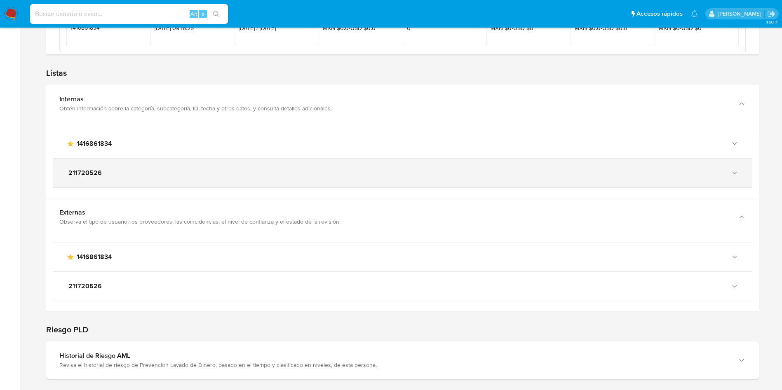
click at [84, 169] on span "211720526" at bounding box center [84, 173] width 33 height 8
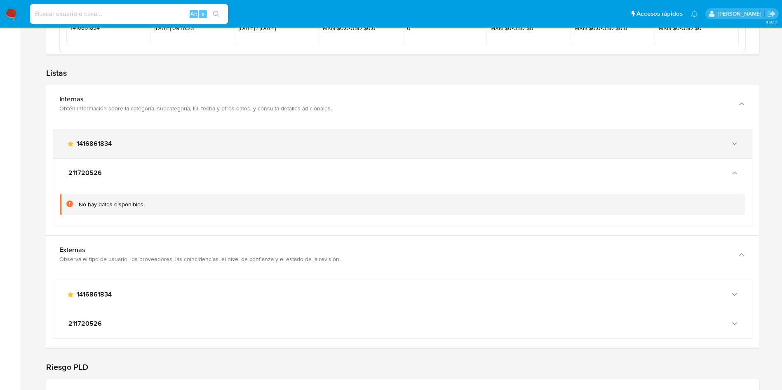
click at [116, 138] on div "main-user-icon 1416861834" at bounding box center [402, 143] width 698 height 29
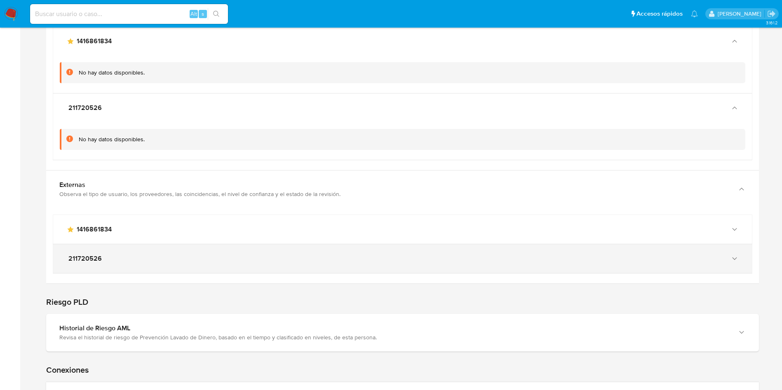
scroll to position [3439, 0]
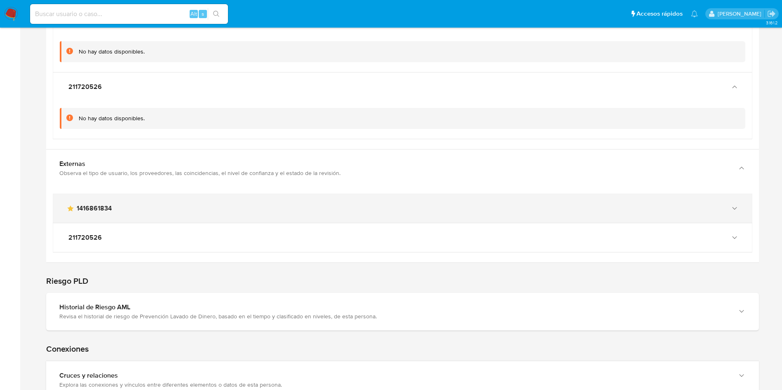
click at [184, 208] on div "main-user-icon 1416861834" at bounding box center [394, 208] width 656 height 8
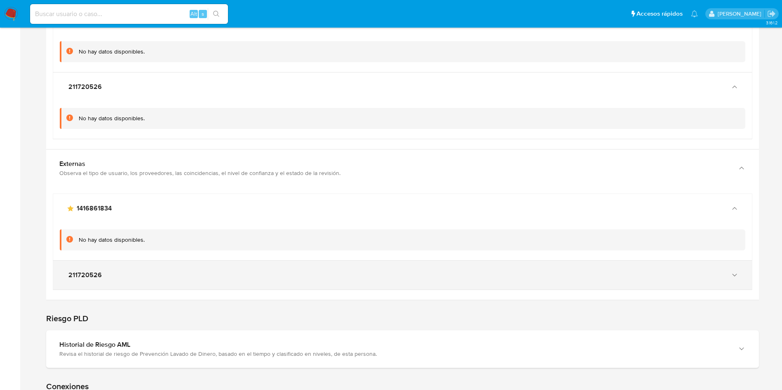
click at [181, 276] on div "211720526" at bounding box center [394, 275] width 656 height 8
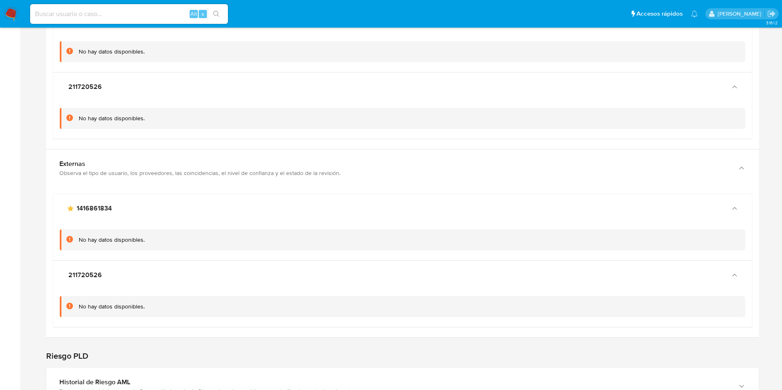
scroll to position [3377, 0]
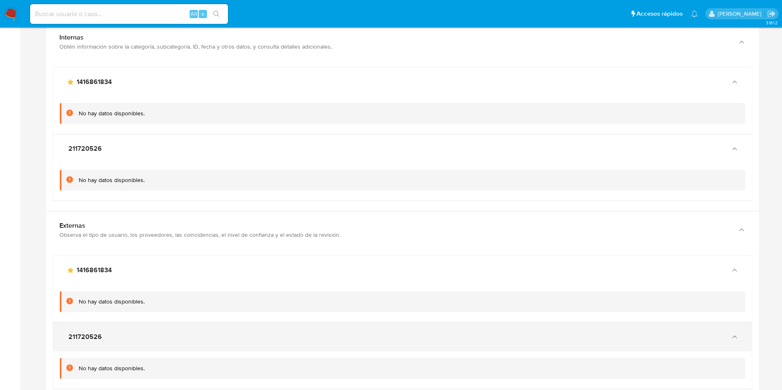
click at [87, 334] on span "211720526" at bounding box center [84, 337] width 33 height 8
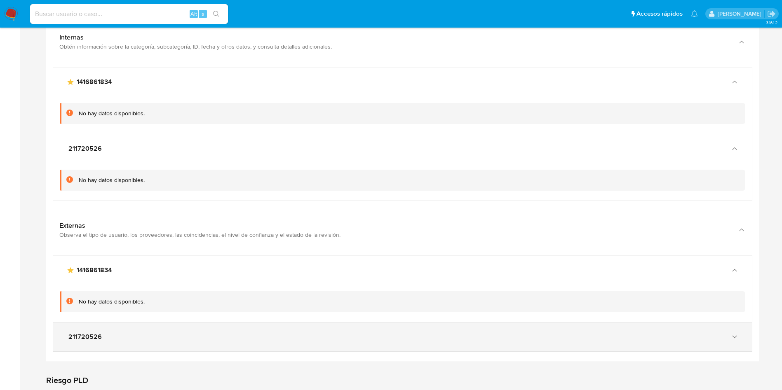
click at [87, 334] on span "211720526" at bounding box center [84, 337] width 33 height 8
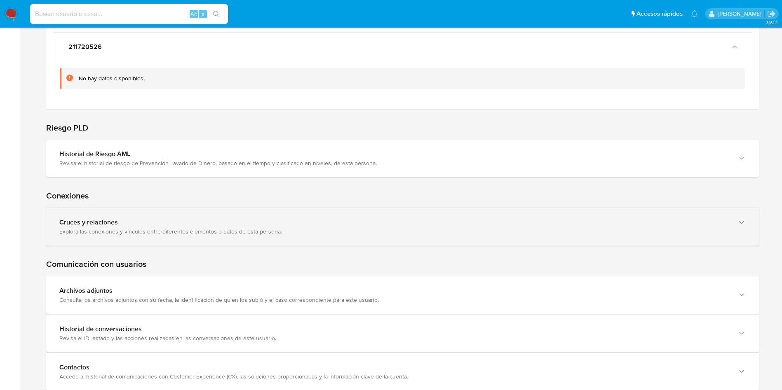
scroll to position [3686, 0]
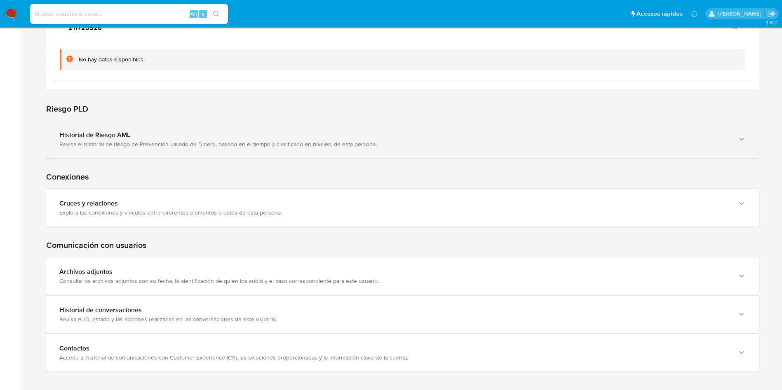
click at [453, 135] on div "Historial de Riesgo AML" at bounding box center [394, 135] width 670 height 8
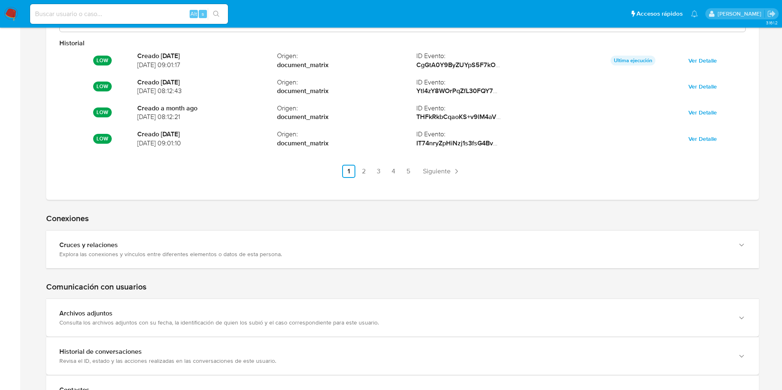
scroll to position [3933, 0]
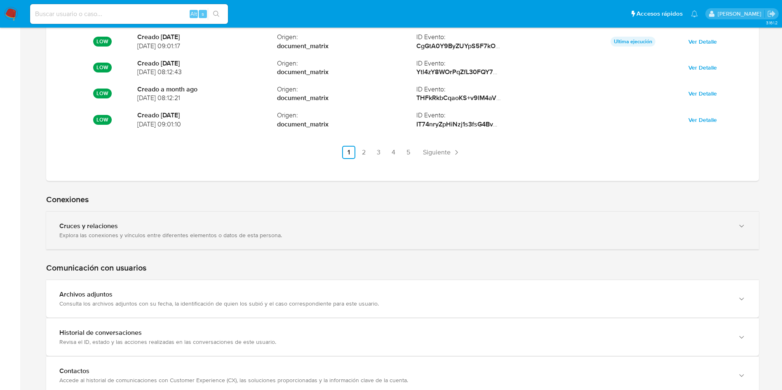
click at [237, 225] on div "Cruces y relaciones" at bounding box center [394, 226] width 670 height 8
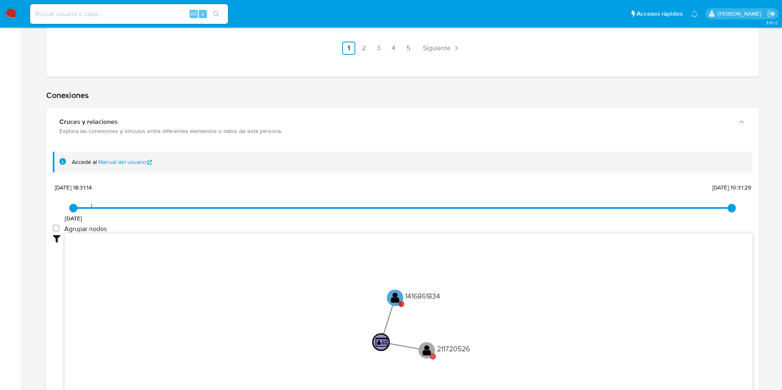
scroll to position [4057, 0]
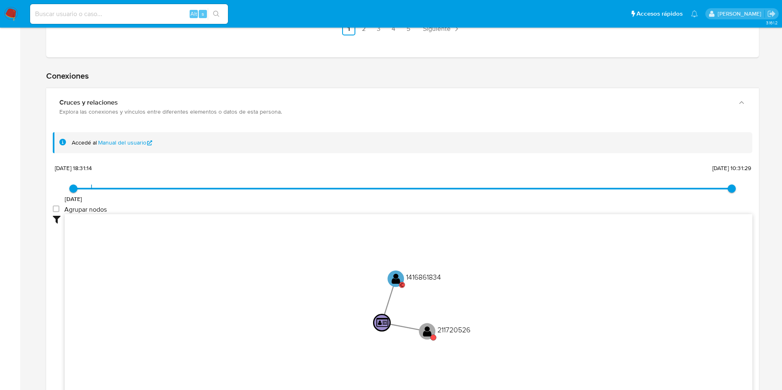
type input "1715876904000"
click at [603, 187] on span "[DATE] [DATE] 18:31:14 [DATE] 10:28:24" at bounding box center [402, 189] width 658 height 12
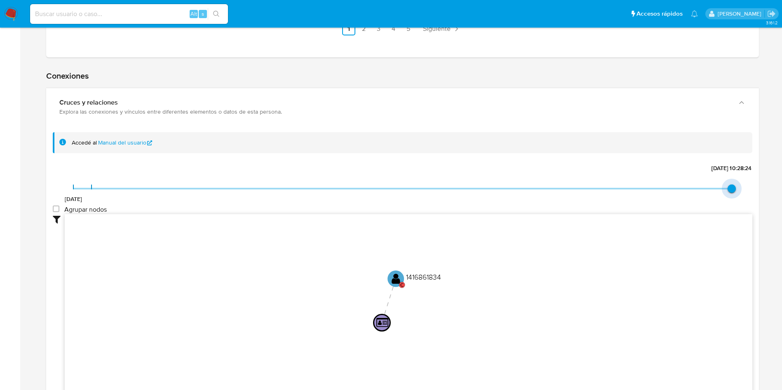
drag, startPoint x: 75, startPoint y: 190, endPoint x: 554, endPoint y: 191, distance: 479.7
click at [554, 191] on span "[DATE] [DATE] 10:28:24 [DATE] 10:28:24" at bounding box center [402, 189] width 658 height 12
click at [469, 184] on span "[DATE] [DATE] 10:28:24 [DATE] 10:28:24" at bounding box center [402, 189] width 658 height 12
click at [467, 188] on span at bounding box center [402, 189] width 658 height 2
click at [138, 190] on span "[DATE] [DATE] 10:28:24 [DATE] 10:28:24" at bounding box center [402, 189] width 658 height 12
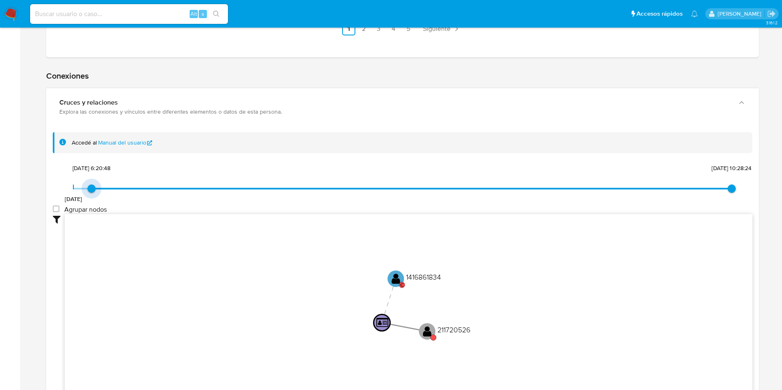
drag, startPoint x: 89, startPoint y: 186, endPoint x: 346, endPoint y: 184, distance: 256.3
click at [346, 184] on span "[DATE] [DATE] 6:20:48 [DATE] 10:28:24" at bounding box center [402, 189] width 658 height 12
drag, startPoint x: 106, startPoint y: 186, endPoint x: 314, endPoint y: 187, distance: 208.1
click at [314, 187] on span "[DATE] [DATE] 6:20:48 [DATE] 10:28:24" at bounding box center [402, 189] width 658 height 12
click at [315, 186] on span "[DATE] [DATE] 6:20:48 [DATE] 10:28:24" at bounding box center [402, 189] width 658 height 12
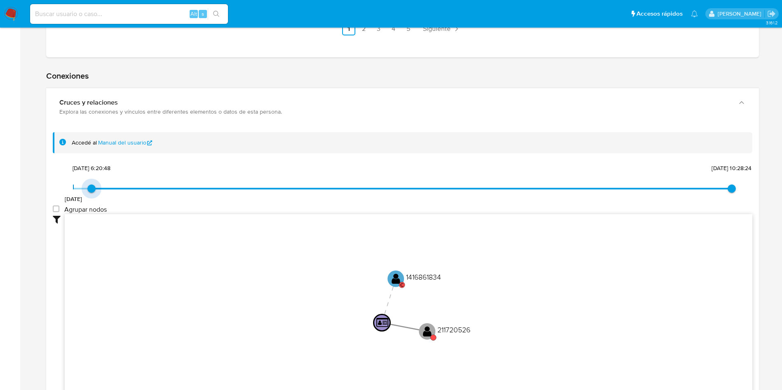
click at [315, 186] on span "[DATE] [DATE] 6:20:48 [DATE] 10:28:24" at bounding box center [402, 189] width 658 height 12
type input "1715876904000"
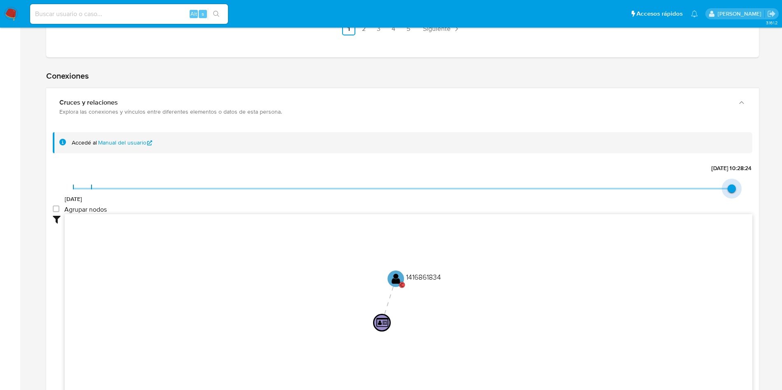
drag, startPoint x: 94, startPoint y: 190, endPoint x: 536, endPoint y: 195, distance: 442.2
click at [536, 195] on span "[DATE] [DATE] 10:28:24 [DATE] 10:28:24" at bounding box center [402, 189] width 658 height 12
click at [57, 206] on group_nodes "Agrupar nodos" at bounding box center [56, 209] width 7 height 7
checkbox group_nodes "true"
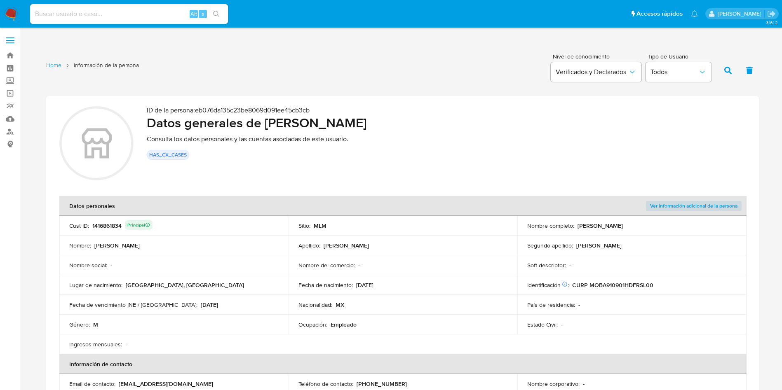
scroll to position [62, 0]
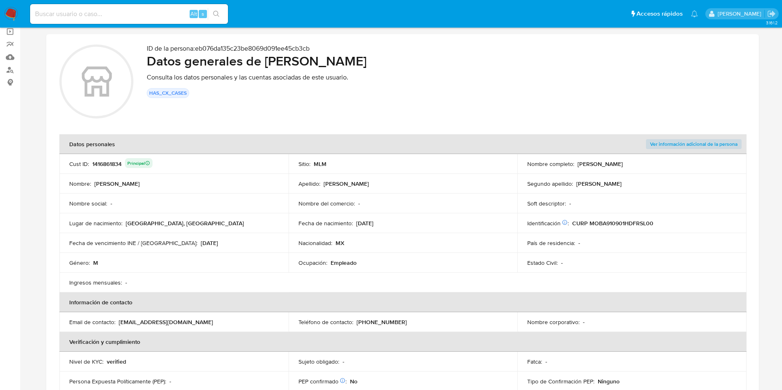
drag, startPoint x: 266, startPoint y: 65, endPoint x: 420, endPoint y: 69, distance: 153.8
click at [420, 69] on h2 "Datos generales de [PERSON_NAME]" at bounding box center [446, 61] width 599 height 16
click at [103, 164] on div "1416861834 Principal" at bounding box center [122, 164] width 60 height 12
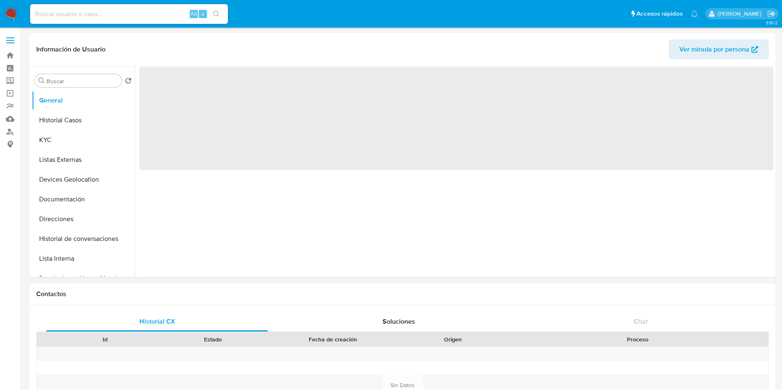
select select "10"
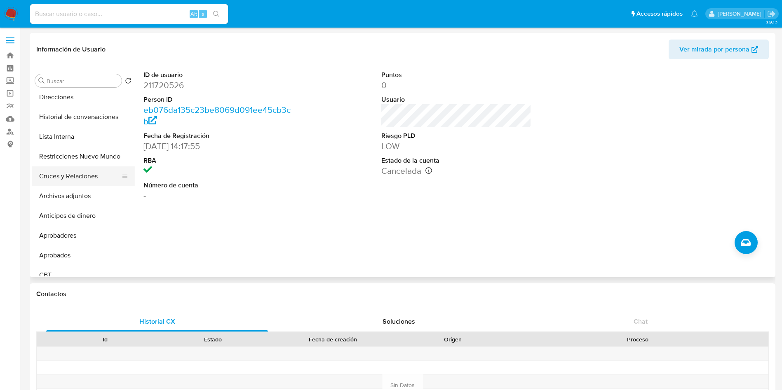
scroll to position [124, 0]
click at [80, 150] on button "Restricciones Nuevo Mundo" at bounding box center [80, 155] width 96 height 20
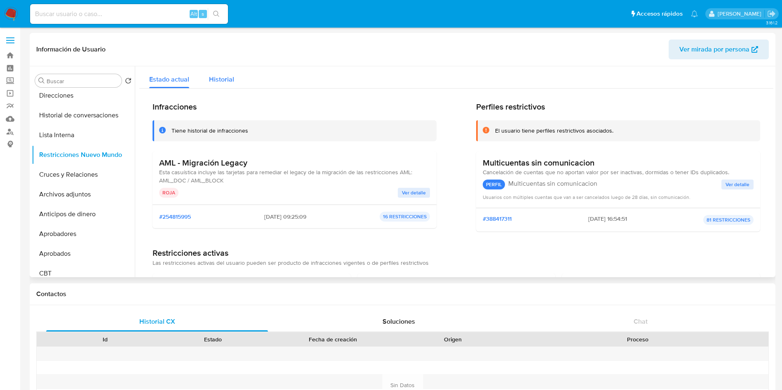
click at [212, 75] on span "Historial" at bounding box center [221, 79] width 25 height 9
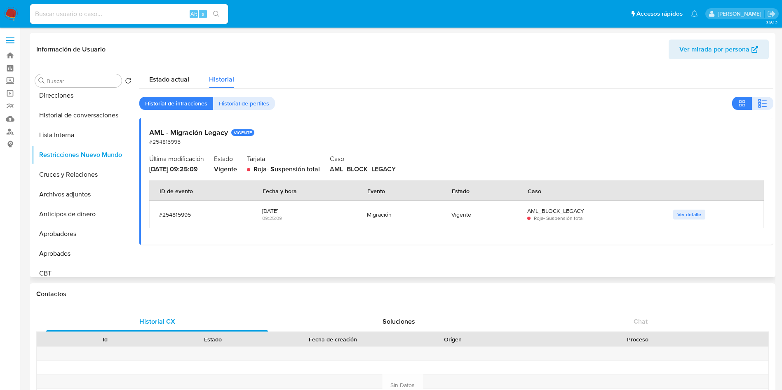
drag, startPoint x: 150, startPoint y: 170, endPoint x: 183, endPoint y: 170, distance: 33.8
click at [183, 170] on span "23/03/2023 - 09:25:09" at bounding box center [173, 168] width 49 height 9
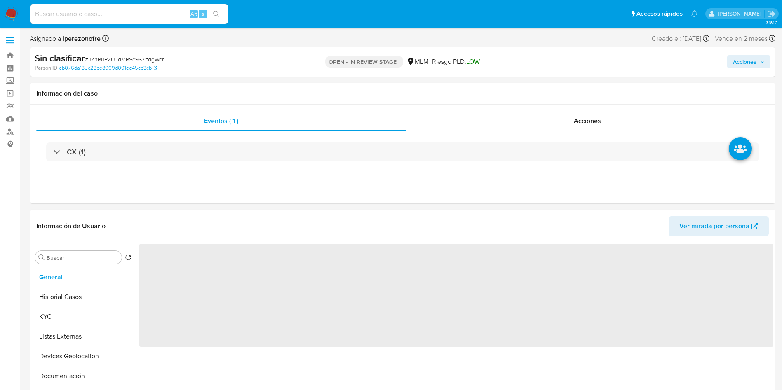
select select "10"
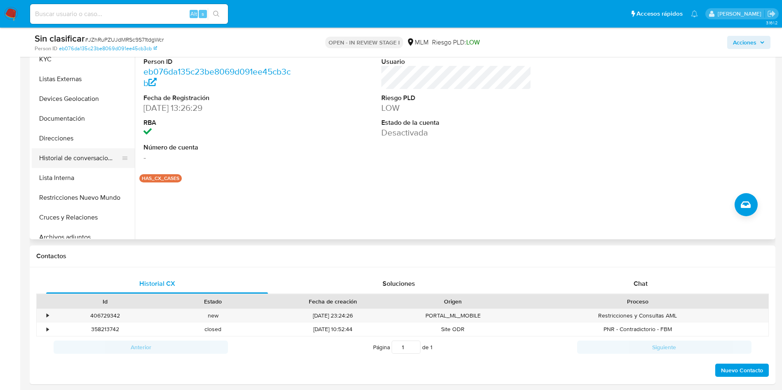
scroll to position [62, 0]
click at [99, 179] on button "Restricciones Nuevo Mundo" at bounding box center [80, 179] width 96 height 20
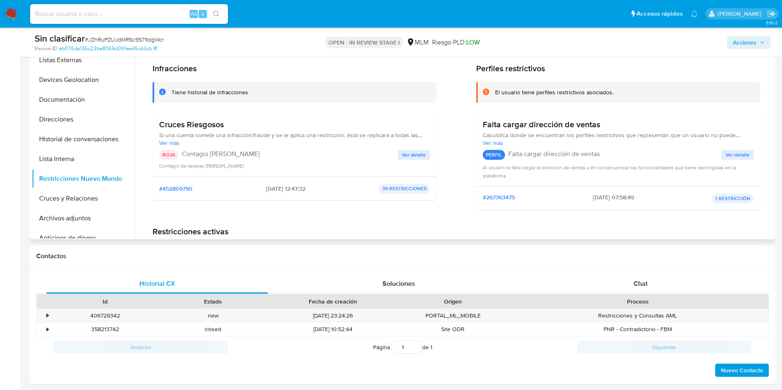
click at [422, 157] on span "Ver detalle" at bounding box center [414, 155] width 24 height 8
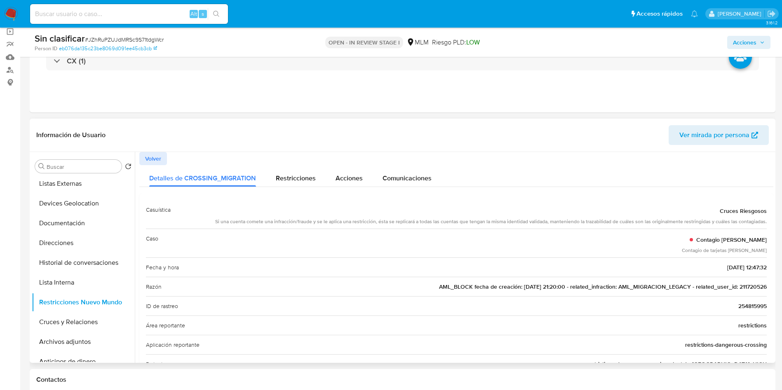
drag, startPoint x: 508, startPoint y: 286, endPoint x: 537, endPoint y: 284, distance: 29.3
click at [537, 284] on span "AML_BLOCK fecha de creación: 22/08/2022 21:20:00 - related_infraction: AML_MIGR…" at bounding box center [603, 287] width 328 height 8
click at [292, 171] on div "Restricciones" at bounding box center [296, 176] width 40 height 22
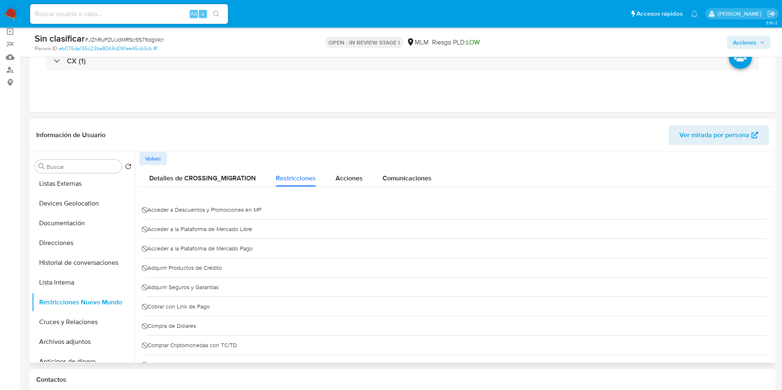
click at [159, 155] on span "Volver" at bounding box center [153, 159] width 16 height 12
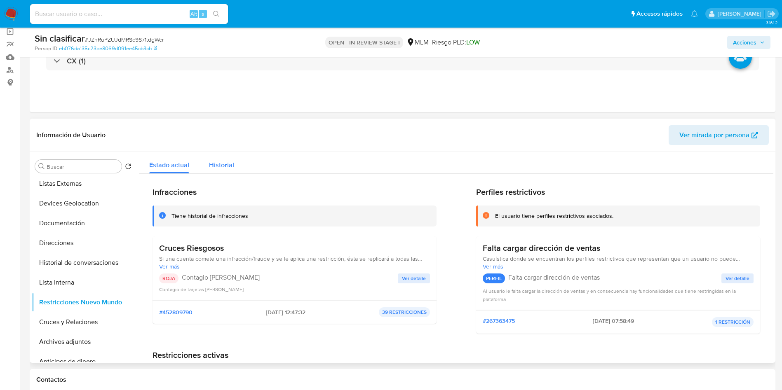
click at [216, 166] on span "Historial" at bounding box center [221, 164] width 25 height 9
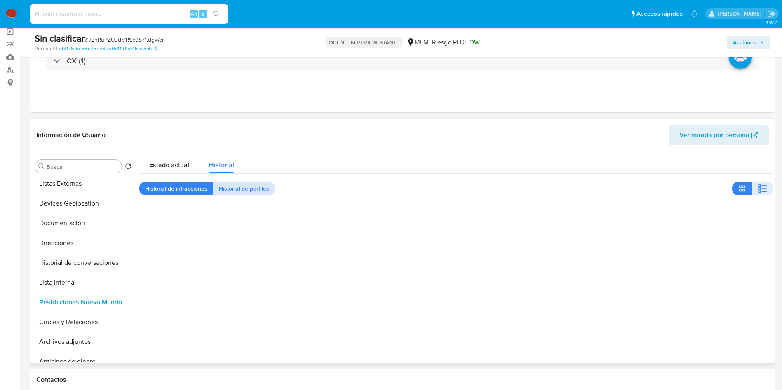
click at [255, 183] on span "Historial de perfiles" at bounding box center [244, 189] width 50 height 12
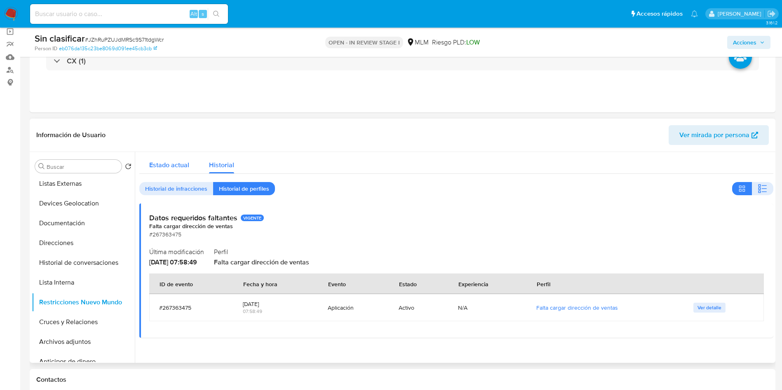
click at [157, 165] on span "Estado actual" at bounding box center [169, 164] width 40 height 9
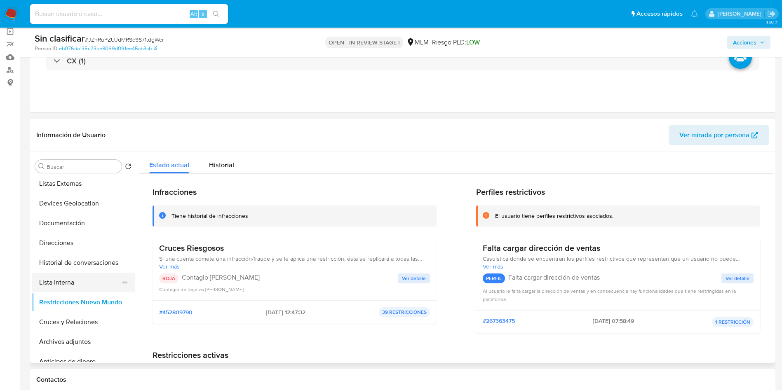
scroll to position [0, 0]
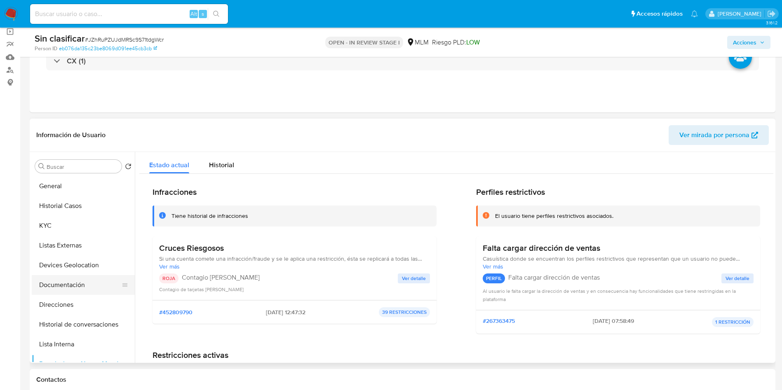
click at [75, 281] on button "Documentación" at bounding box center [80, 285] width 96 height 20
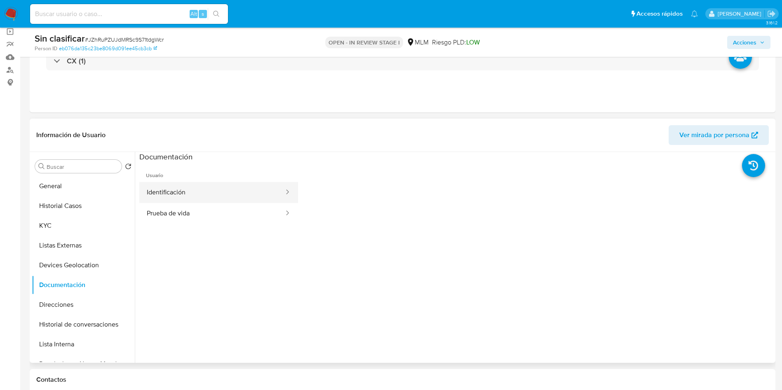
click at [163, 187] on button "Identificación" at bounding box center [211, 192] width 145 height 21
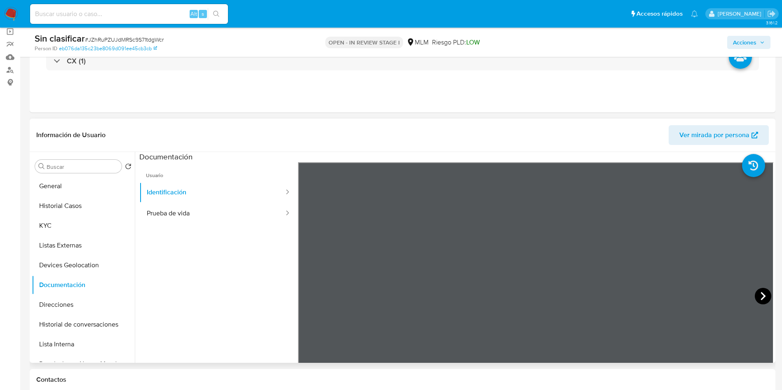
click at [755, 296] on icon at bounding box center [763, 296] width 16 height 16
click at [215, 211] on button "Prueba de vida" at bounding box center [211, 213] width 145 height 21
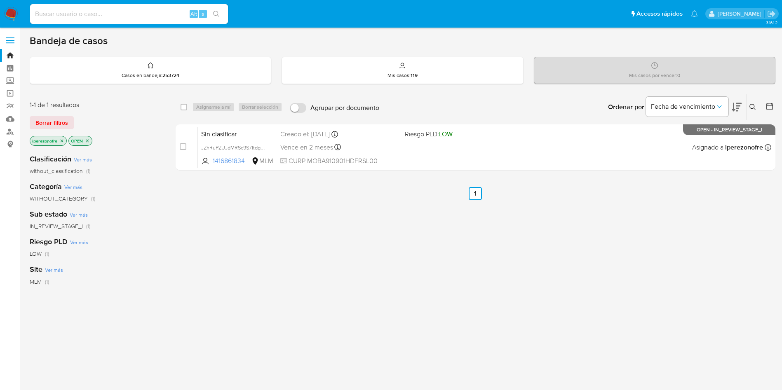
click at [116, 20] on div "Alt s" at bounding box center [129, 14] width 198 height 20
click at [116, 14] on input at bounding box center [129, 14] width 198 height 11
paste input "208838039"
type input "208838039"
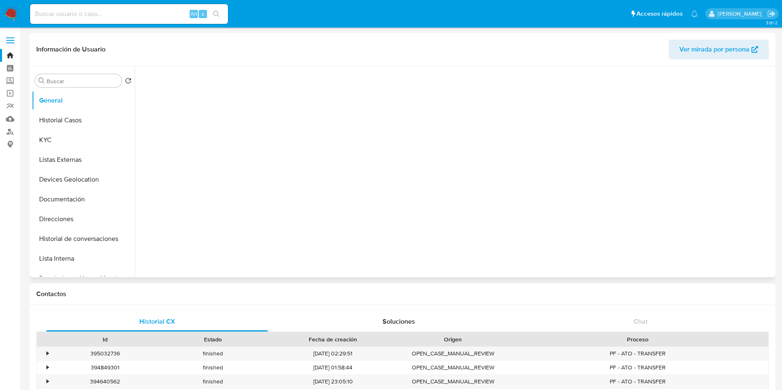
select select "10"
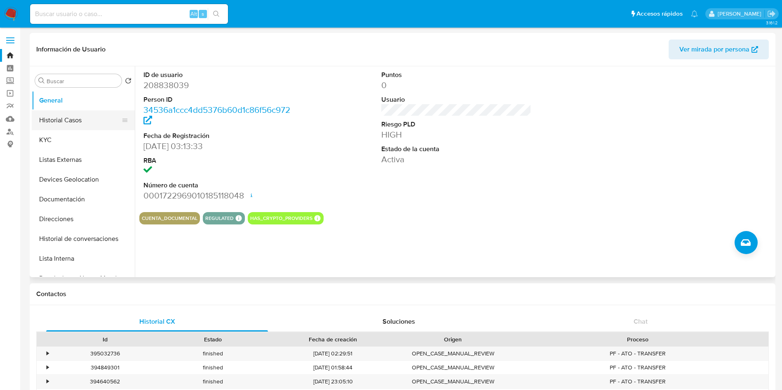
click at [78, 121] on button "Historial Casos" at bounding box center [80, 120] width 96 height 20
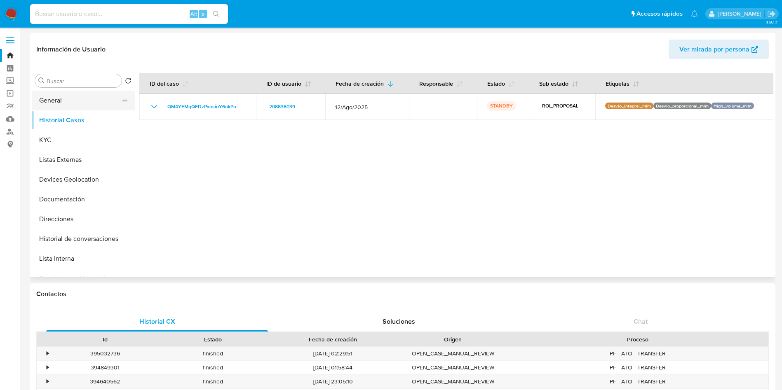
click at [86, 99] on button "General" at bounding box center [80, 101] width 96 height 20
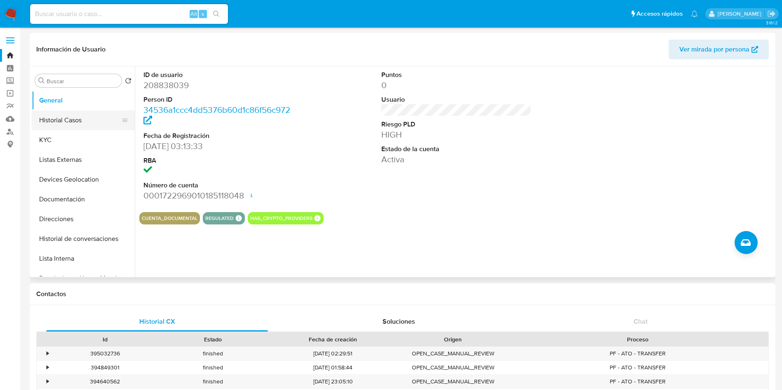
click at [66, 115] on button "Historial Casos" at bounding box center [80, 120] width 96 height 20
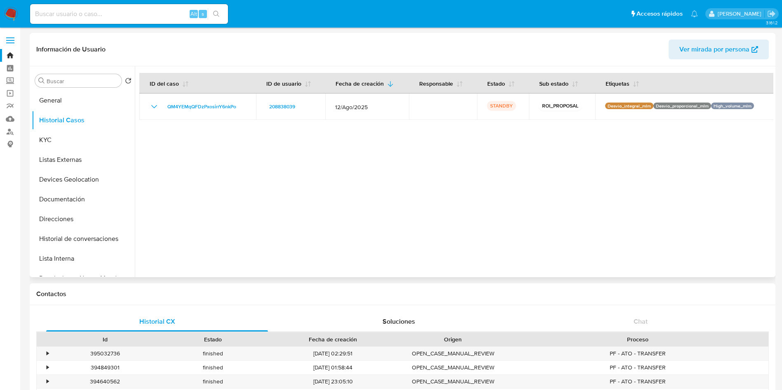
drag, startPoint x: 304, startPoint y: 142, endPoint x: 305, endPoint y: 157, distance: 15.3
click at [304, 143] on div at bounding box center [454, 171] width 638 height 211
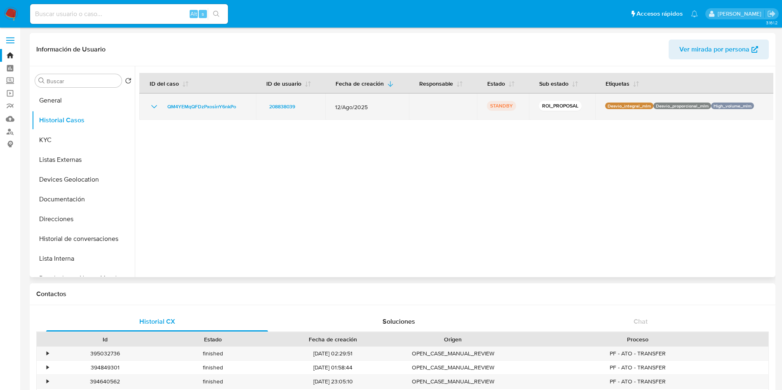
click at [152, 106] on icon "Mostrar/Ocultar" at bounding box center [154, 107] width 10 height 10
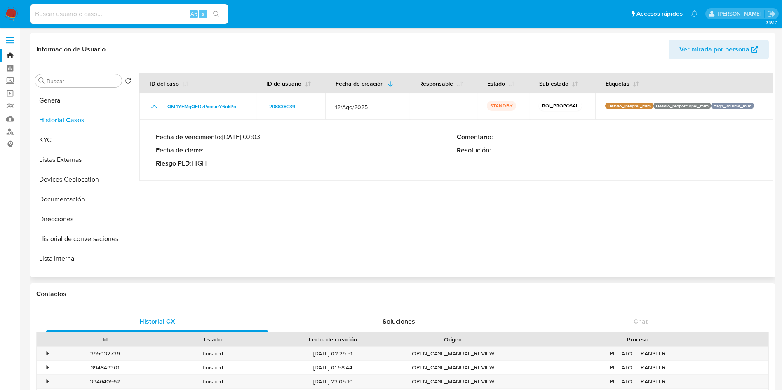
drag, startPoint x: 378, startPoint y: 110, endPoint x: 356, endPoint y: 148, distance: 44.7
click at [330, 104] on td "12/Ago/2025" at bounding box center [366, 107] width 83 height 26
click at [77, 141] on button "KYC" at bounding box center [80, 140] width 96 height 20
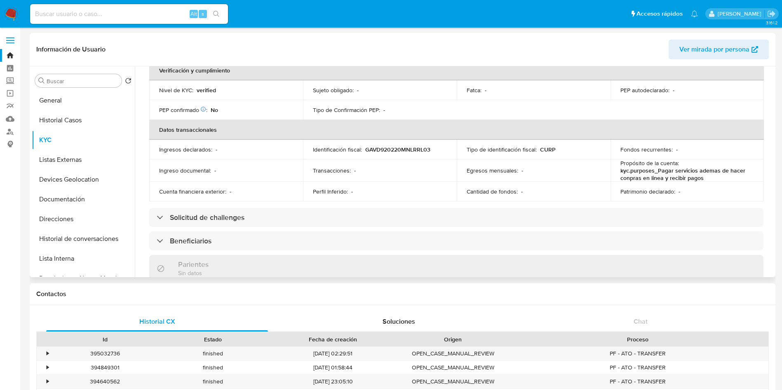
scroll to position [201, 0]
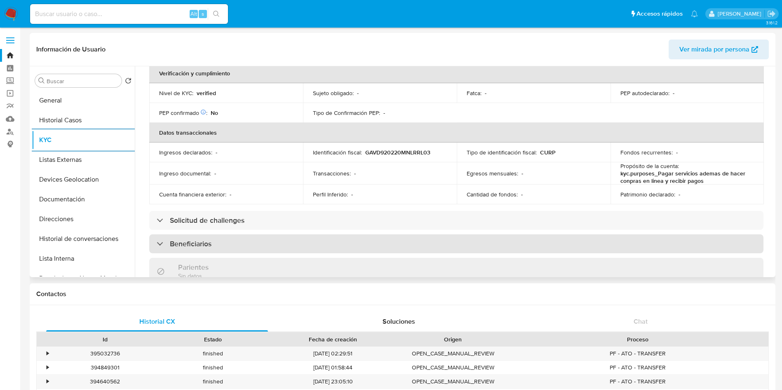
click at [593, 236] on div "Beneficiarios" at bounding box center [456, 243] width 614 height 19
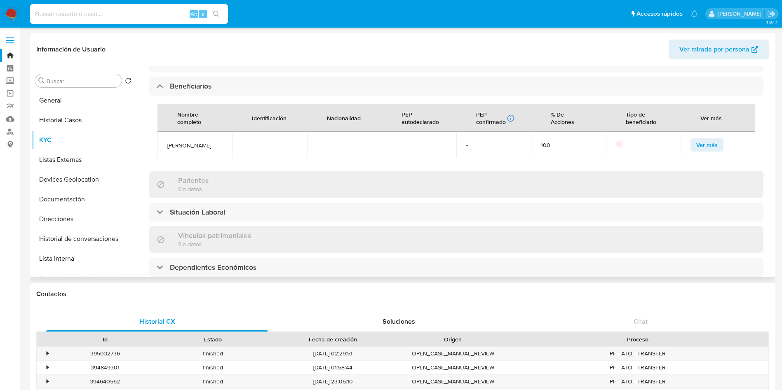
scroll to position [368, 0]
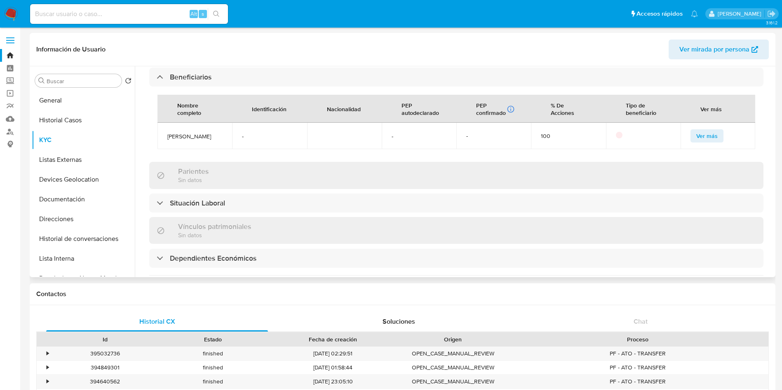
drag, startPoint x: 167, startPoint y: 134, endPoint x: 187, endPoint y: 142, distance: 21.5
click at [187, 142] on td "Olushola Matthew Adisa" at bounding box center [194, 136] width 75 height 26
copy span "Olushola Matthew Adisa"
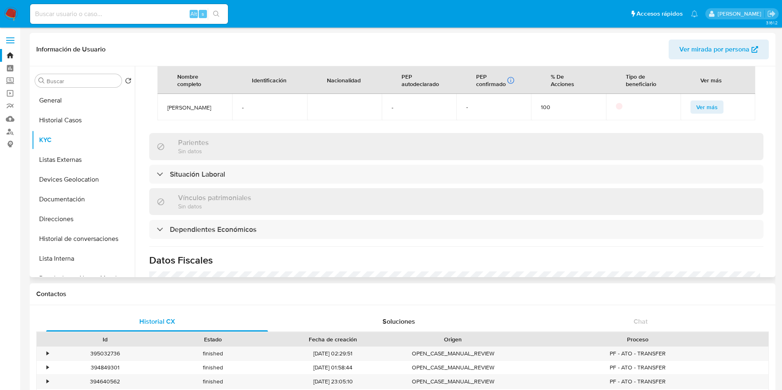
scroll to position [398, 0]
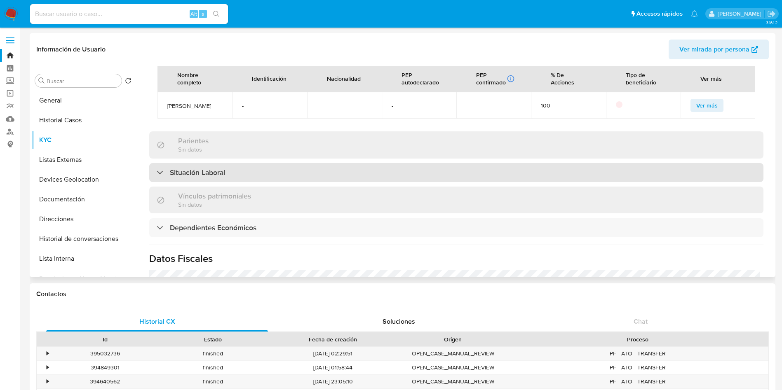
click at [687, 179] on div "Situación Laboral" at bounding box center [456, 172] width 614 height 19
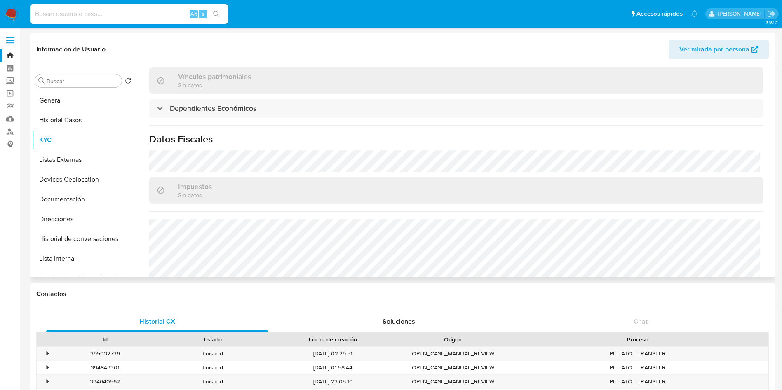
scroll to position [646, 0]
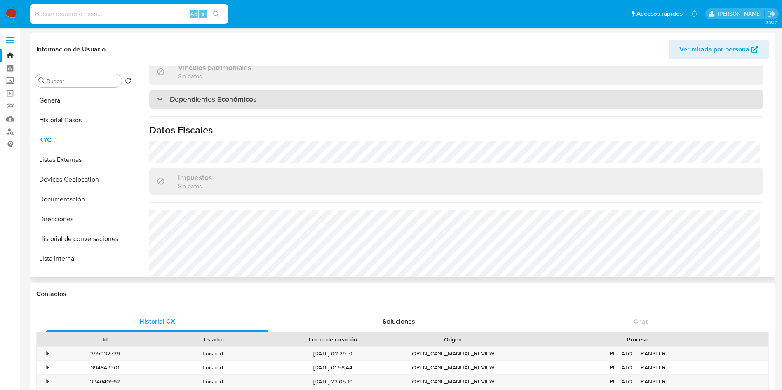
click at [303, 105] on div "Dependientes Económicos" at bounding box center [456, 99] width 614 height 19
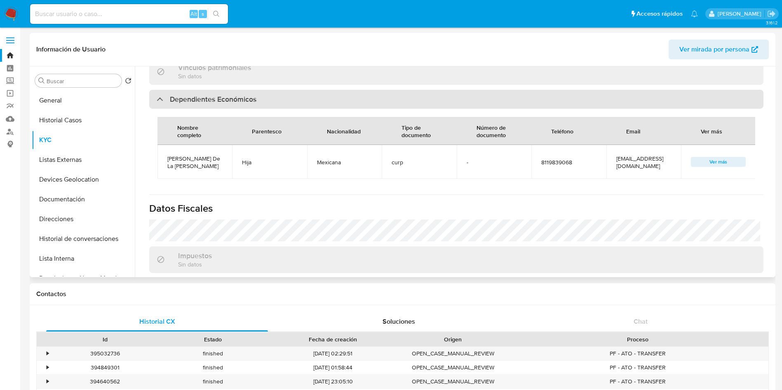
click at [303, 105] on div "Dependientes Económicos" at bounding box center [456, 99] width 614 height 19
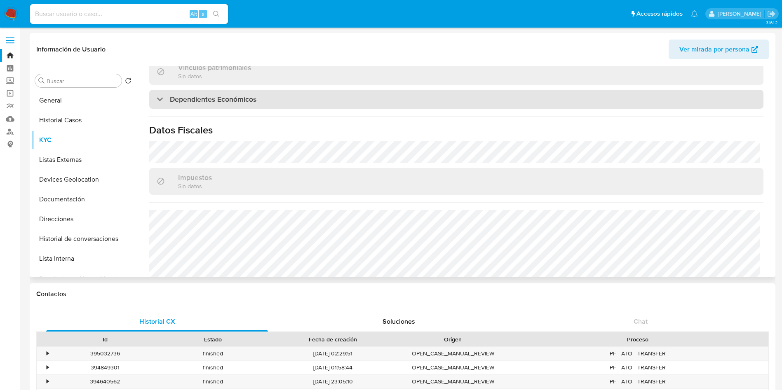
click at [303, 105] on div "Dependientes Económicos" at bounding box center [456, 99] width 614 height 19
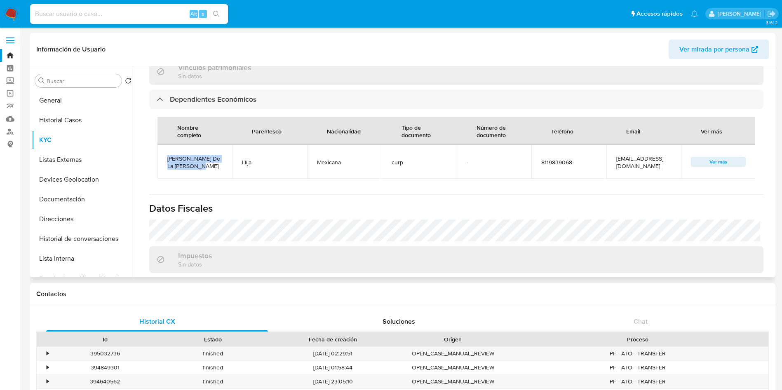
drag, startPoint x: 169, startPoint y: 167, endPoint x: 211, endPoint y: 178, distance: 42.9
click at [211, 178] on td "Daisy Naomi Adisa De La Garza" at bounding box center [194, 162] width 75 height 34
copy span "Daisy Naomi Adisa De La Garza"
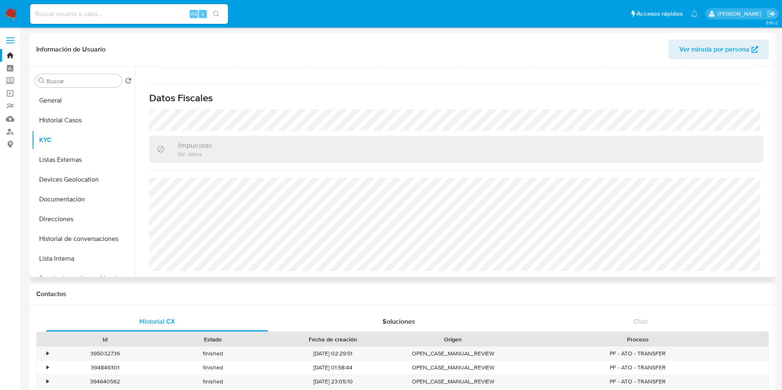
scroll to position [774, 0]
click at [67, 164] on button "Listas Externas" at bounding box center [80, 160] width 96 height 20
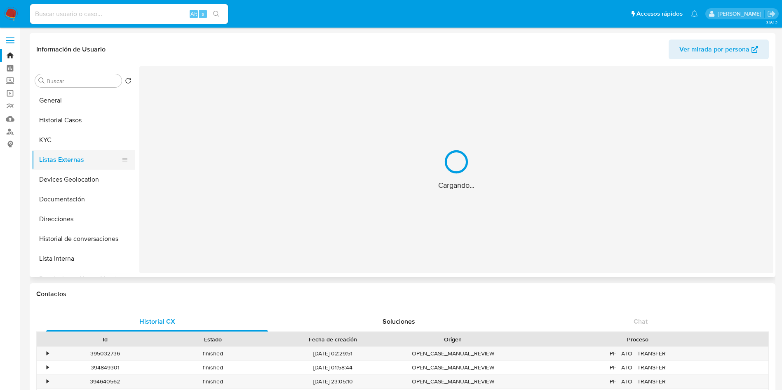
scroll to position [0, 0]
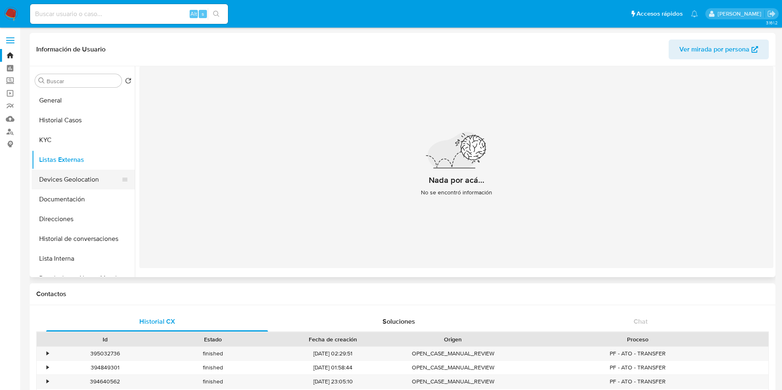
click at [96, 183] on button "Devices Geolocation" at bounding box center [80, 180] width 96 height 20
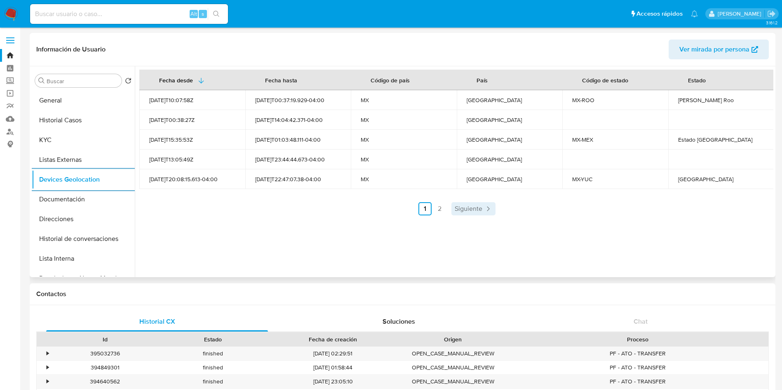
click at [473, 206] on span "Siguiente" at bounding box center [469, 209] width 28 height 7
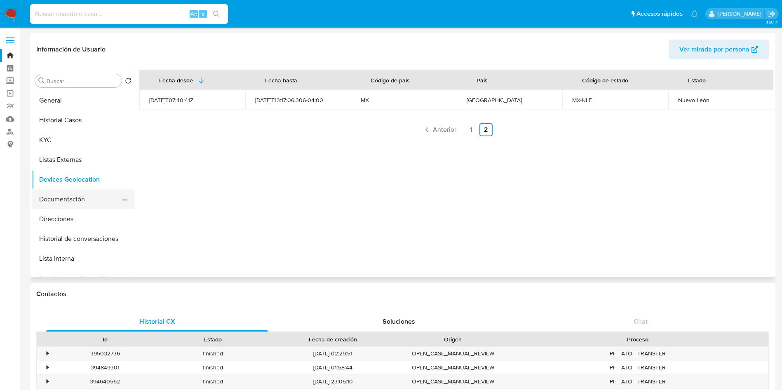
click at [86, 197] on button "Documentación" at bounding box center [80, 200] width 96 height 20
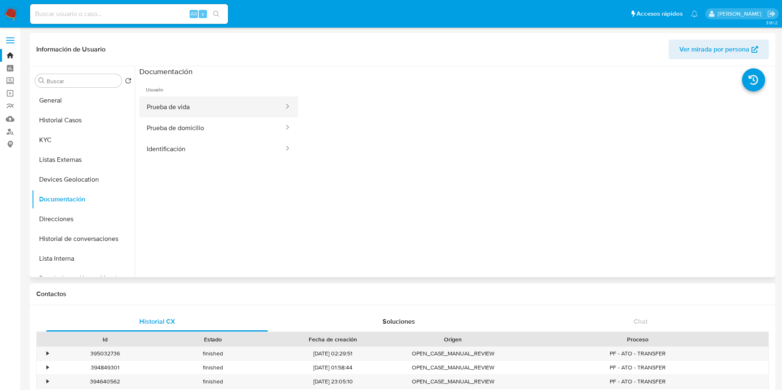
click at [222, 104] on button "Prueba de vida" at bounding box center [211, 106] width 145 height 21
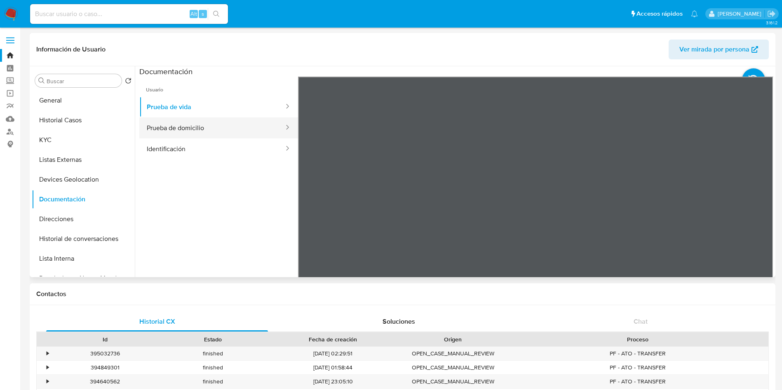
click at [221, 130] on button "Prueba de domicilio" at bounding box center [211, 127] width 145 height 21
click at [218, 155] on button "Identificación" at bounding box center [211, 148] width 145 height 21
click at [756, 212] on icon at bounding box center [763, 210] width 16 height 16
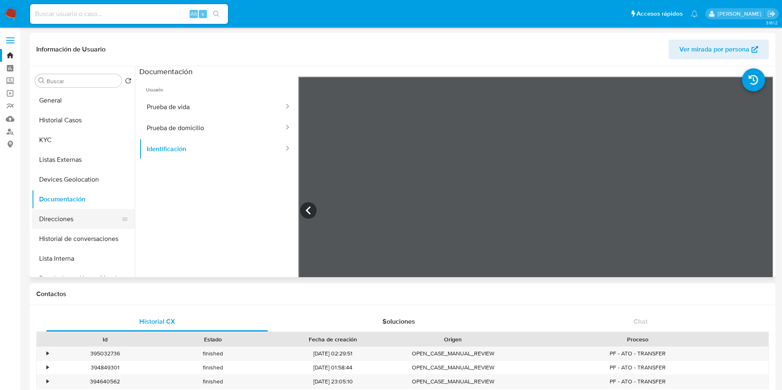
click at [76, 219] on button "Direcciones" at bounding box center [80, 219] width 96 height 20
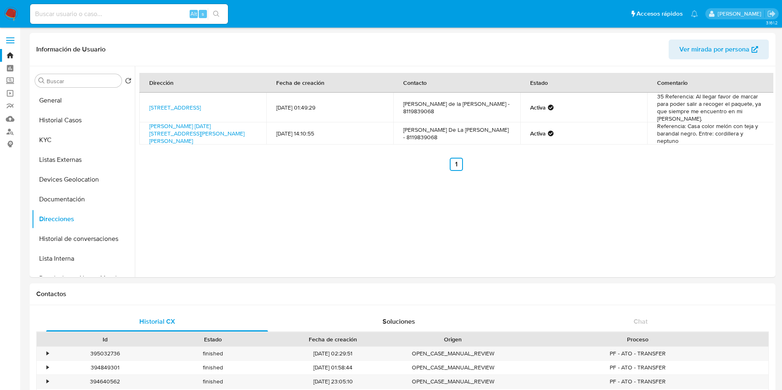
click at [473, 263] on div "Dirección Fecha de creación Contacto Estado Comentario Treyne 35, Tecamac, Esta…" at bounding box center [454, 171] width 638 height 211
click at [77, 241] on button "Historial de conversaciones" at bounding box center [80, 239] width 96 height 20
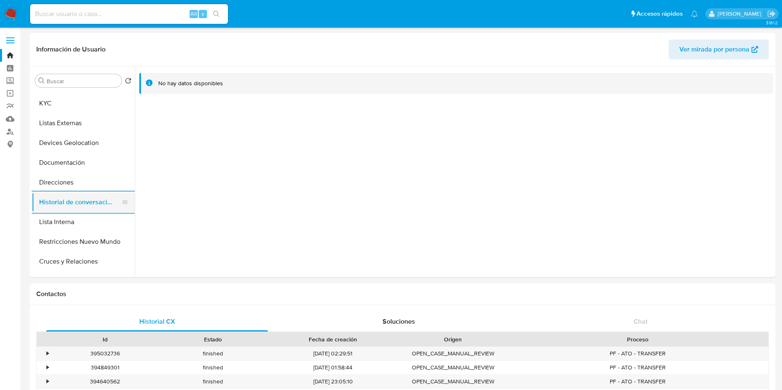
scroll to position [62, 0]
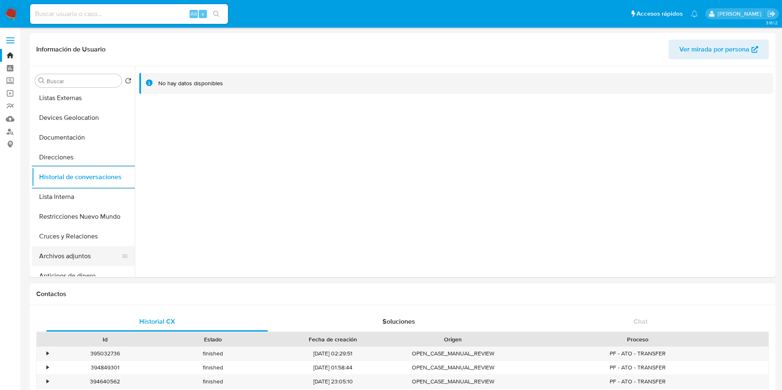
click at [75, 254] on button "Archivos adjuntos" at bounding box center [80, 256] width 96 height 20
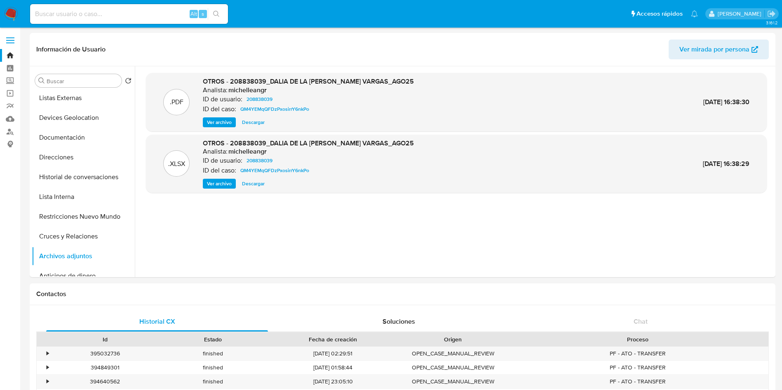
click at [255, 124] on span "Descargar" at bounding box center [253, 122] width 23 height 8
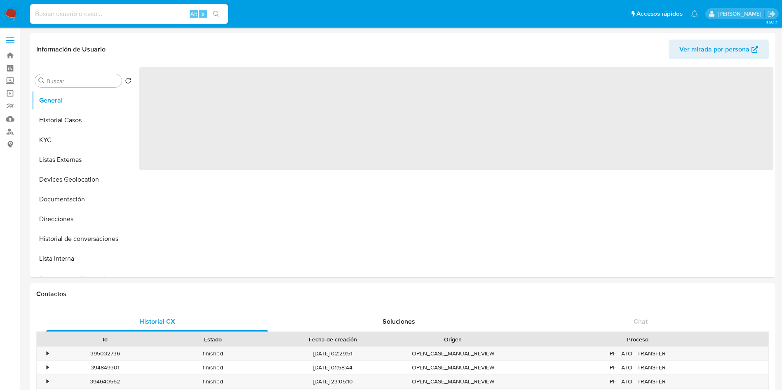
click at [128, 7] on div "Alt s" at bounding box center [129, 14] width 198 height 20
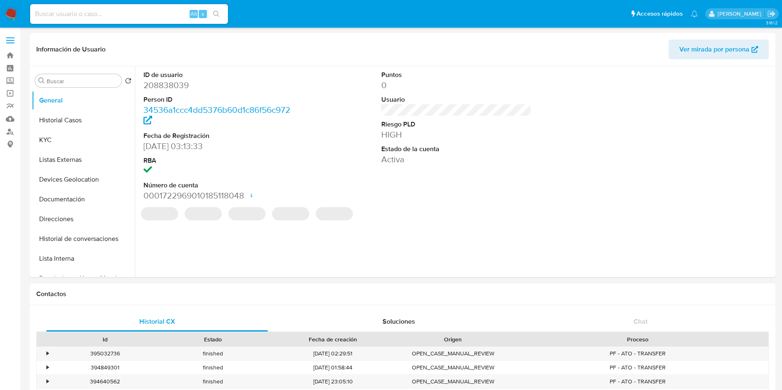
select select "10"
click at [132, 12] on input at bounding box center [129, 14] width 198 height 11
paste input "2012430046"
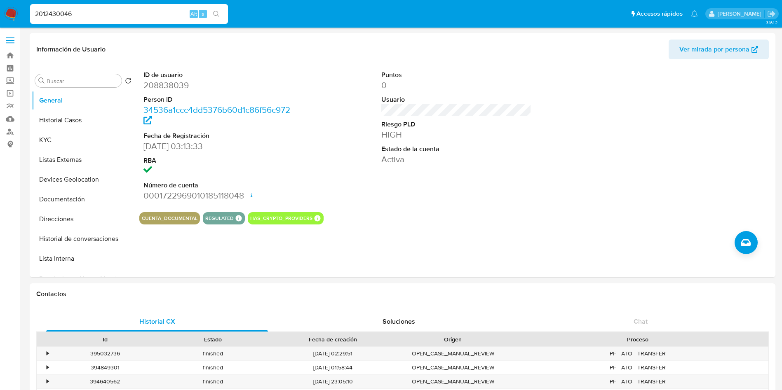
type input "2012430046"
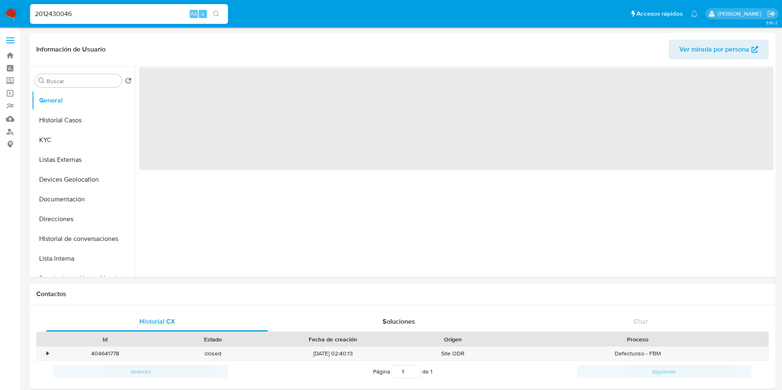
select select "10"
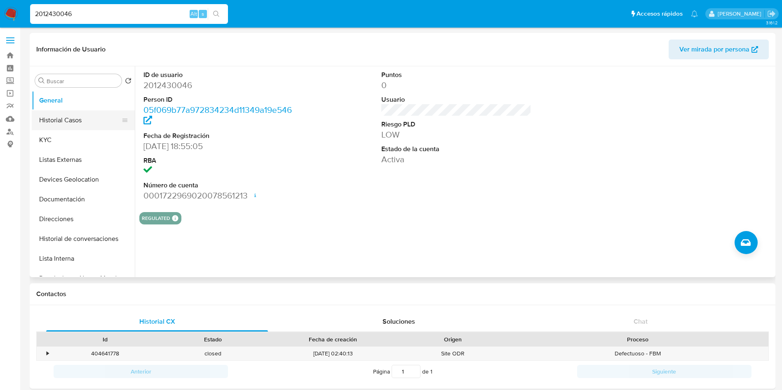
click at [78, 117] on button "Historial Casos" at bounding box center [80, 120] width 96 height 20
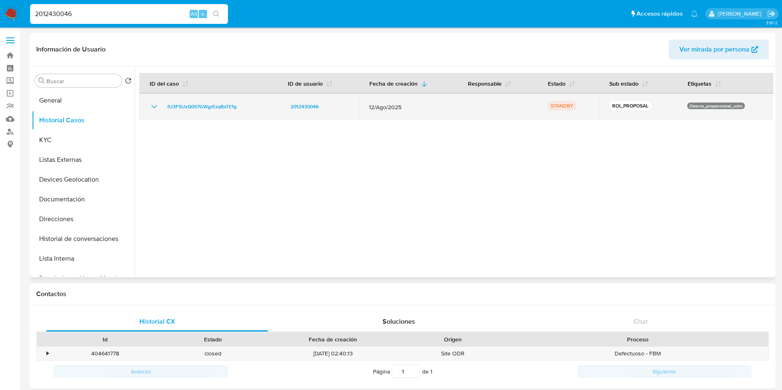
click at [152, 108] on icon "Mostrar/Ocultar" at bounding box center [154, 107] width 10 height 10
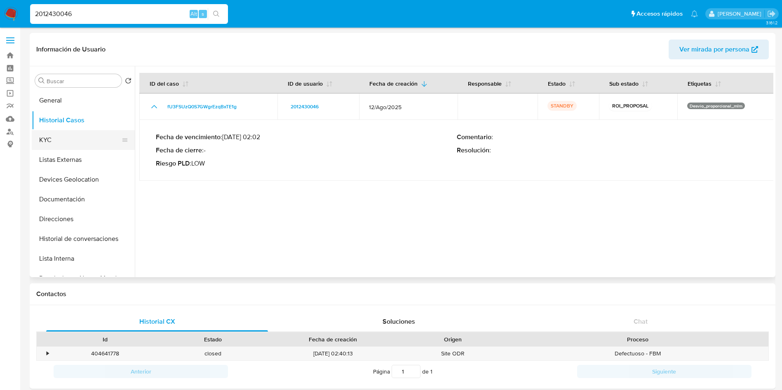
click at [78, 145] on button "KYC" at bounding box center [80, 140] width 96 height 20
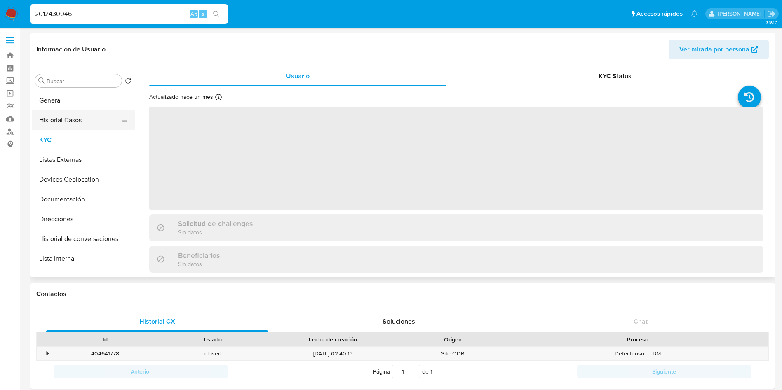
click at [66, 118] on button "Historial Casos" at bounding box center [80, 120] width 96 height 20
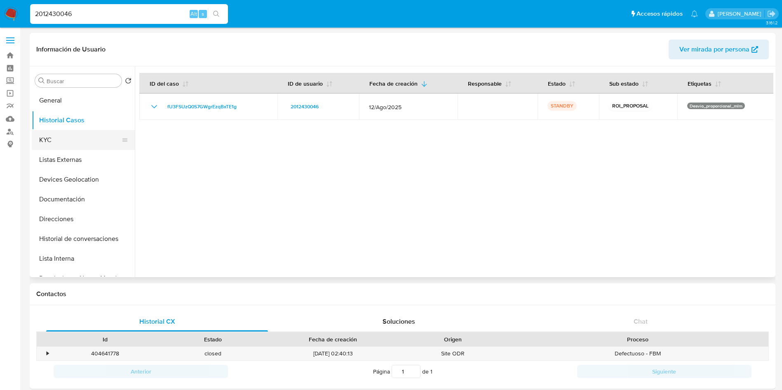
click at [88, 143] on button "KYC" at bounding box center [80, 140] width 96 height 20
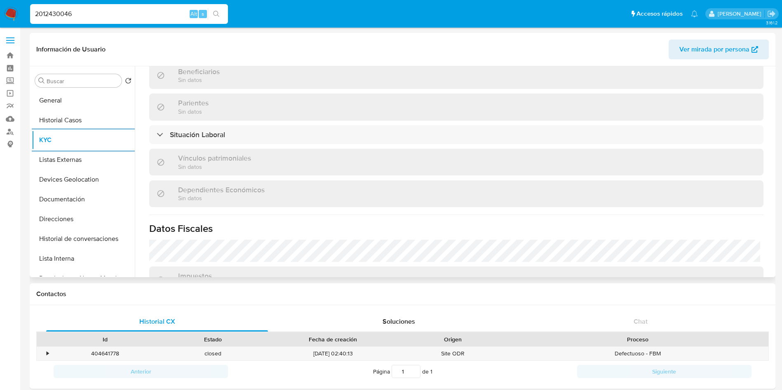
scroll to position [384, 0]
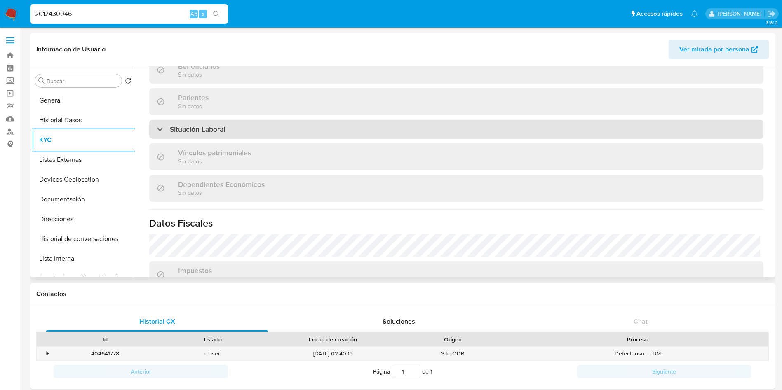
click at [356, 131] on div "Situación Laboral" at bounding box center [456, 129] width 614 height 19
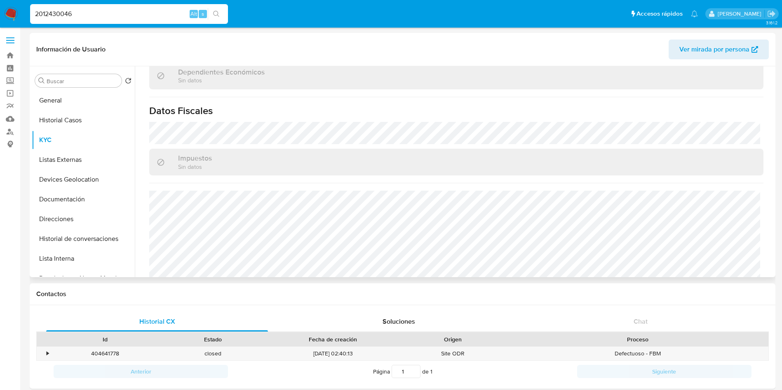
scroll to position [629, 0]
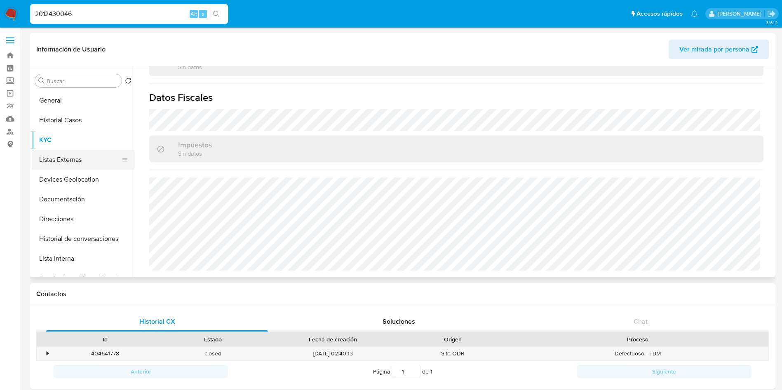
click at [87, 156] on button "Listas Externas" at bounding box center [80, 160] width 96 height 20
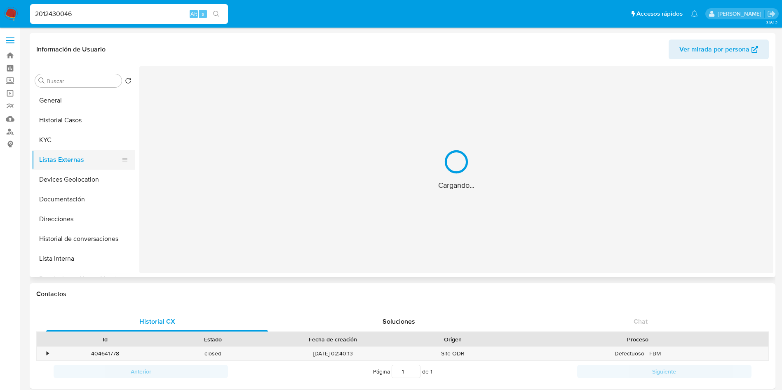
scroll to position [0, 0]
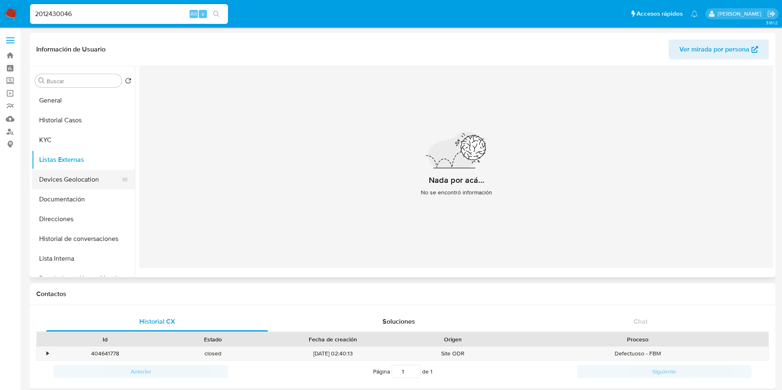
click at [71, 178] on button "Devices Geolocation" at bounding box center [80, 180] width 96 height 20
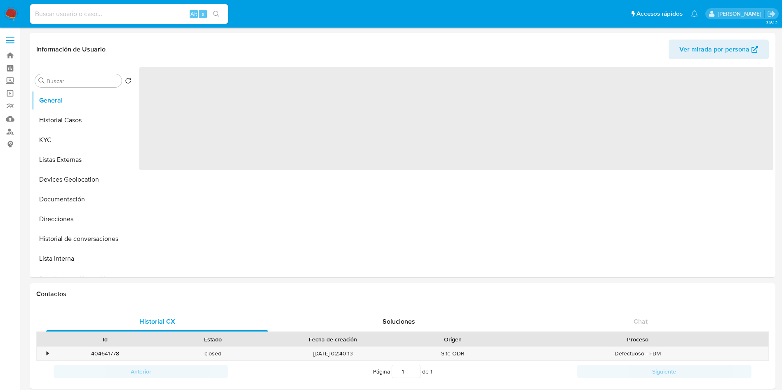
select select "10"
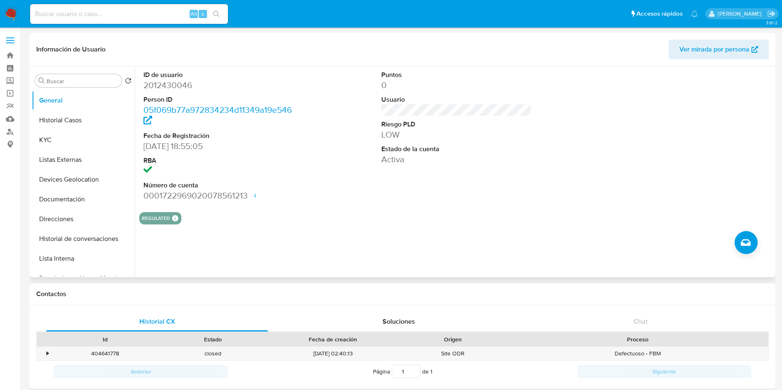
click at [434, 258] on div "ID de usuario 2012430046 Person ID 05f069b77a972834234d11349a19e546 Fecha de Re…" at bounding box center [454, 171] width 638 height 211
click at [69, 115] on button "Historial Casos" at bounding box center [80, 120] width 96 height 20
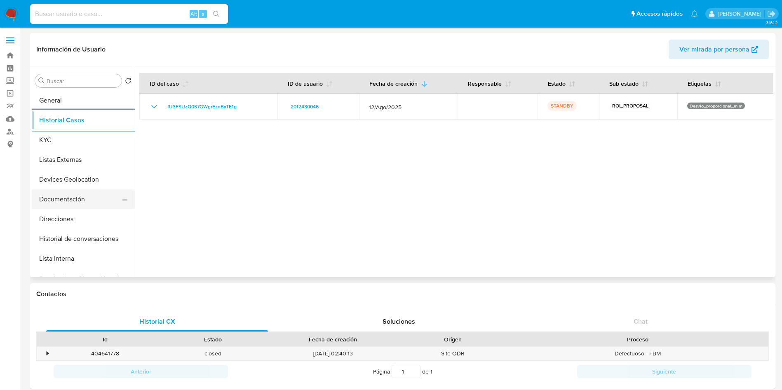
click at [70, 202] on button "Documentación" at bounding box center [80, 200] width 96 height 20
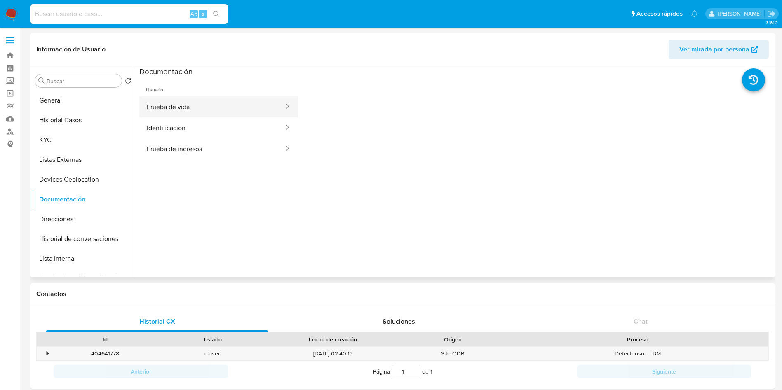
click at [215, 108] on button "Prueba de vida" at bounding box center [211, 106] width 145 height 21
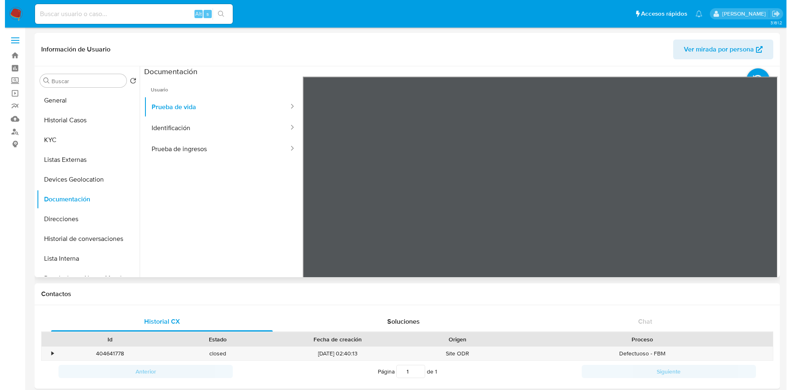
scroll to position [26, 0]
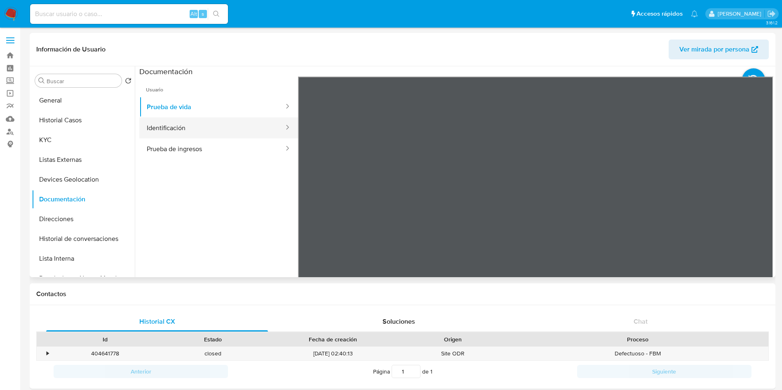
click at [207, 128] on button "Identificación" at bounding box center [211, 127] width 145 height 21
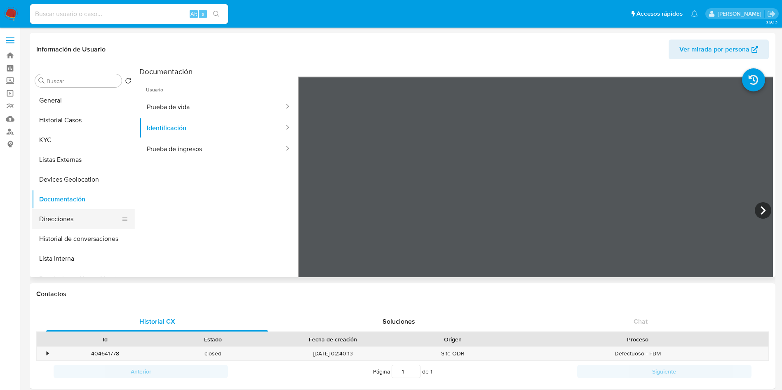
click at [81, 214] on button "Direcciones" at bounding box center [80, 219] width 96 height 20
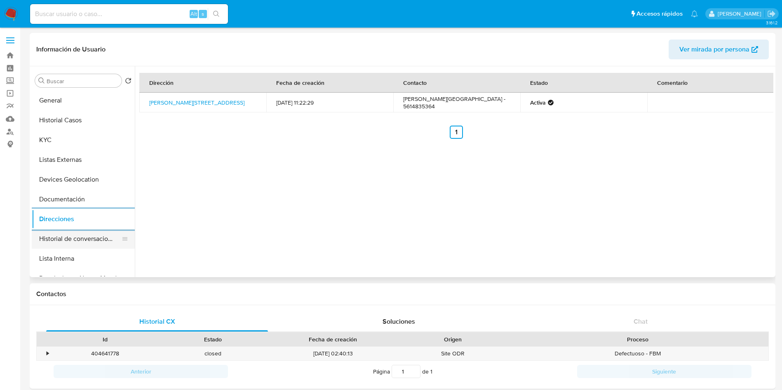
click at [110, 243] on button "Historial de conversaciones" at bounding box center [80, 239] width 96 height 20
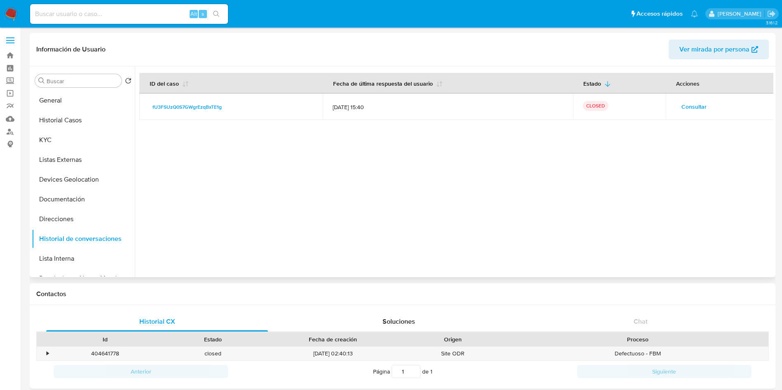
click at [697, 101] on span "Consultar" at bounding box center [693, 107] width 25 height 12
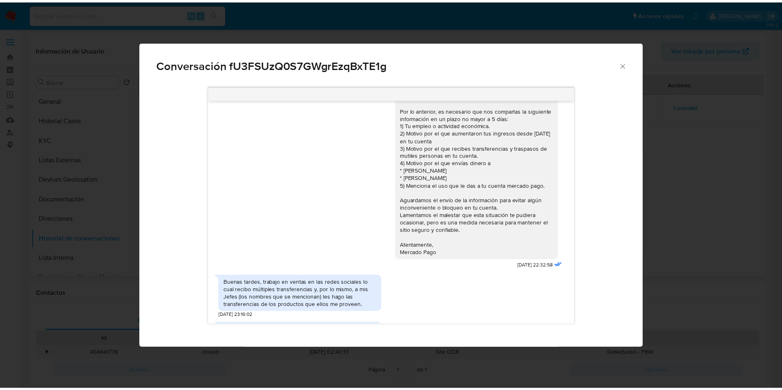
scroll to position [65, 0]
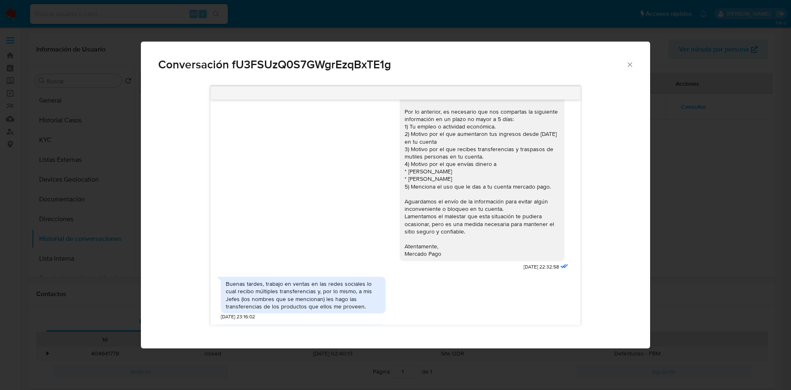
click at [627, 67] on icon "Cerrar" at bounding box center [630, 65] width 8 height 8
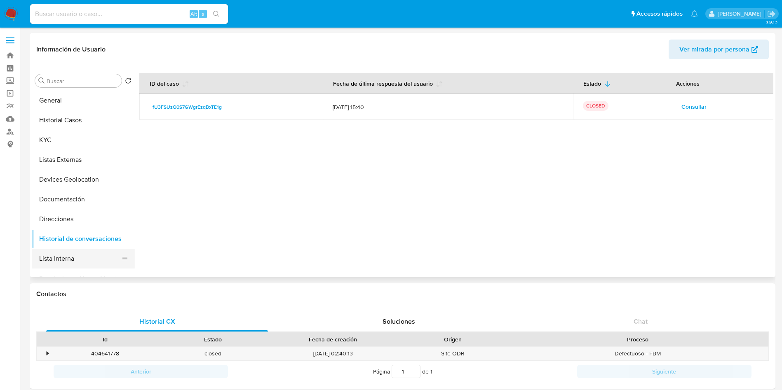
click at [50, 260] on button "Lista Interna" at bounding box center [80, 259] width 96 height 20
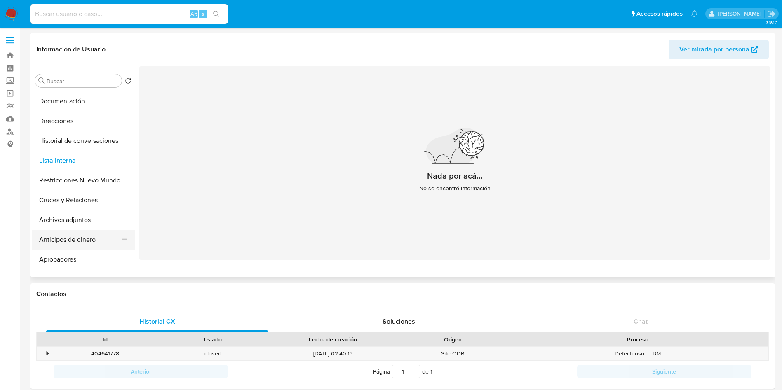
scroll to position [124, 0]
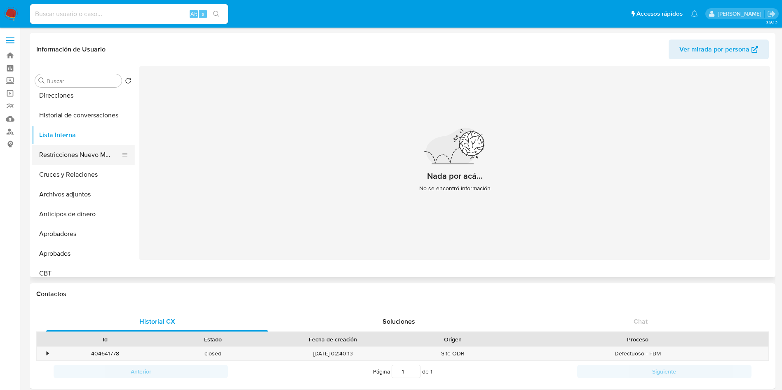
click at [99, 157] on button "Restricciones Nuevo Mundo" at bounding box center [80, 155] width 96 height 20
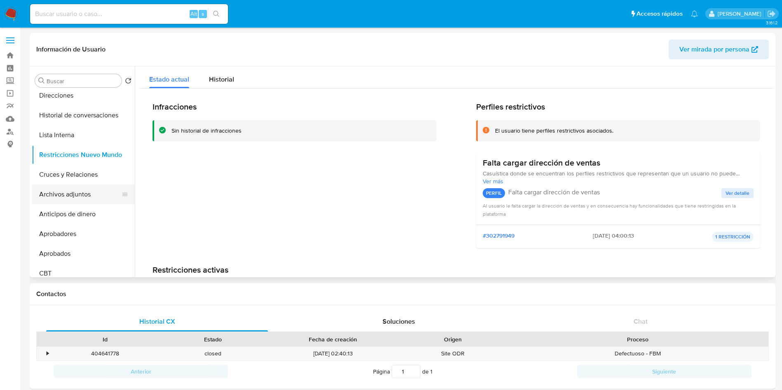
click at [89, 193] on button "Archivos adjuntos" at bounding box center [80, 195] width 96 height 20
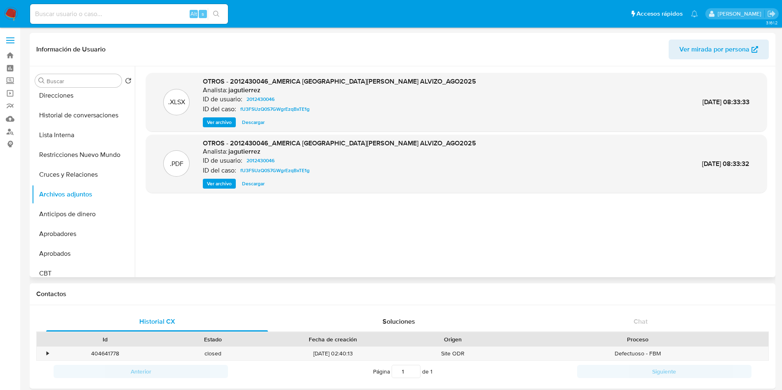
click at [256, 186] on span "Descargar" at bounding box center [253, 184] width 23 height 8
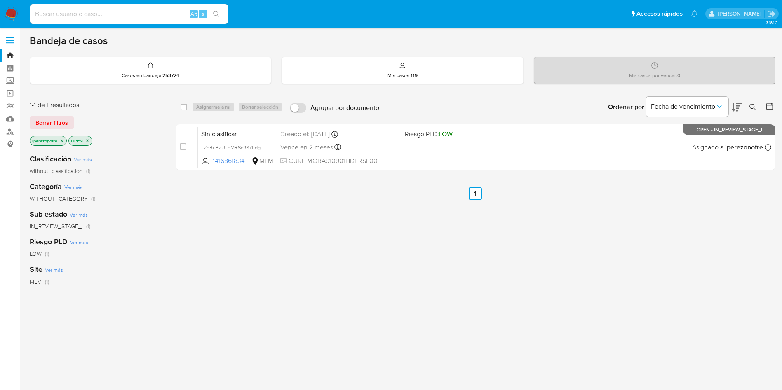
click at [143, 12] on input at bounding box center [129, 14] width 198 height 11
paste input "[PERSON_NAME]"
type input "[PERSON_NAME]"
click at [14, 81] on label "Screening" at bounding box center [49, 81] width 98 height 13
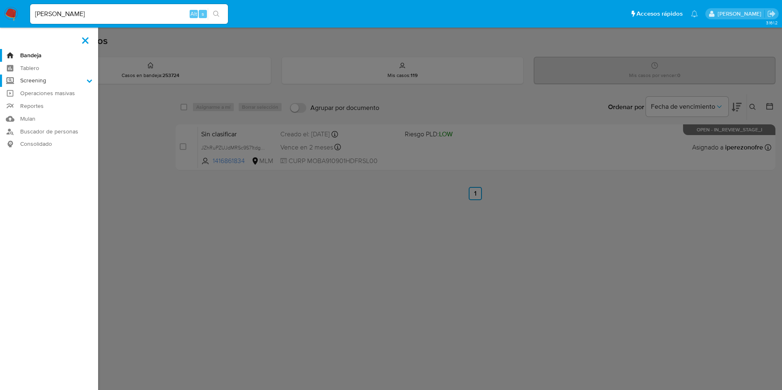
click at [0, 0] on input "Screening" at bounding box center [0, 0] width 0 height 0
click at [42, 115] on link "Herramientas" at bounding box center [49, 113] width 98 height 10
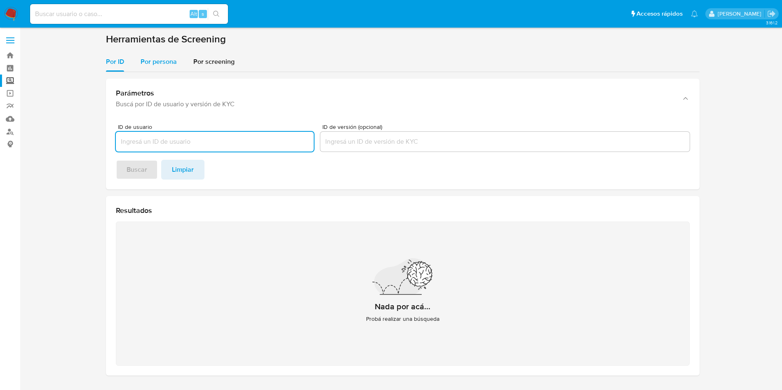
click at [153, 58] on span "Por persona" at bounding box center [159, 61] width 36 height 9
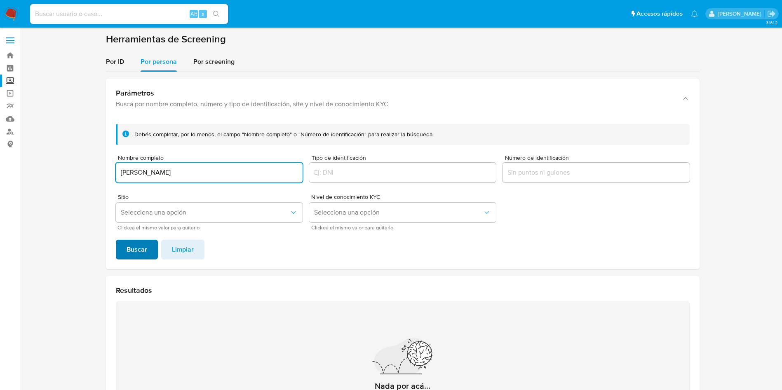
type input "[PERSON_NAME]"
click at [130, 248] on span "Buscar" at bounding box center [137, 250] width 21 height 18
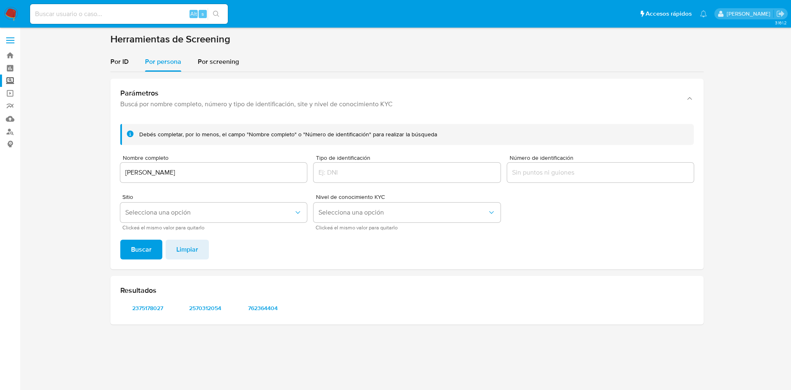
click at [181, 180] on div "[PERSON_NAME]" at bounding box center [213, 173] width 187 height 20
click at [223, 176] on input "[PERSON_NAME]" at bounding box center [213, 172] width 187 height 11
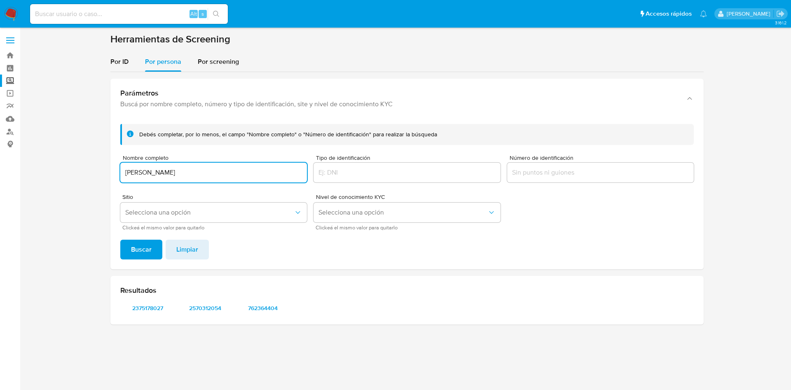
drag, startPoint x: 237, startPoint y: 174, endPoint x: 280, endPoint y: 170, distance: 43.8
click at [0, 129] on section "Bandeja Tablero Screening Búsqueda en Listas Watchlist Herramientas Operaciones…" at bounding box center [395, 195] width 791 height 390
type input "[PERSON_NAME] [PERSON_NAME] DE [PERSON_NAME]"
click at [146, 249] on span "Buscar" at bounding box center [141, 250] width 21 height 18
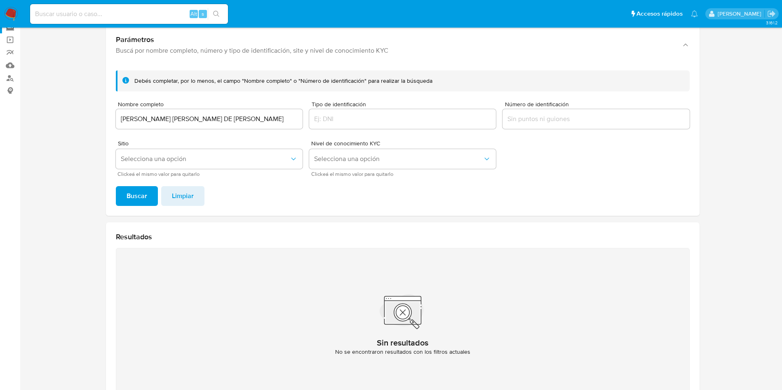
scroll to position [107, 0]
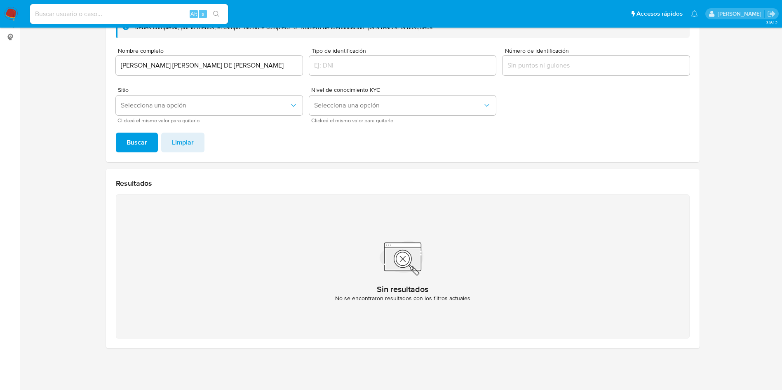
click at [62, 12] on input at bounding box center [129, 14] width 198 height 11
paste input "2012430046"
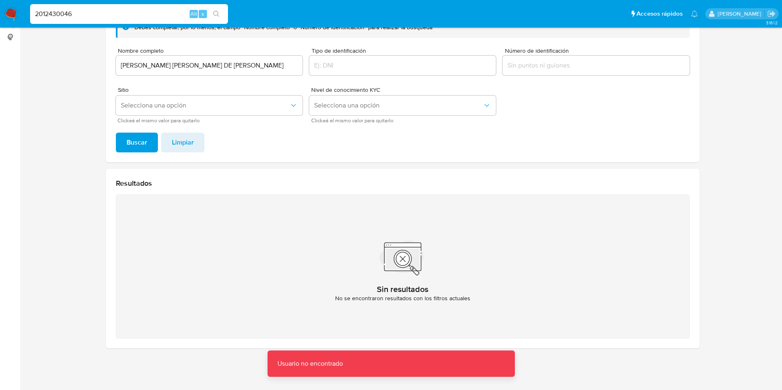
click at [155, 20] on div "2012430046 Alt s" at bounding box center [129, 14] width 198 height 20
click at [157, 15] on input "2012430046" at bounding box center [129, 14] width 198 height 11
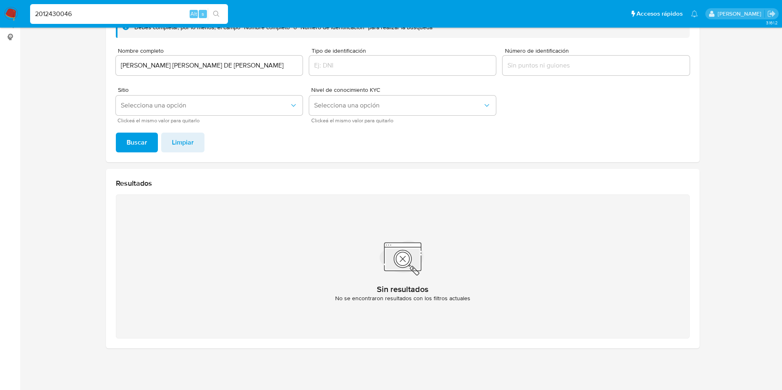
type input "2012430046"
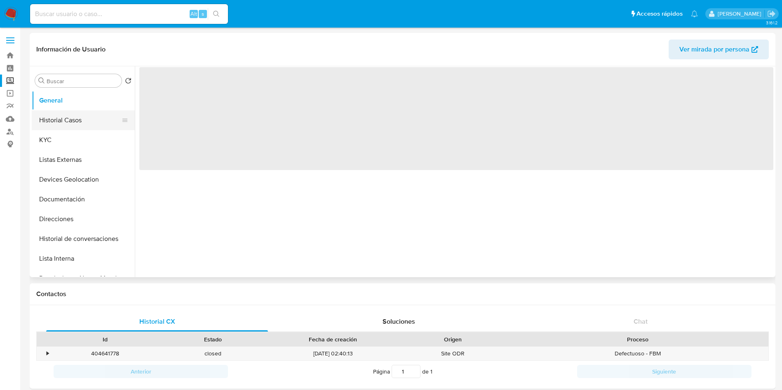
select select "10"
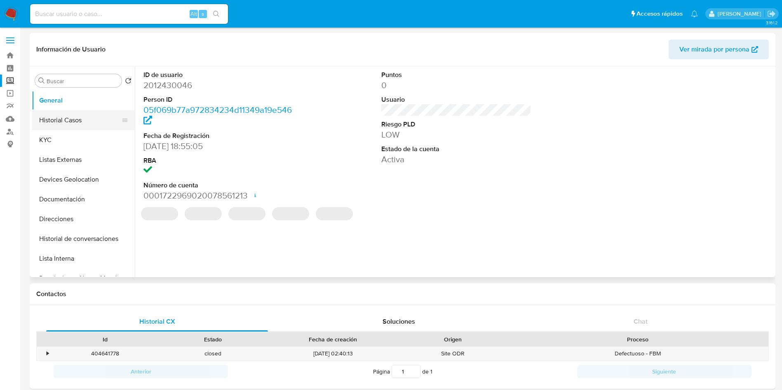
click at [80, 120] on button "Historial Casos" at bounding box center [80, 120] width 96 height 20
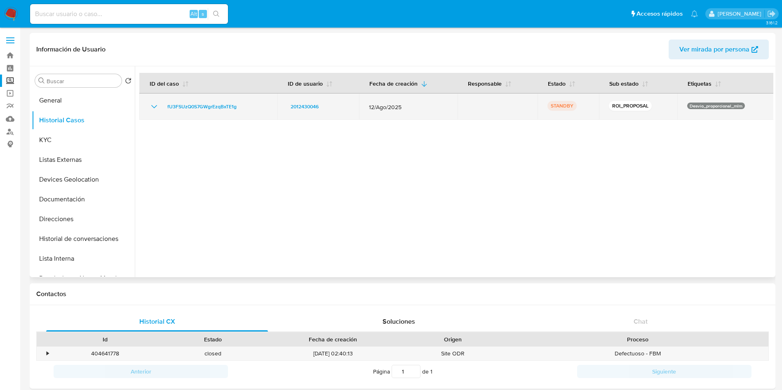
drag, startPoint x: 421, startPoint y: 104, endPoint x: 365, endPoint y: 109, distance: 55.8
click at [365, 109] on td "12/Ago/2025" at bounding box center [408, 107] width 98 height 26
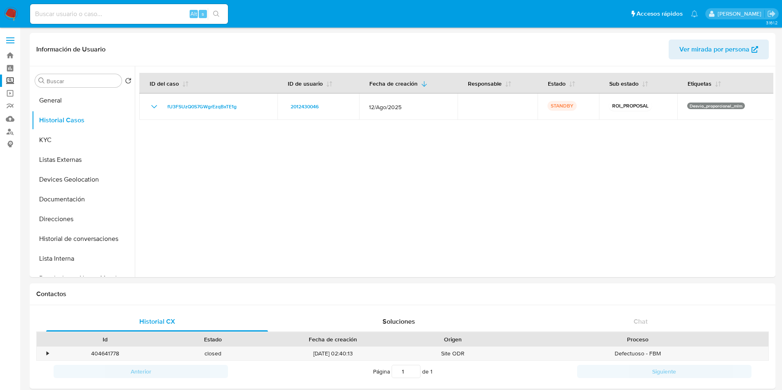
click at [117, 11] on input at bounding box center [129, 14] width 198 height 11
paste input "1288101730"
type input "1288101730"
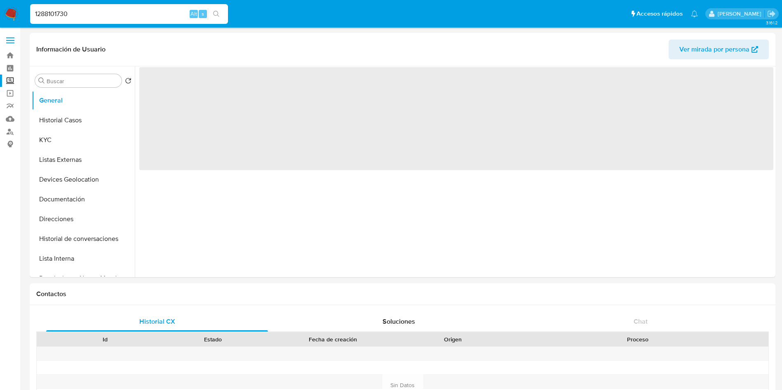
select select "10"
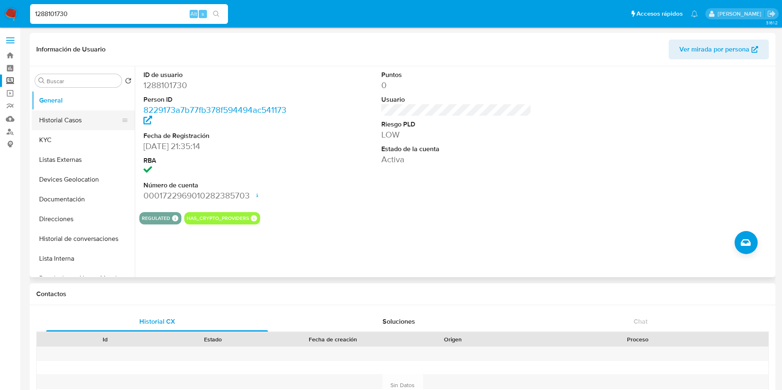
click at [77, 119] on button "Historial Casos" at bounding box center [80, 120] width 96 height 20
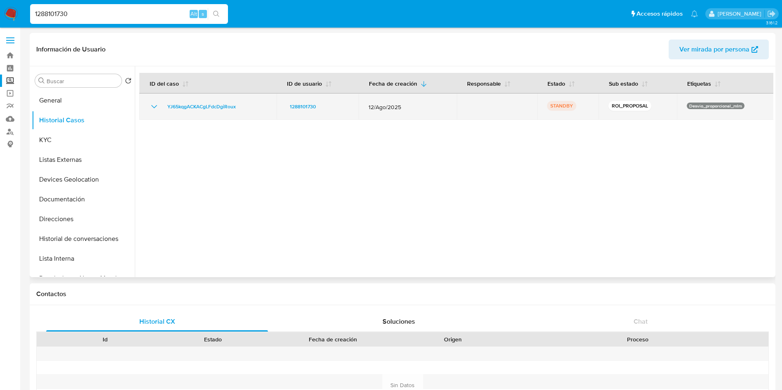
drag, startPoint x: 365, startPoint y: 105, endPoint x: 409, endPoint y: 110, distance: 44.5
click at [405, 108] on td "12/Ago/2025" at bounding box center [408, 107] width 98 height 26
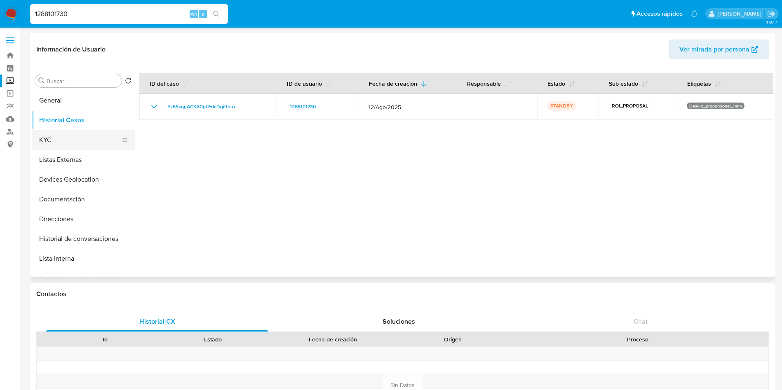
click at [47, 141] on button "KYC" at bounding box center [80, 140] width 96 height 20
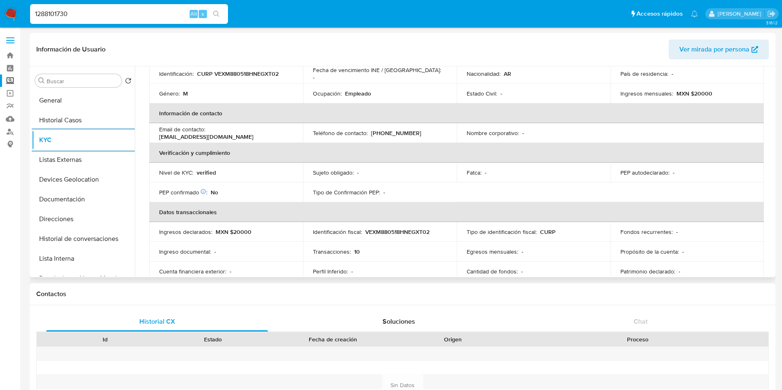
scroll to position [185, 0]
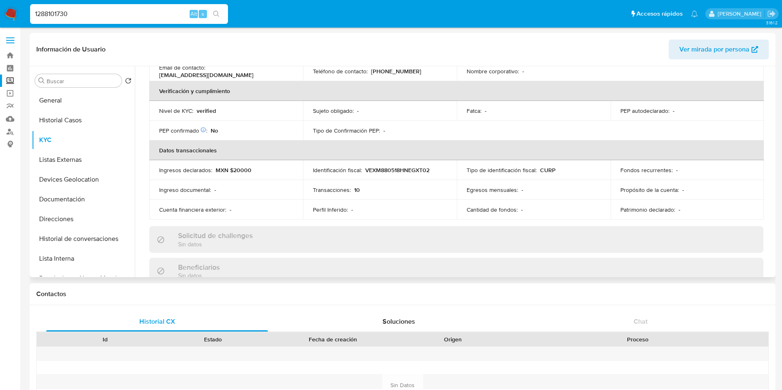
click at [773, 139] on div "Buscar Volver al orden por defecto General Historial Casos KYC Listas Externas …" at bounding box center [402, 171] width 745 height 211
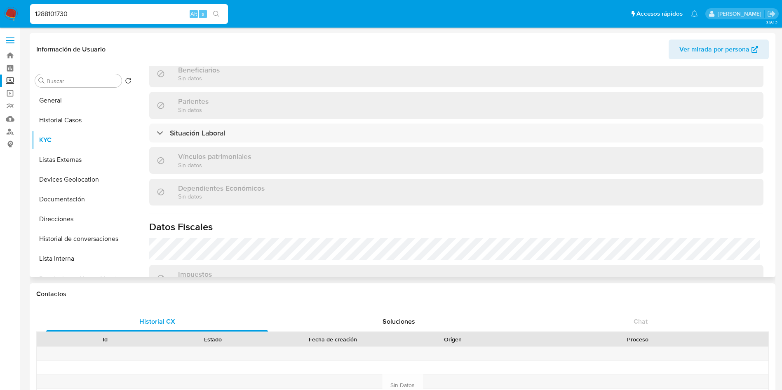
scroll to position [384, 0]
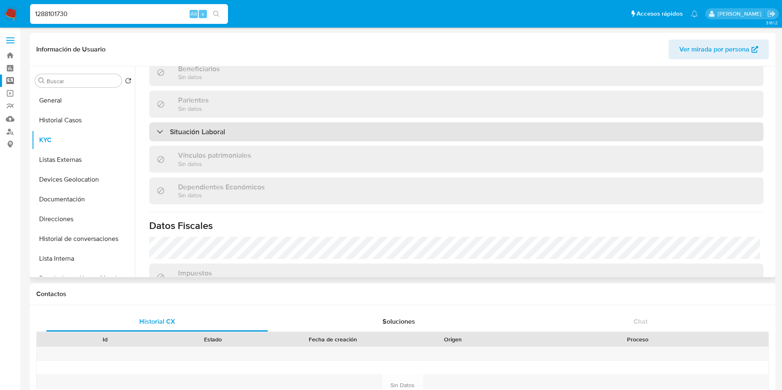
click at [485, 122] on div "Situación Laboral" at bounding box center [456, 131] width 614 height 19
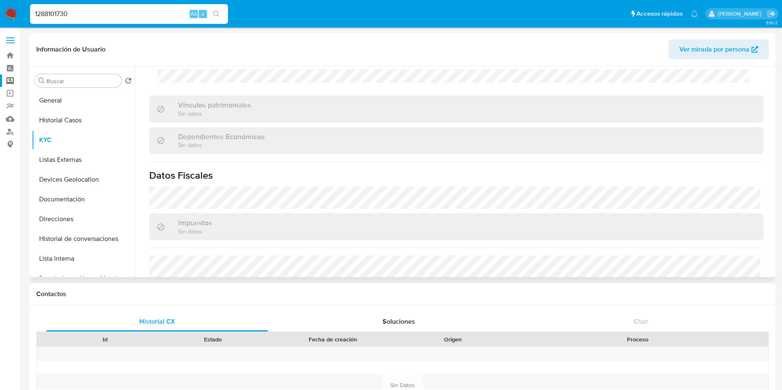
scroll to position [629, 0]
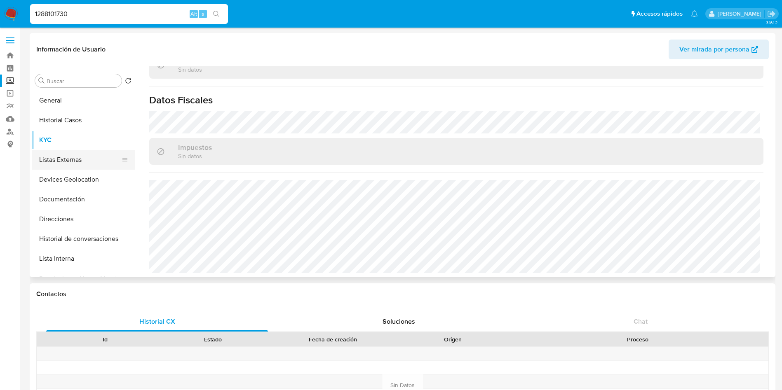
click at [72, 157] on button "Listas Externas" at bounding box center [80, 160] width 96 height 20
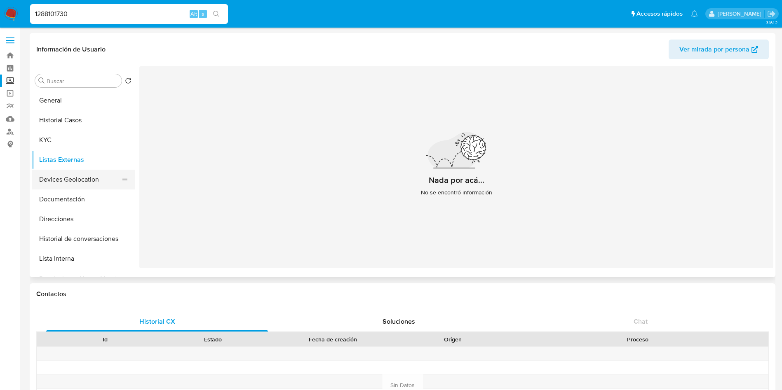
click at [77, 177] on button "Devices Geolocation" at bounding box center [80, 180] width 96 height 20
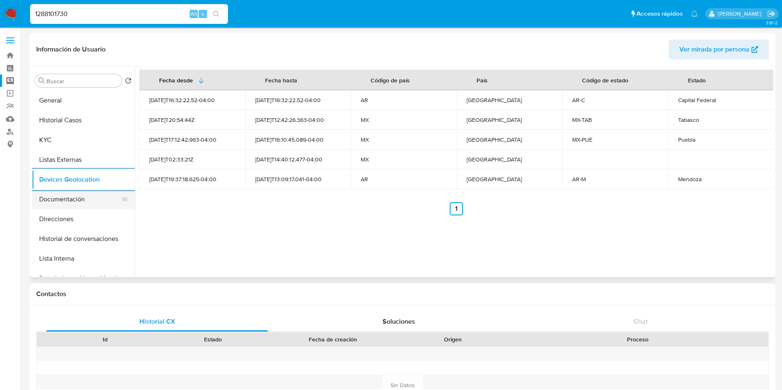
click at [77, 200] on button "Documentación" at bounding box center [80, 200] width 96 height 20
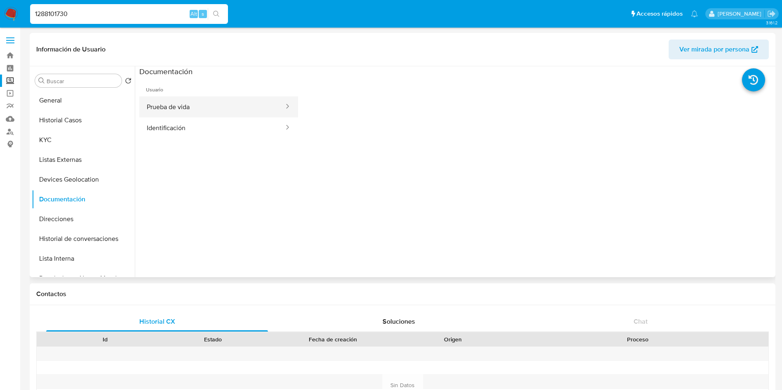
click at [194, 106] on button "Prueba de vida" at bounding box center [211, 106] width 145 height 21
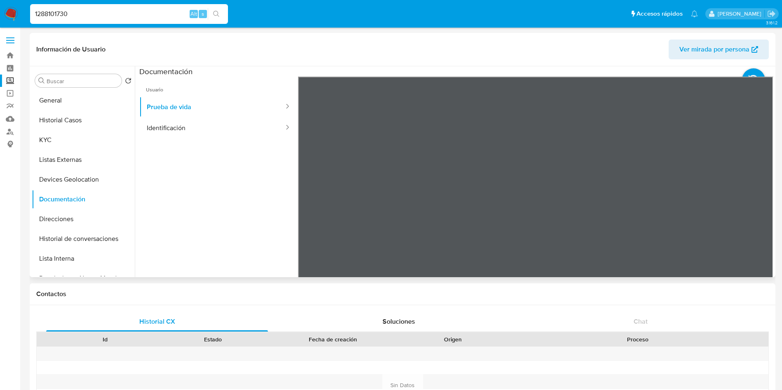
scroll to position [26, 0]
click at [211, 131] on button "Identificación" at bounding box center [211, 127] width 145 height 21
click at [61, 225] on button "Direcciones" at bounding box center [80, 219] width 96 height 20
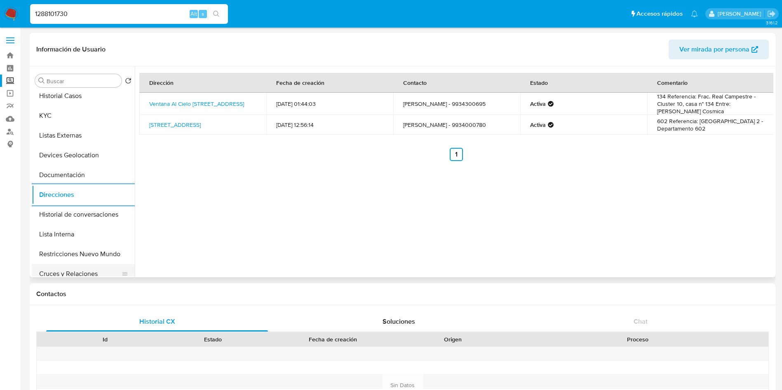
scroll to position [62, 0]
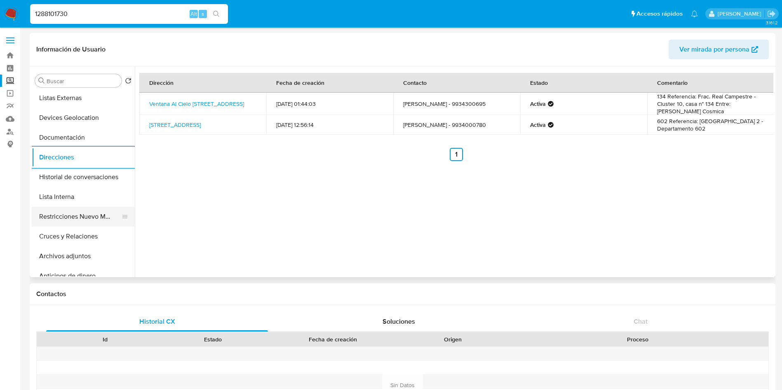
click at [90, 215] on button "Restricciones Nuevo Mundo" at bounding box center [80, 217] width 96 height 20
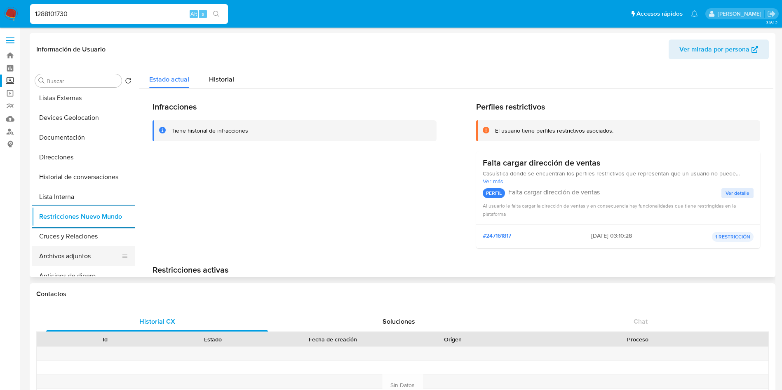
click at [89, 254] on button "Archivos adjuntos" at bounding box center [80, 256] width 96 height 20
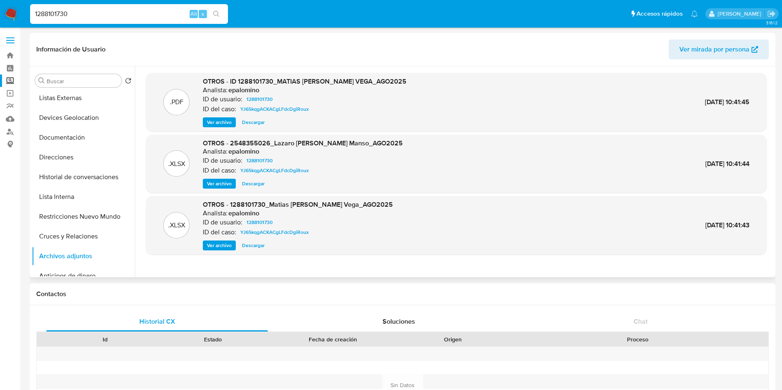
click at [259, 120] on span "Descargar" at bounding box center [253, 122] width 23 height 8
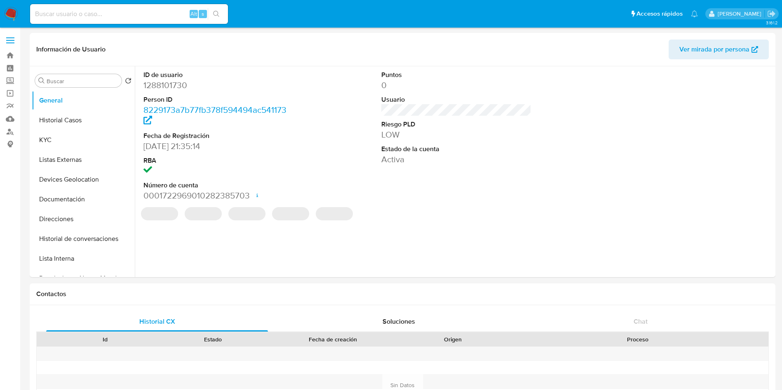
select select "10"
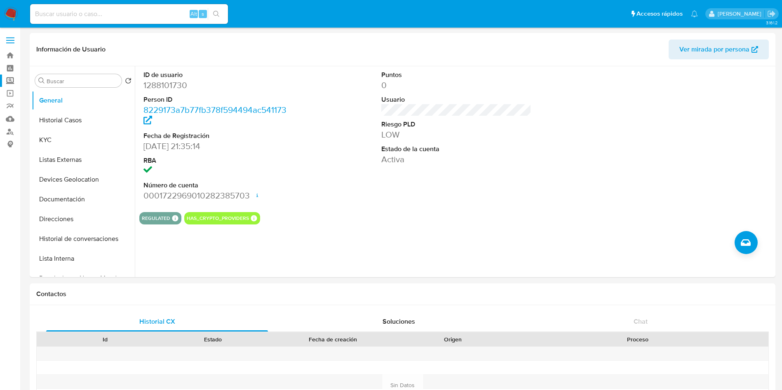
click at [9, 80] on label "Screening" at bounding box center [49, 81] width 98 height 13
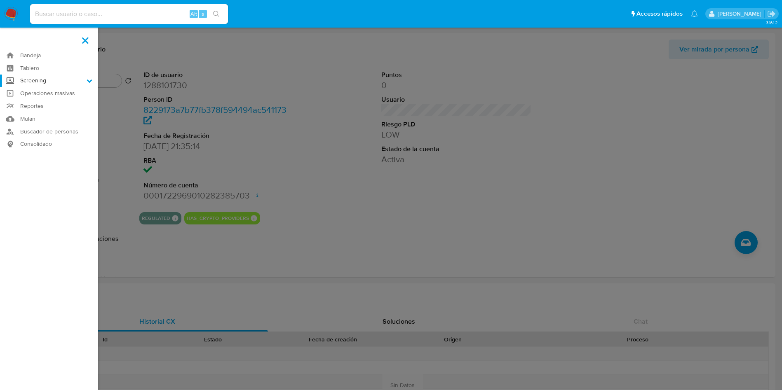
click at [0, 0] on input "Screening" at bounding box center [0, 0] width 0 height 0
click at [44, 113] on link "Herramientas" at bounding box center [49, 113] width 98 height 10
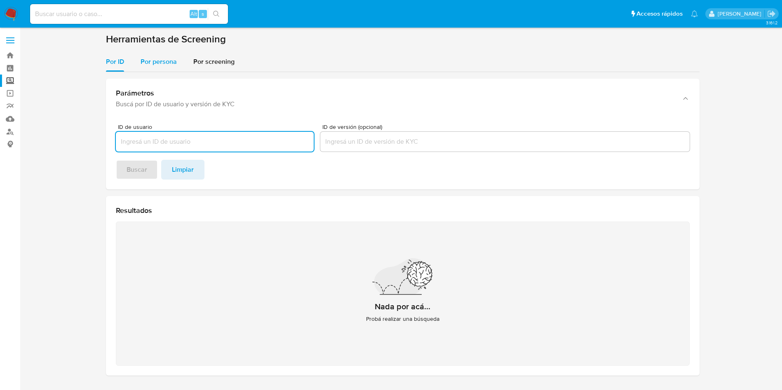
click at [161, 59] on span "Por persona" at bounding box center [159, 61] width 36 height 9
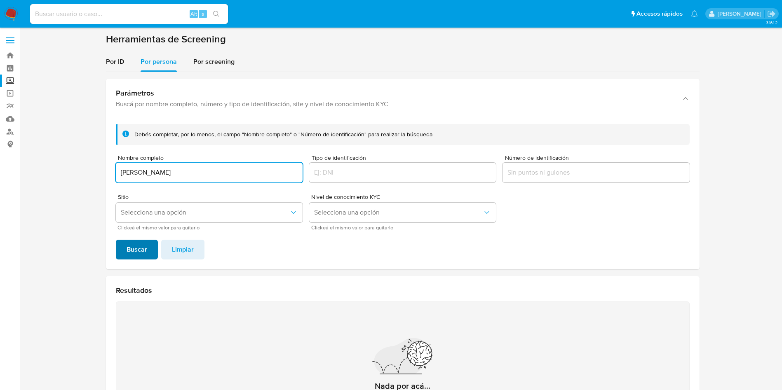
type input "[PERSON_NAME]"
click at [143, 246] on span "Buscar" at bounding box center [137, 250] width 21 height 18
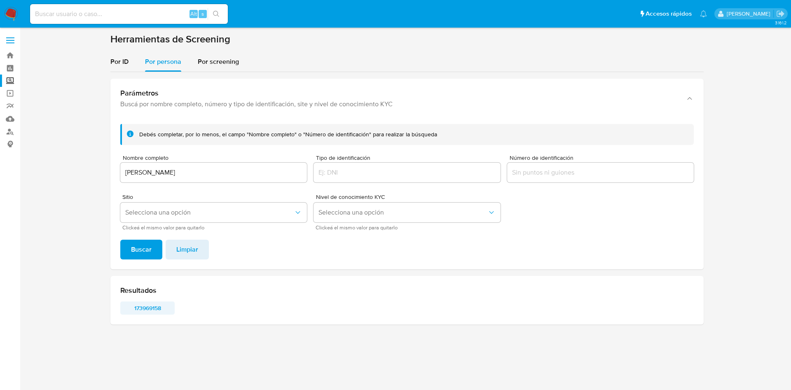
drag, startPoint x: 154, startPoint y: 300, endPoint x: 151, endPoint y: 308, distance: 8.7
click at [153, 305] on div "Resultados 173969158" at bounding box center [406, 300] width 593 height 49
click at [152, 309] on span "173969158" at bounding box center [147, 308] width 43 height 12
click at [152, 301] on div "Resultados 173969158" at bounding box center [406, 300] width 593 height 49
click at [153, 307] on span "173969158" at bounding box center [147, 308] width 43 height 12
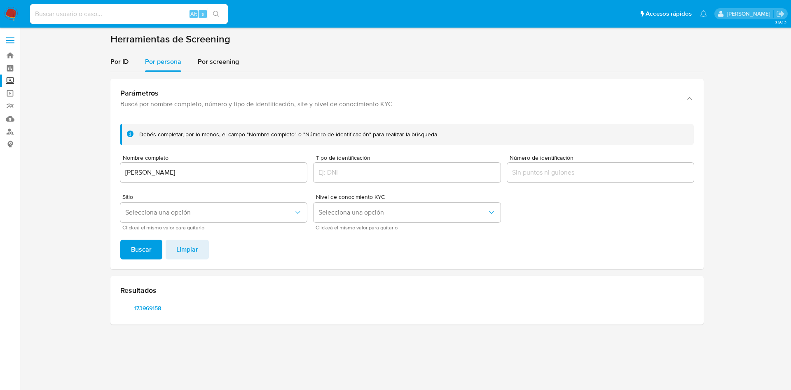
click at [196, 173] on input "[PERSON_NAME]" at bounding box center [213, 172] width 187 height 11
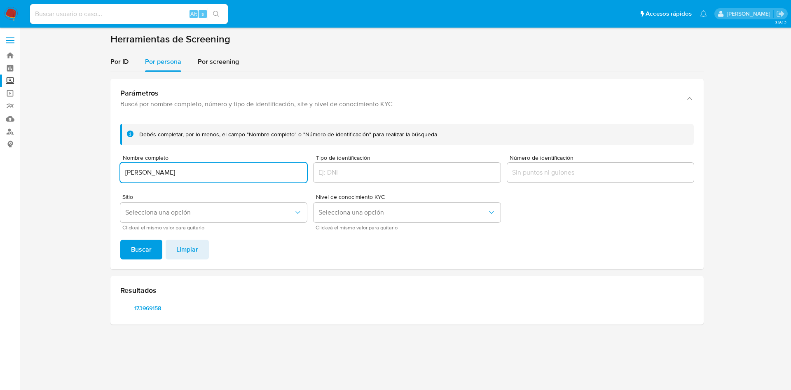
drag, startPoint x: 224, startPoint y: 173, endPoint x: 49, endPoint y: 140, distance: 178.2
click at [49, 140] on section at bounding box center [407, 182] width 755 height 298
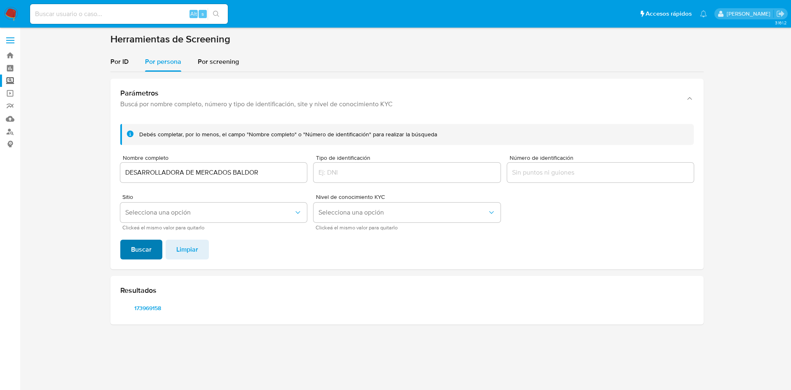
click at [138, 255] on span "Buscar" at bounding box center [141, 250] width 21 height 18
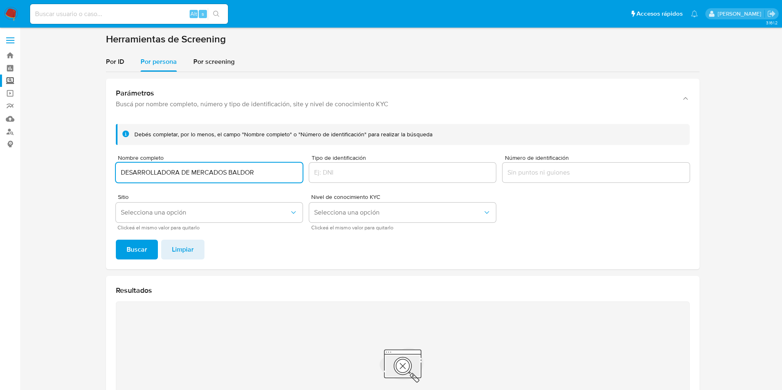
click at [279, 173] on input "DESARROLLADORA DE MERCADOS BALDOR" at bounding box center [209, 172] width 187 height 11
paste input "R SAPI"
click at [130, 250] on span "Buscar" at bounding box center [137, 250] width 21 height 18
click at [249, 170] on input "DESARROLLADORA DE MERCADOS BALDOR SAPI" at bounding box center [209, 172] width 187 height 11
drag, startPoint x: 255, startPoint y: 169, endPoint x: 292, endPoint y: 172, distance: 36.8
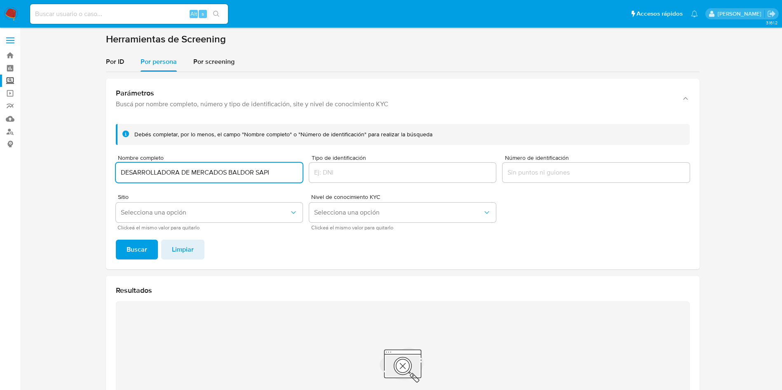
click at [292, 172] on input "DESARROLLADORA DE MERCADOS BALDOR SAPI" at bounding box center [209, 172] width 187 height 11
type input "DESARROLLADORA DE MERCADOS BALDOR"
click at [116, 240] on button "Buscar" at bounding box center [137, 250] width 42 height 20
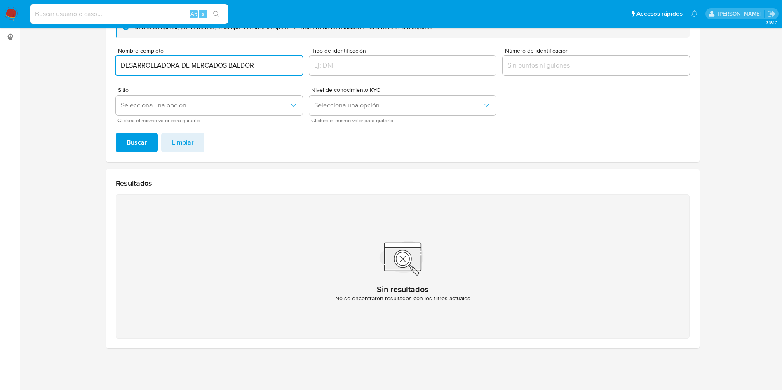
drag, startPoint x: 273, startPoint y: 63, endPoint x: 0, endPoint y: -11, distance: 283.0
click at [0, 0] on html "Pausado Ver notificaciones Alt s Accesos rápidos Presiona las siguientes teclas…" at bounding box center [391, 141] width 782 height 497
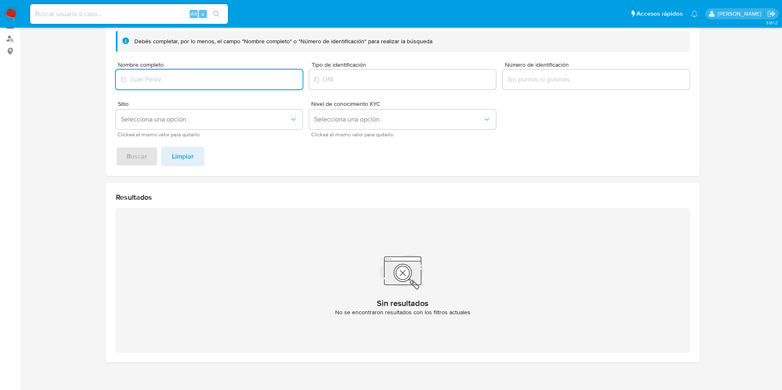
click at [537, 70] on div at bounding box center [595, 80] width 187 height 20
click at [543, 85] on div at bounding box center [595, 80] width 187 height 20
click at [540, 79] on input "Número de identificación" at bounding box center [595, 79] width 187 height 11
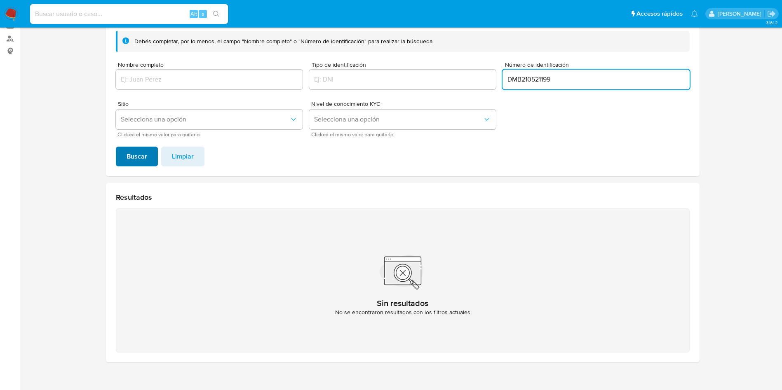
type input "DMB210521199"
click at [134, 154] on span "Buscar" at bounding box center [137, 157] width 21 height 18
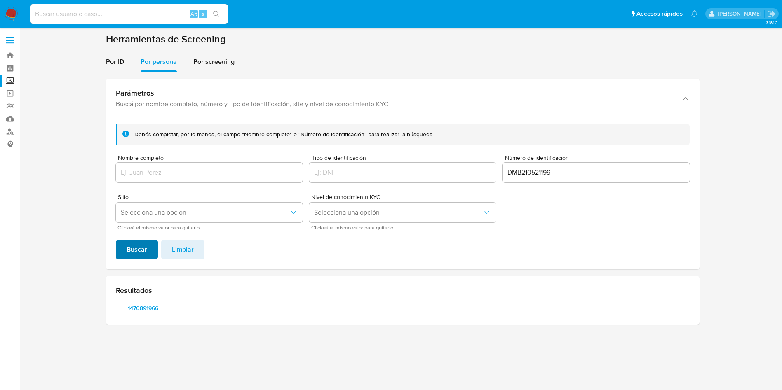
scroll to position [0, 0]
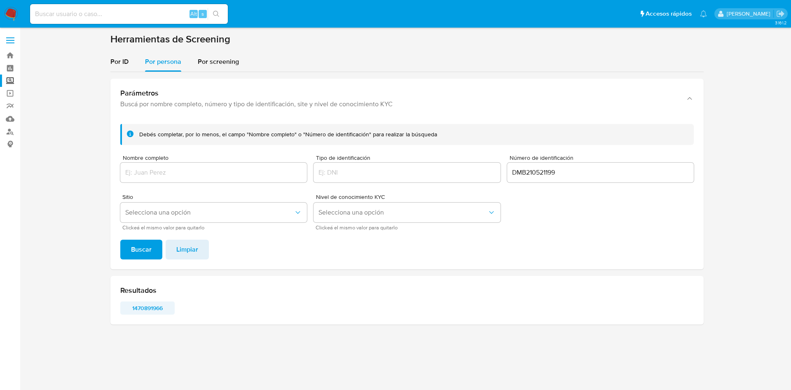
click at [155, 309] on span "1470891966" at bounding box center [147, 308] width 43 height 12
click at [157, 14] on input at bounding box center [129, 14] width 198 height 11
paste input "2548355026"
type input "2548355026"
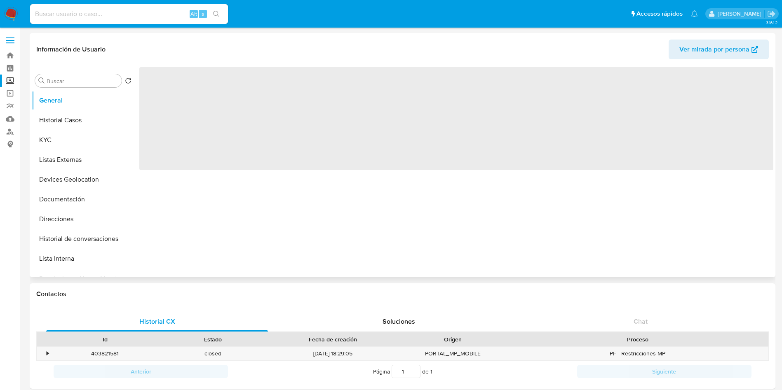
select select "10"
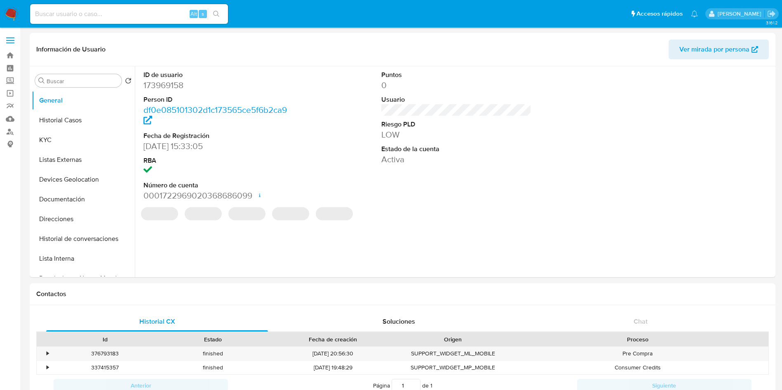
select select "10"
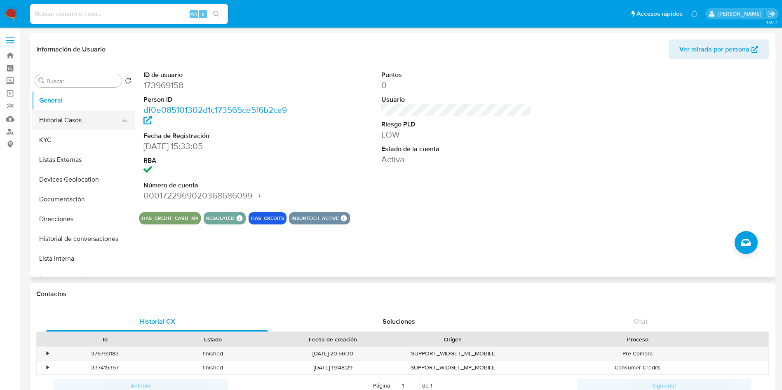
click at [80, 122] on button "Historial Casos" at bounding box center [80, 120] width 96 height 20
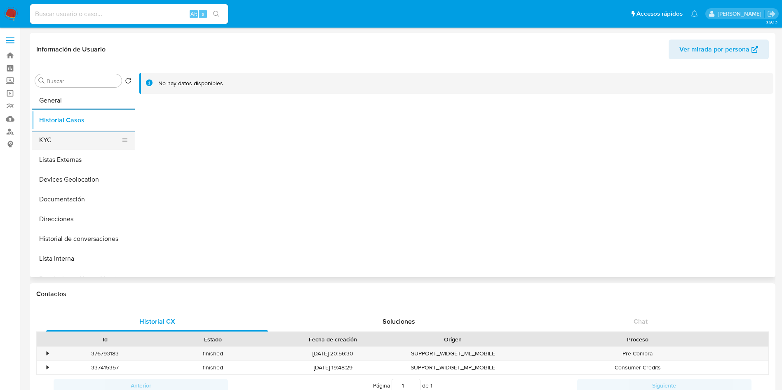
click at [69, 133] on button "KYC" at bounding box center [80, 140] width 96 height 20
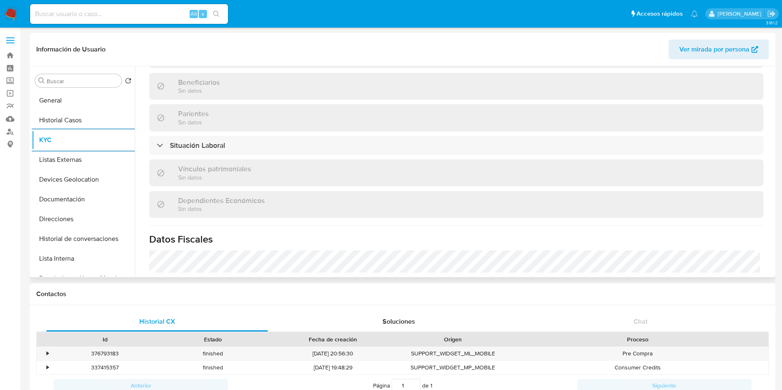
scroll to position [371, 0]
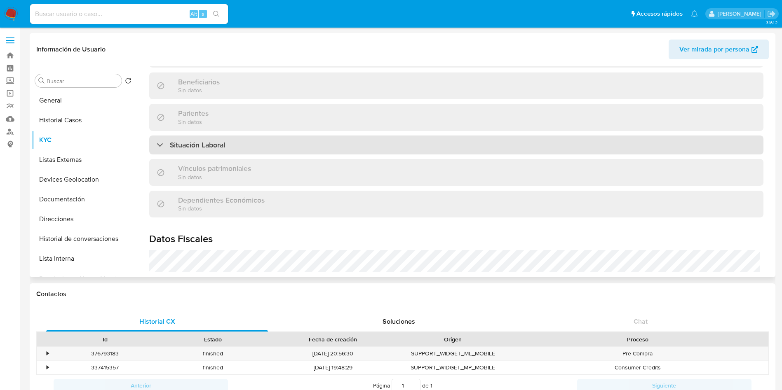
click at [395, 148] on div "Situación Laboral" at bounding box center [456, 145] width 614 height 19
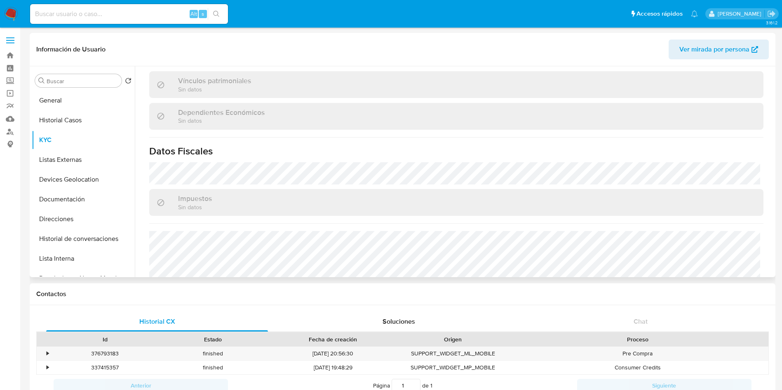
scroll to position [629, 0]
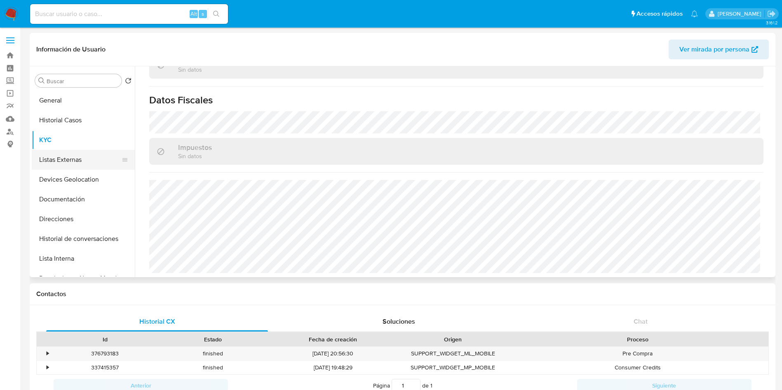
click at [76, 155] on button "Listas Externas" at bounding box center [80, 160] width 96 height 20
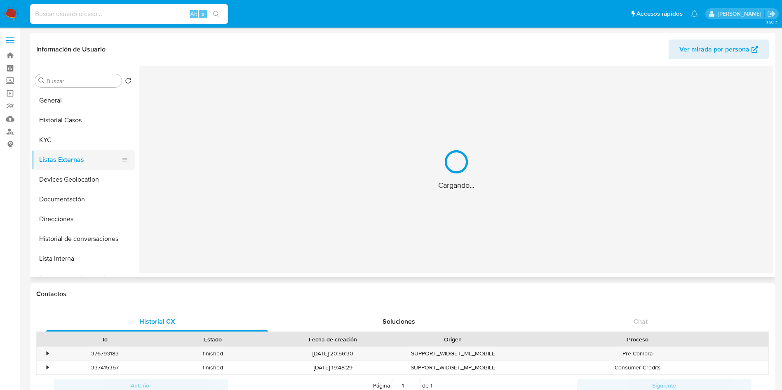
scroll to position [0, 0]
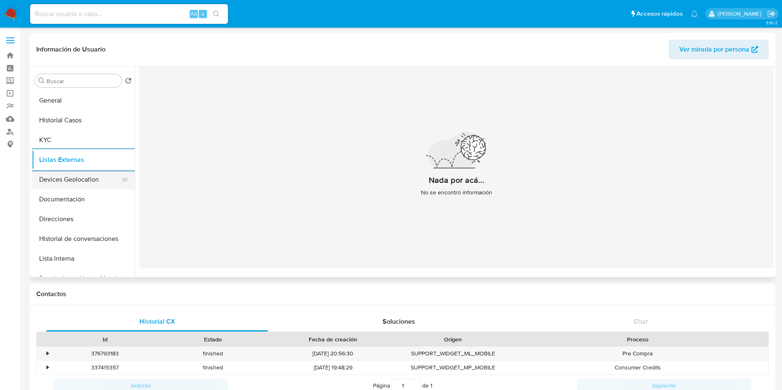
click at [97, 177] on button "Devices Geolocation" at bounding box center [80, 180] width 96 height 20
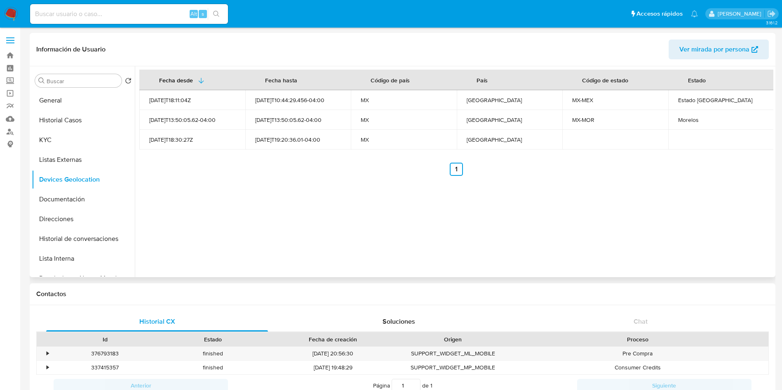
drag, startPoint x: 89, startPoint y: 201, endPoint x: 133, endPoint y: 206, distance: 44.0
click at [89, 199] on button "Documentación" at bounding box center [83, 200] width 103 height 20
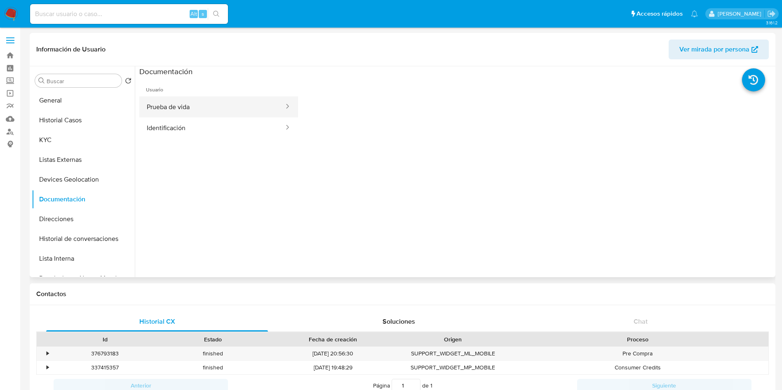
click at [206, 106] on button "Prueba de vida" at bounding box center [211, 106] width 145 height 21
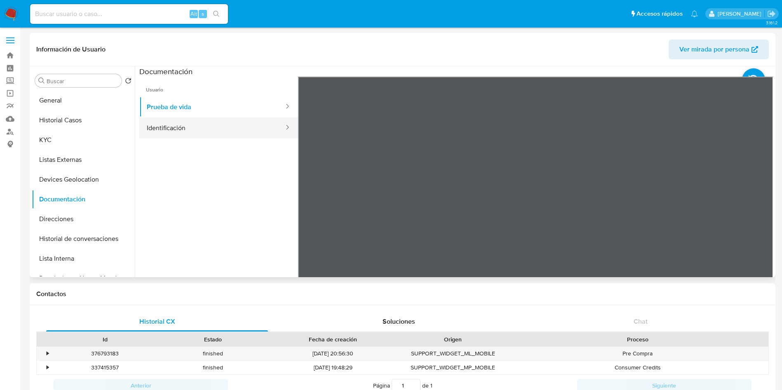
click at [159, 126] on button "Identificación" at bounding box center [211, 127] width 145 height 21
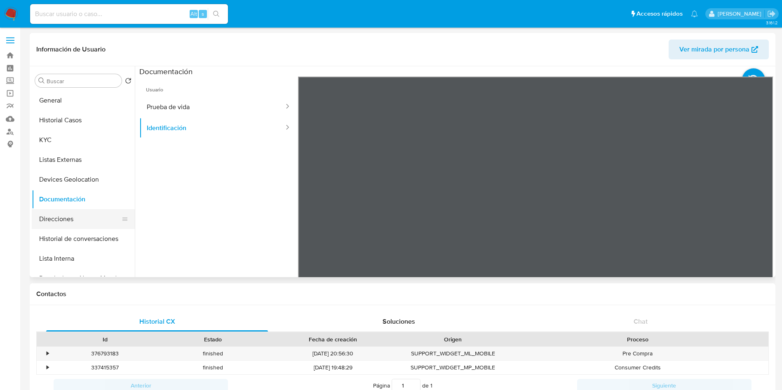
click at [82, 223] on button "Direcciones" at bounding box center [80, 219] width 96 height 20
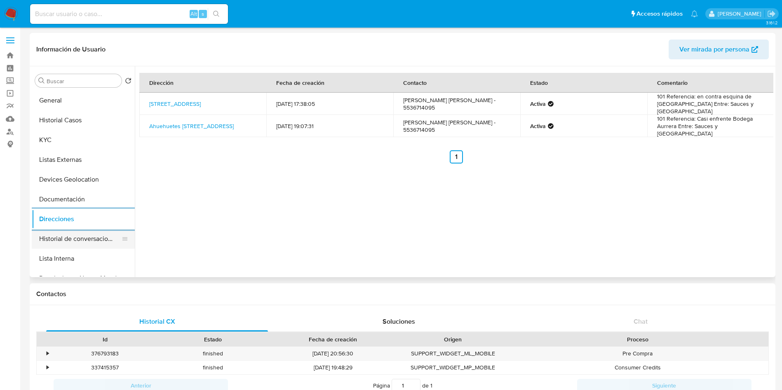
click at [76, 234] on button "Historial de conversaciones" at bounding box center [80, 239] width 96 height 20
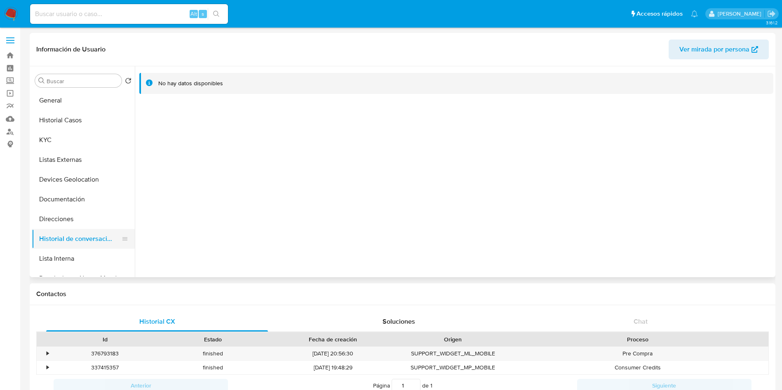
scroll to position [62, 0]
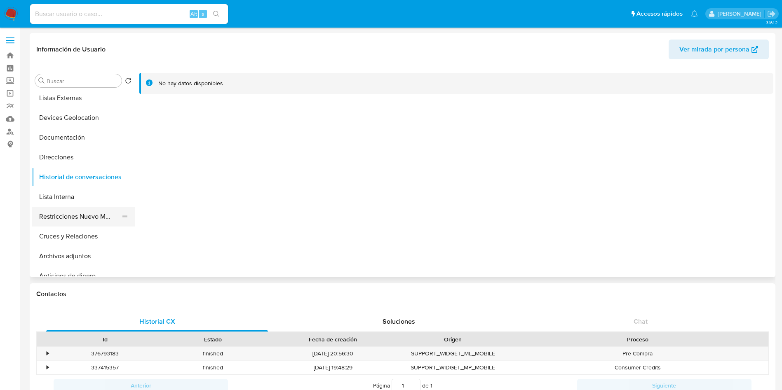
click at [84, 216] on button "Restricciones Nuevo Mundo" at bounding box center [80, 217] width 96 height 20
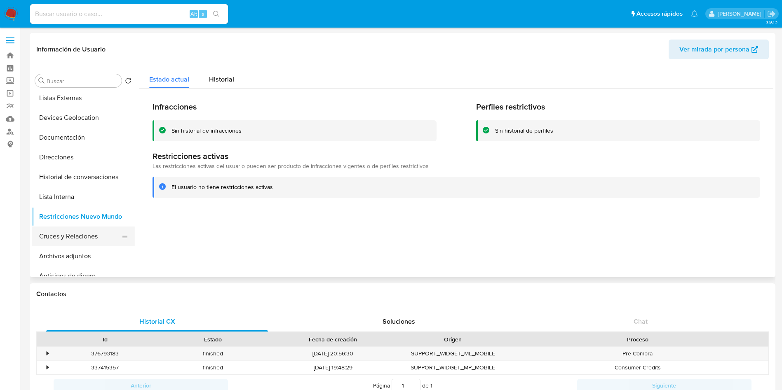
click at [87, 239] on button "Cruces y Relaciones" at bounding box center [80, 237] width 96 height 20
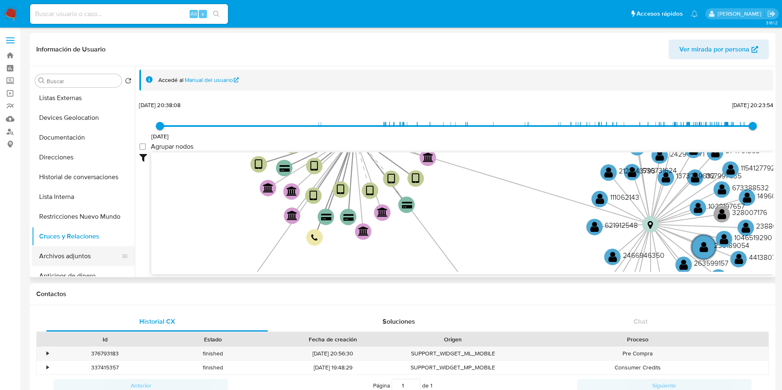
click at [77, 258] on button "Archivos adjuntos" at bounding box center [80, 256] width 96 height 20
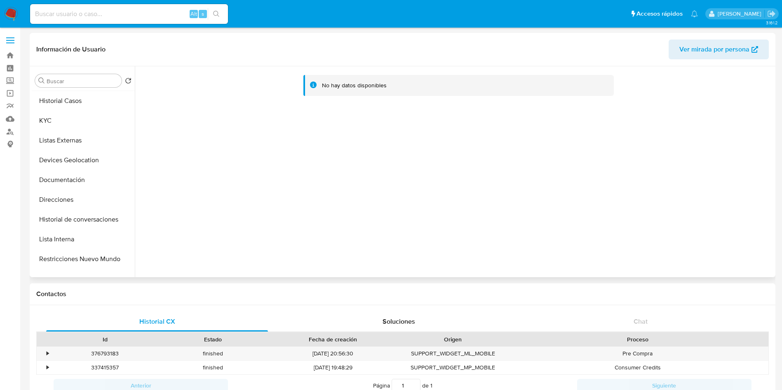
scroll to position [0, 0]
click at [65, 99] on button "General" at bounding box center [80, 101] width 96 height 20
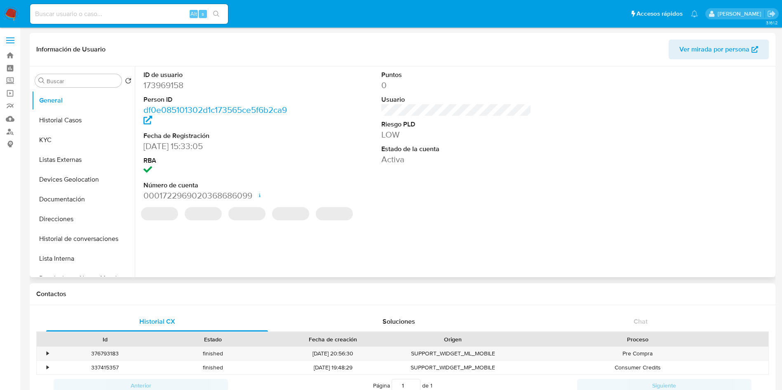
click at [175, 88] on dd "173969158" at bounding box center [218, 86] width 150 height 12
copy dd "173969158"
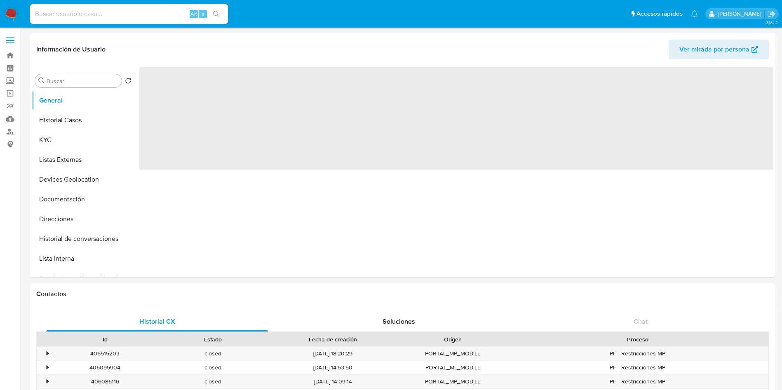
select select "10"
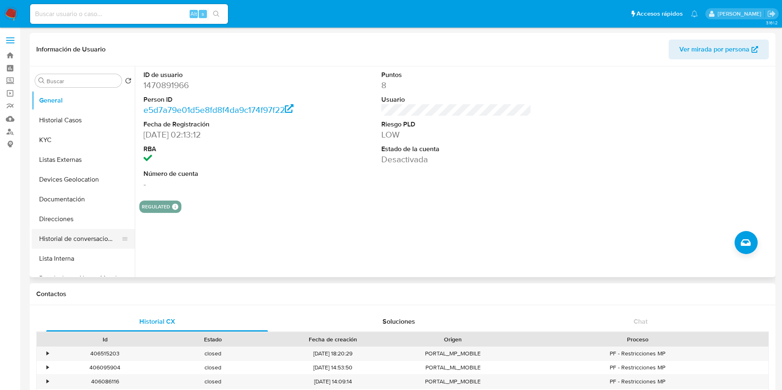
click at [88, 244] on button "Historial de conversaciones" at bounding box center [80, 239] width 96 height 20
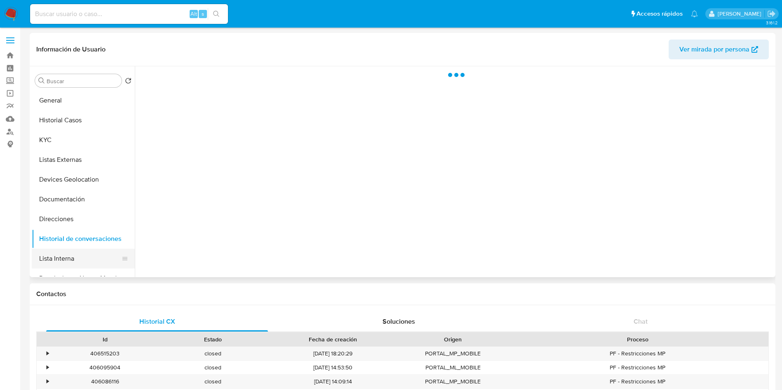
click at [68, 258] on button "Lista Interna" at bounding box center [80, 259] width 96 height 20
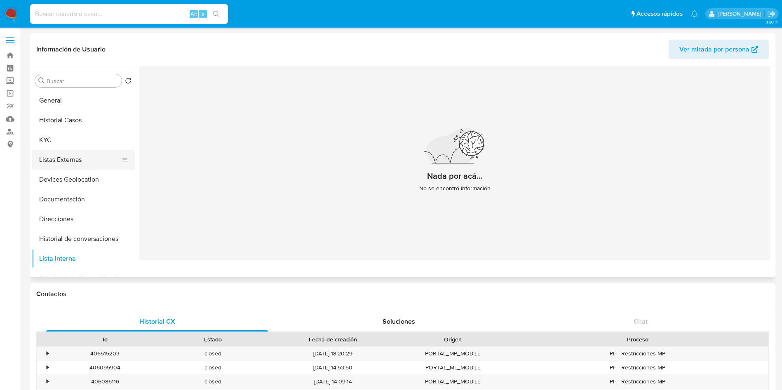
click at [63, 156] on button "Listas Externas" at bounding box center [80, 160] width 96 height 20
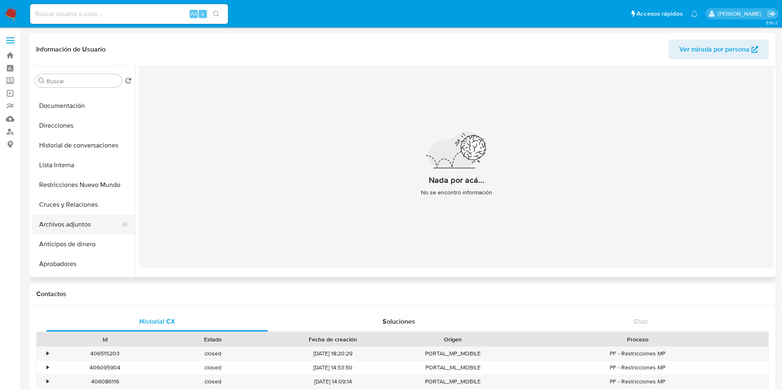
scroll to position [124, 0]
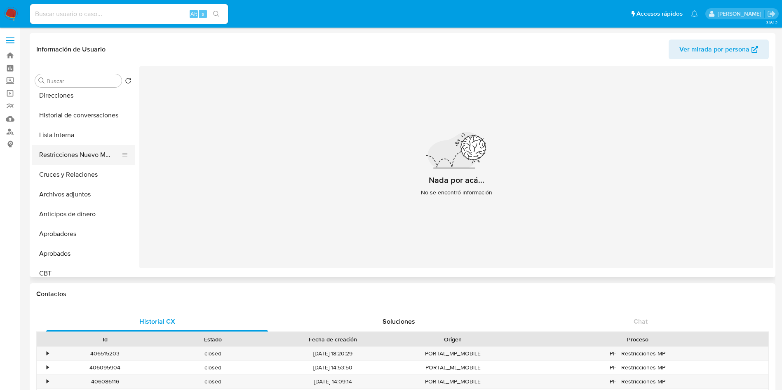
click at [74, 159] on button "Restricciones Nuevo Mundo" at bounding box center [80, 155] width 96 height 20
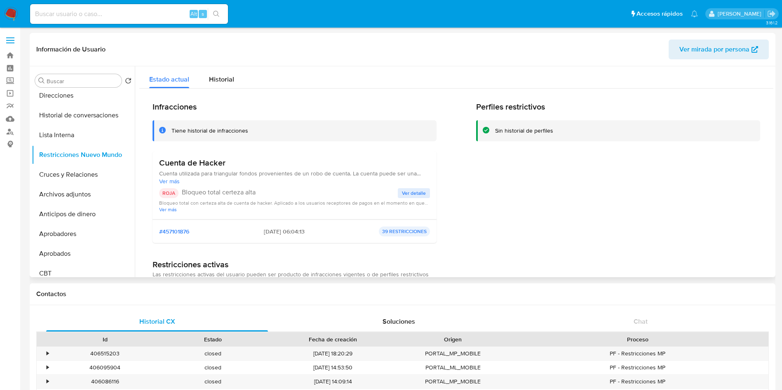
drag, startPoint x: 160, startPoint y: 164, endPoint x: 347, endPoint y: 171, distance: 186.8
click at [347, 171] on div "Cuenta de Hacker Cuenta utilizada para triangular fondos provenientes de un rob…" at bounding box center [294, 171] width 271 height 27
click at [408, 195] on span "Ver detalle" at bounding box center [414, 193] width 24 height 8
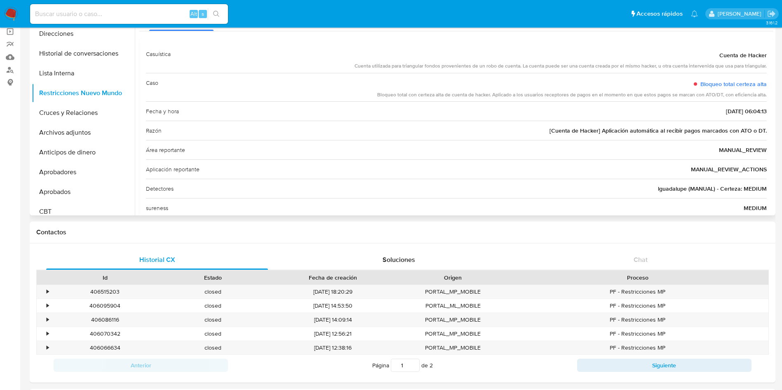
scroll to position [0, 0]
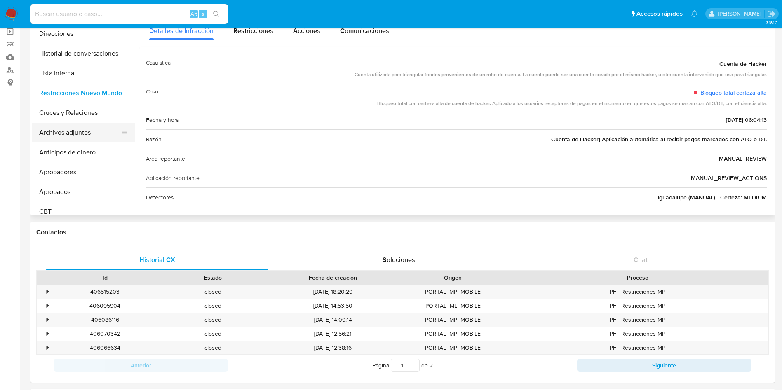
drag, startPoint x: 67, startPoint y: 124, endPoint x: 71, endPoint y: 129, distance: 6.4
click at [67, 124] on button "Archivos adjuntos" at bounding box center [80, 133] width 96 height 20
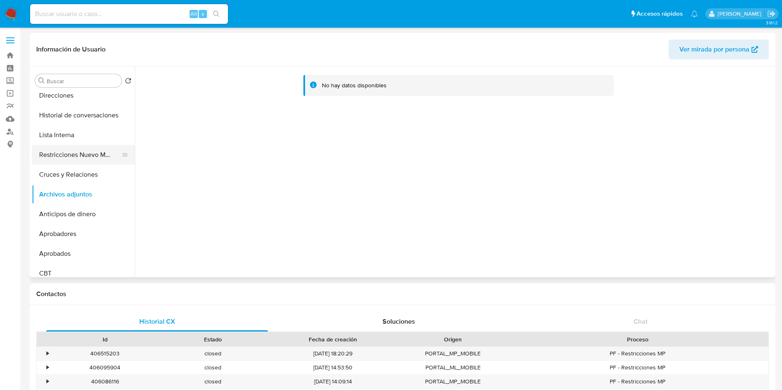
click at [70, 157] on button "Restricciones Nuevo Mundo" at bounding box center [80, 155] width 96 height 20
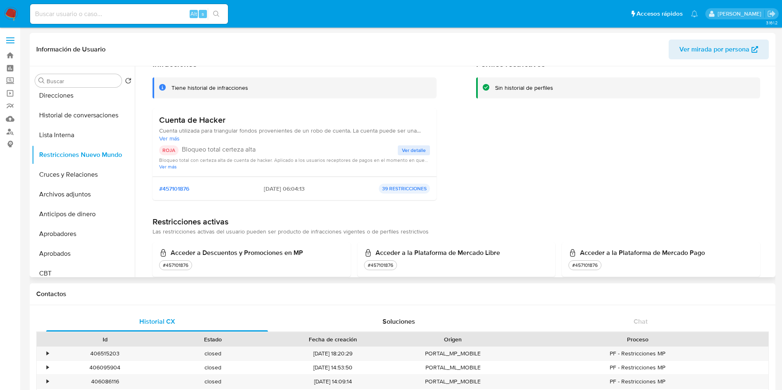
scroll to position [62, 0]
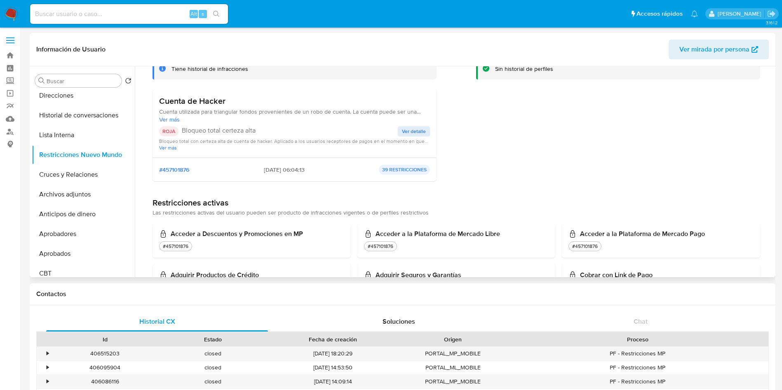
click at [409, 125] on div "Cuenta de Hacker Cuenta utilizada para triangular fondos provenientes de un rob…" at bounding box center [294, 123] width 271 height 55
click at [415, 126] on div "Cuenta de Hacker Cuenta utilizada para triangular fondos provenientes de un rob…" at bounding box center [294, 123] width 271 height 55
click at [419, 131] on span "Ver detalle" at bounding box center [414, 131] width 24 height 8
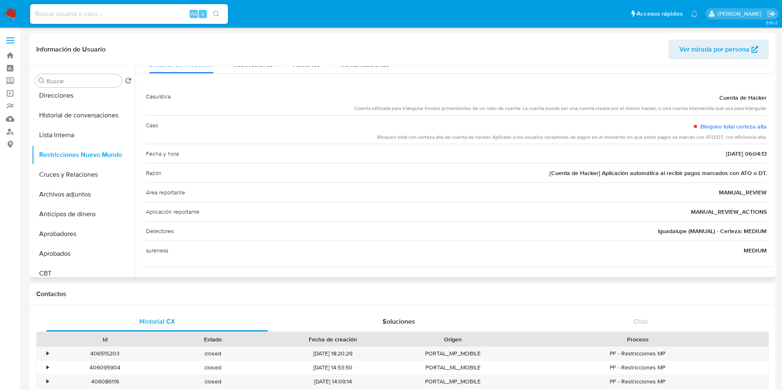
scroll to position [0, 0]
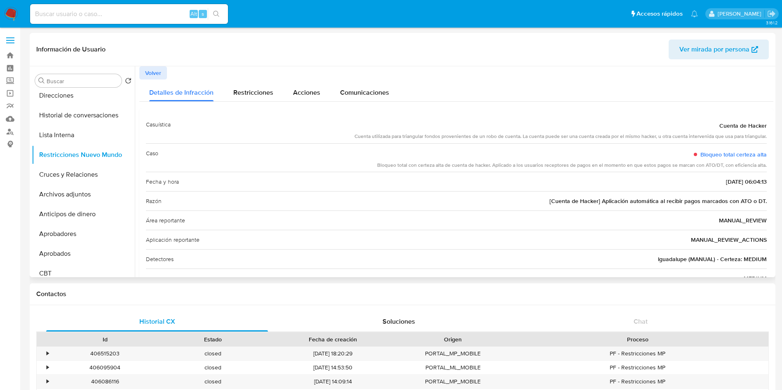
drag, startPoint x: 354, startPoint y: 137, endPoint x: 765, endPoint y: 136, distance: 411.3
click at [765, 136] on div "Casuística Cuenta de Hacker Cuenta utilizada para triangular fondos proveniente…" at bounding box center [456, 201] width 634 height 187
drag, startPoint x: 375, startPoint y: 166, endPoint x: 770, endPoint y: 167, distance: 394.8
click at [770, 167] on div at bounding box center [454, 171] width 638 height 211
click at [746, 150] on link "Bloqueo total certeza alta" at bounding box center [733, 154] width 66 height 8
